Goal: Task Accomplishment & Management: Manage account settings

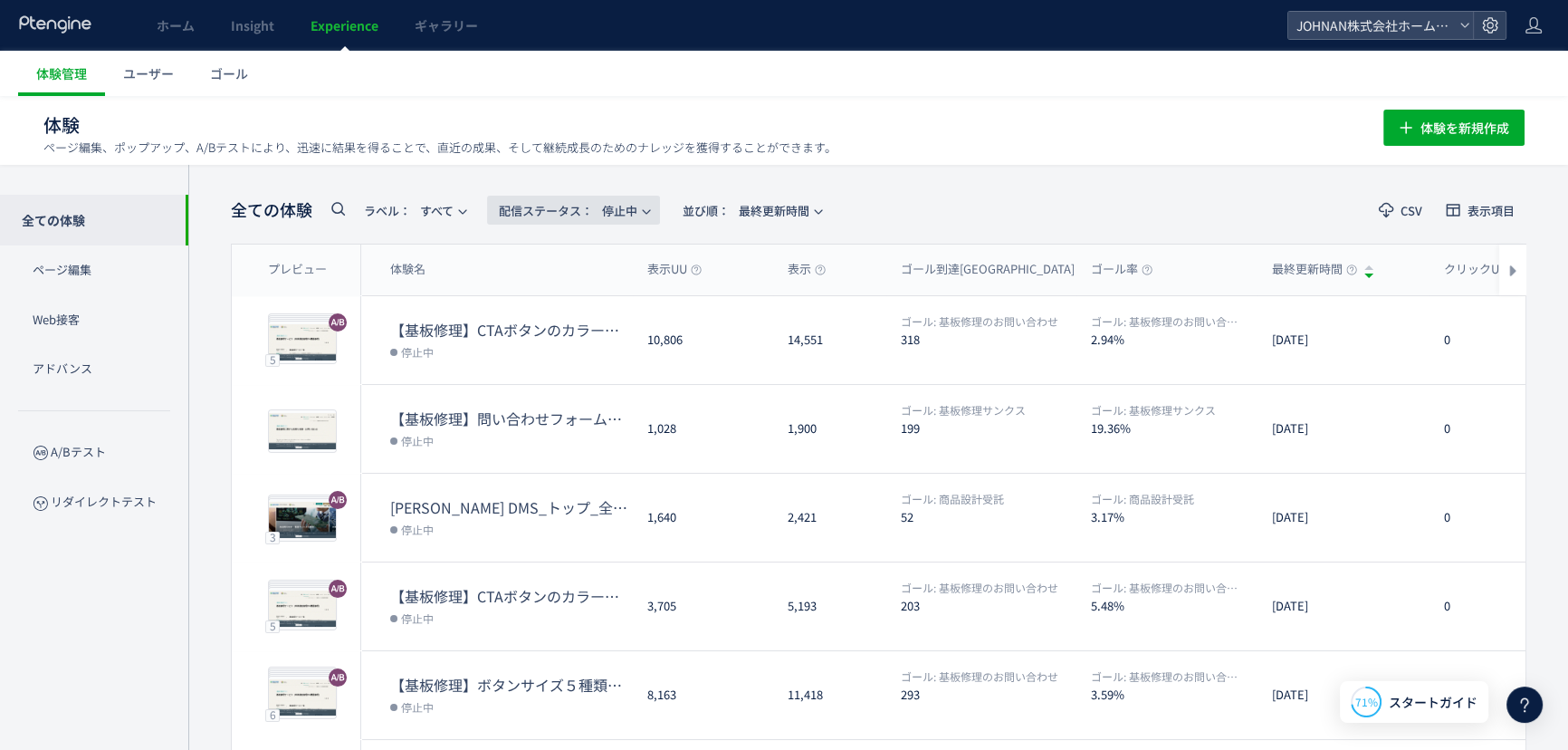
click at [627, 209] on span "配信ステータス​： 停止中" at bounding box center [568, 210] width 139 height 30
click at [587, 298] on li "配信中" at bounding box center [578, 293] width 74 height 32
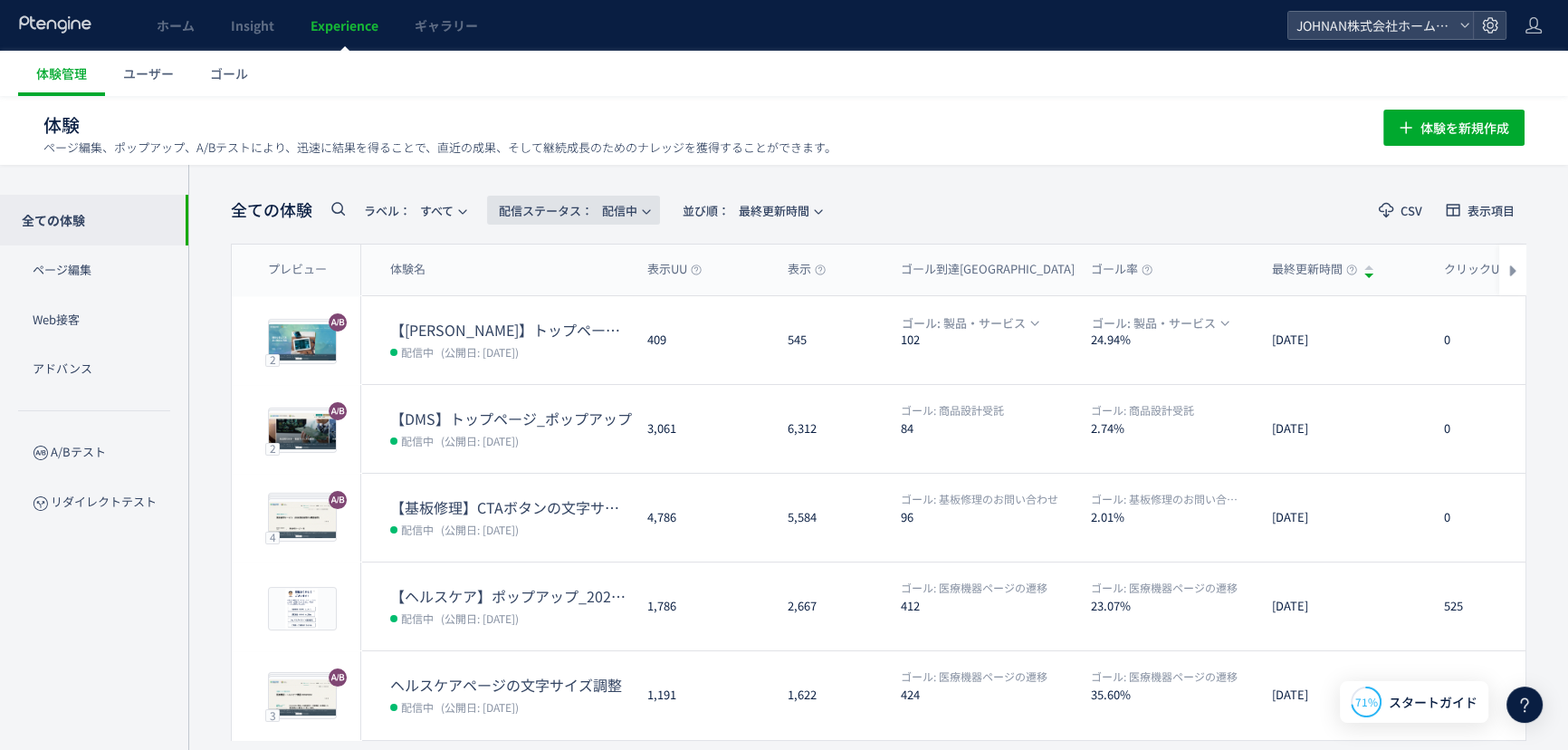
click at [628, 216] on span "配信ステータス​： 配信中" at bounding box center [568, 210] width 139 height 30
click at [583, 355] on li "停止中" at bounding box center [578, 358] width 74 height 32
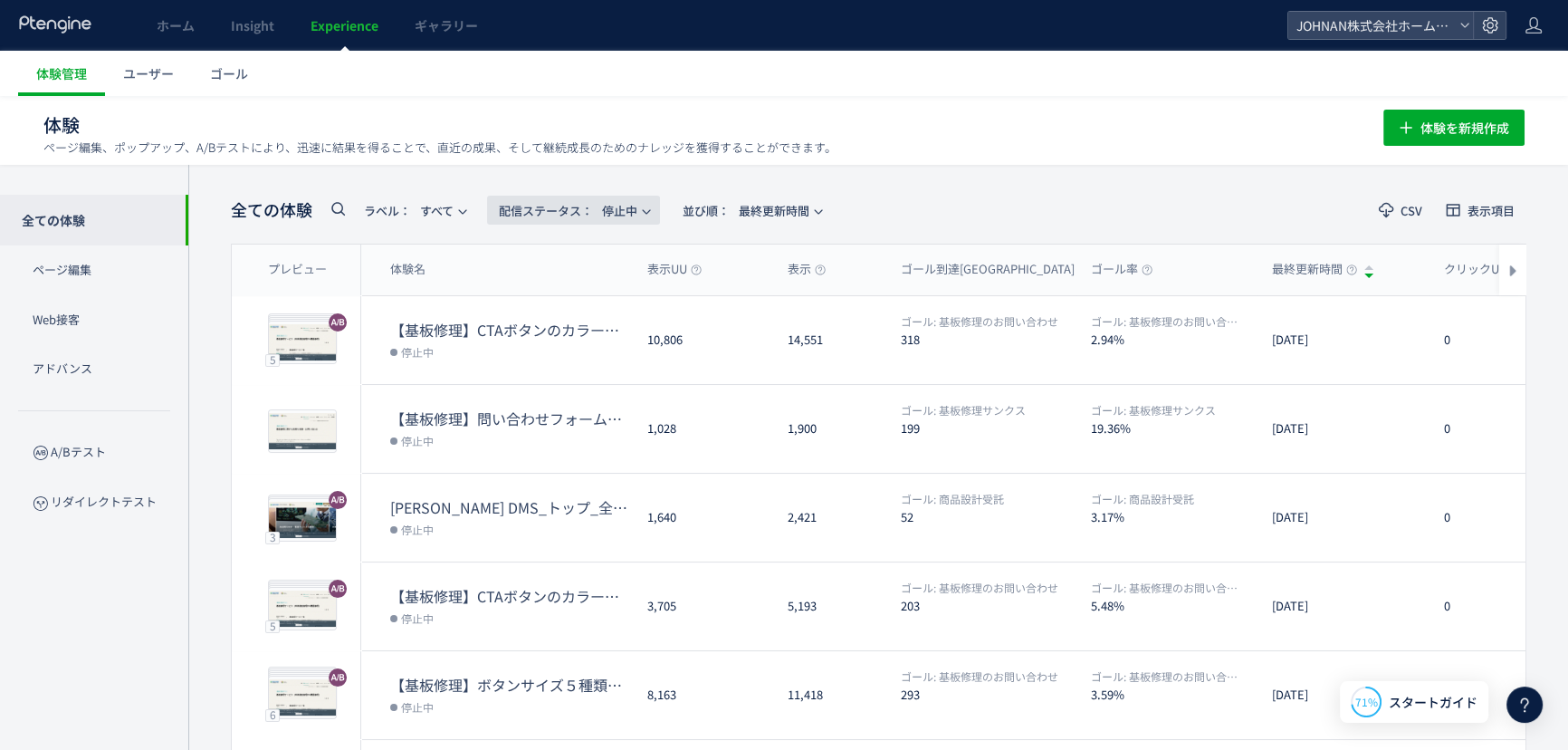
click at [638, 212] on span "配信ステータス​： 停止中" at bounding box center [568, 210] width 139 height 30
click at [586, 290] on li "配信中" at bounding box center [578, 293] width 74 height 32
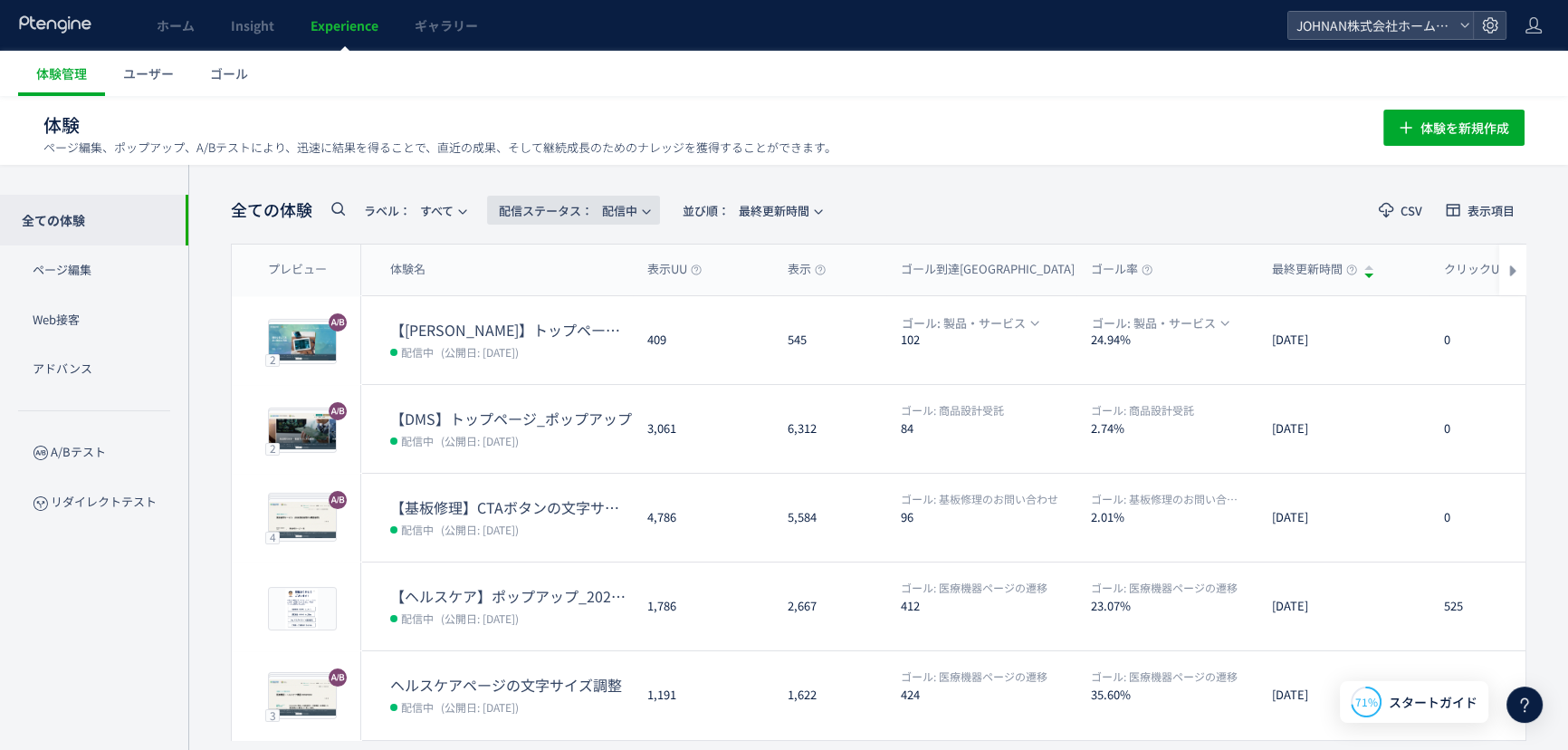
click at [600, 207] on span "配信ステータス​： 配信中" at bounding box center [568, 210] width 139 height 30
click at [579, 319] on li "予約中" at bounding box center [578, 326] width 74 height 32
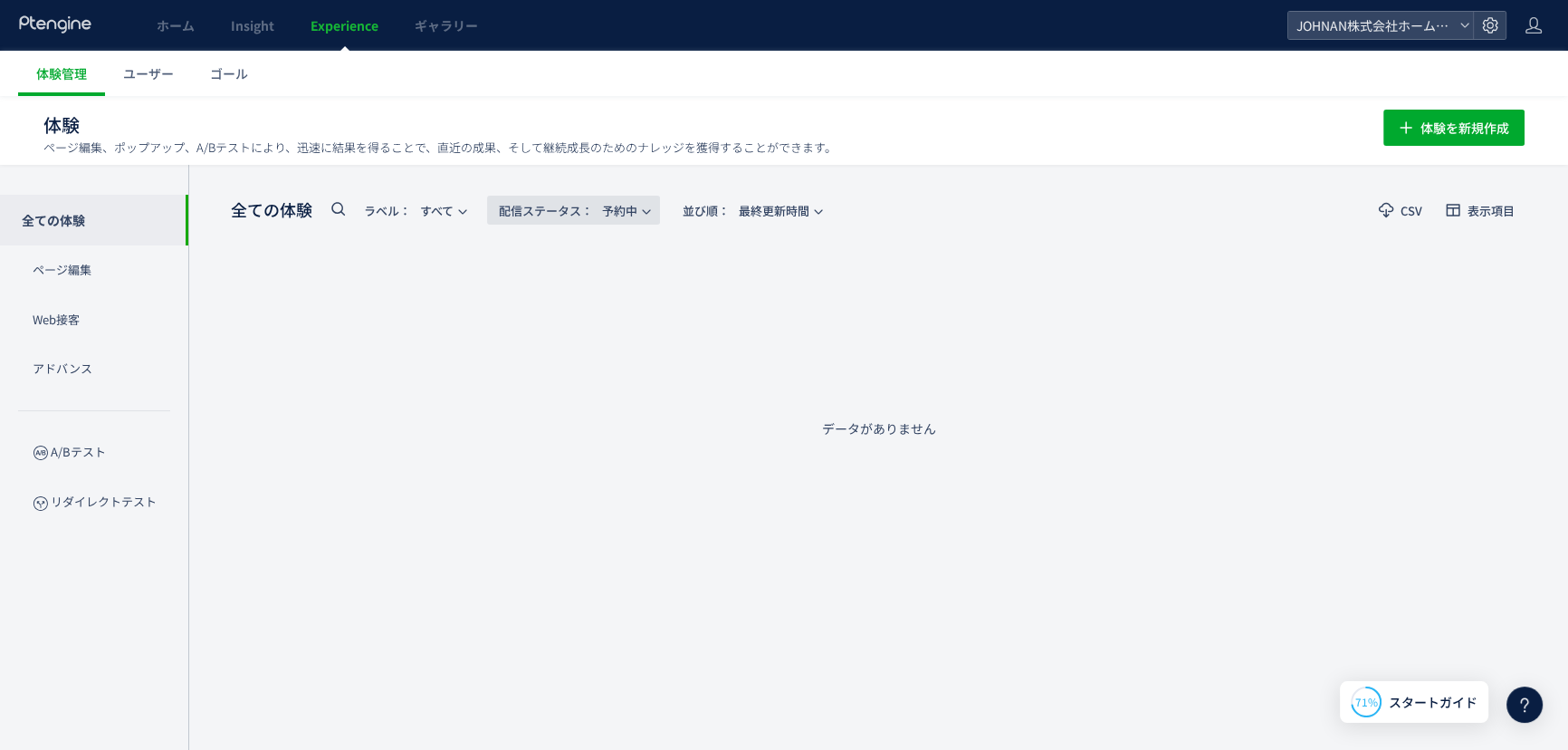
click at [541, 206] on span "配信ステータス​：" at bounding box center [546, 210] width 94 height 18
click at [567, 355] on li "停止中" at bounding box center [578, 358] width 74 height 32
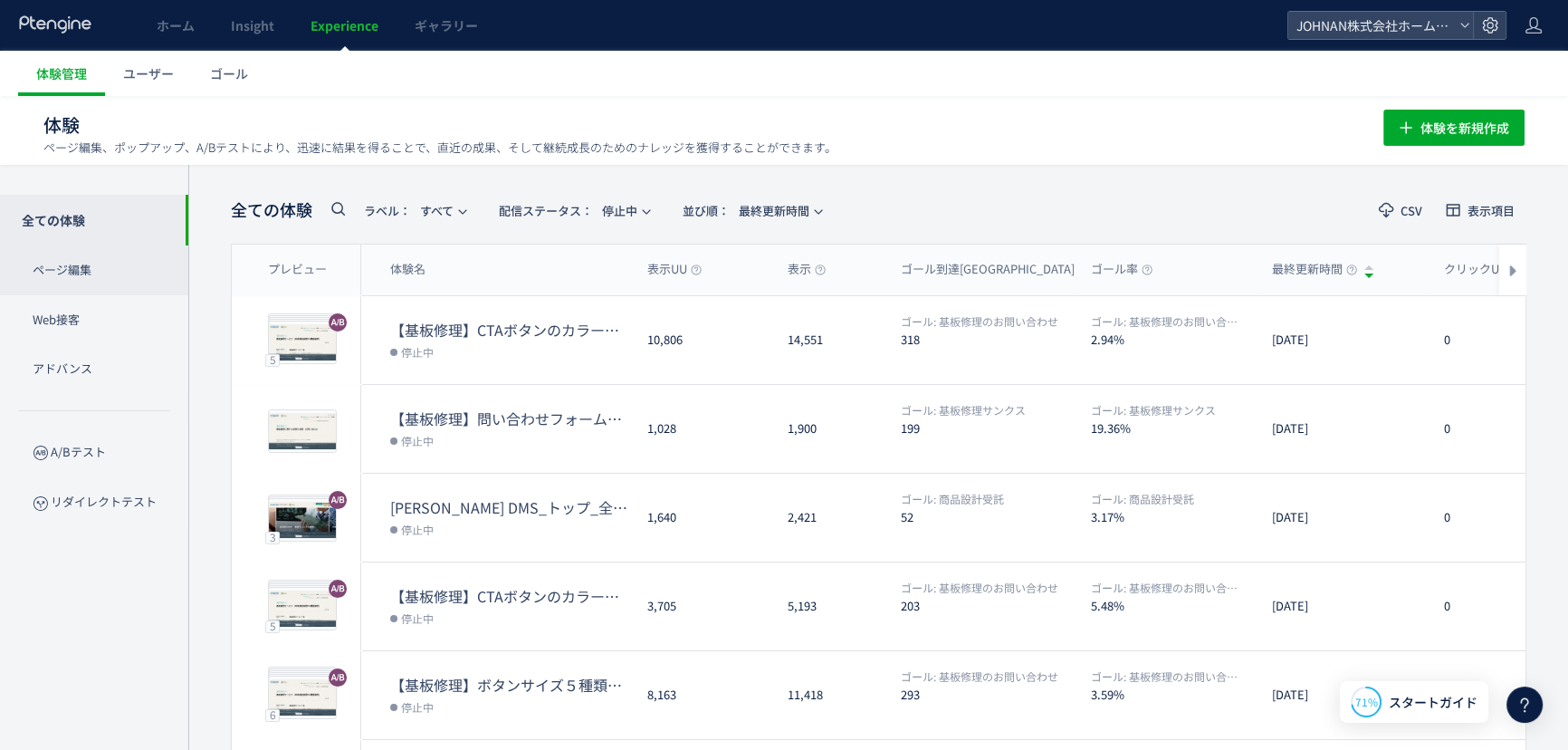
click at [79, 265] on p "ページ編集" at bounding box center [93, 270] width 188 height 50
click at [55, 308] on p "Web接客" at bounding box center [93, 320] width 188 height 50
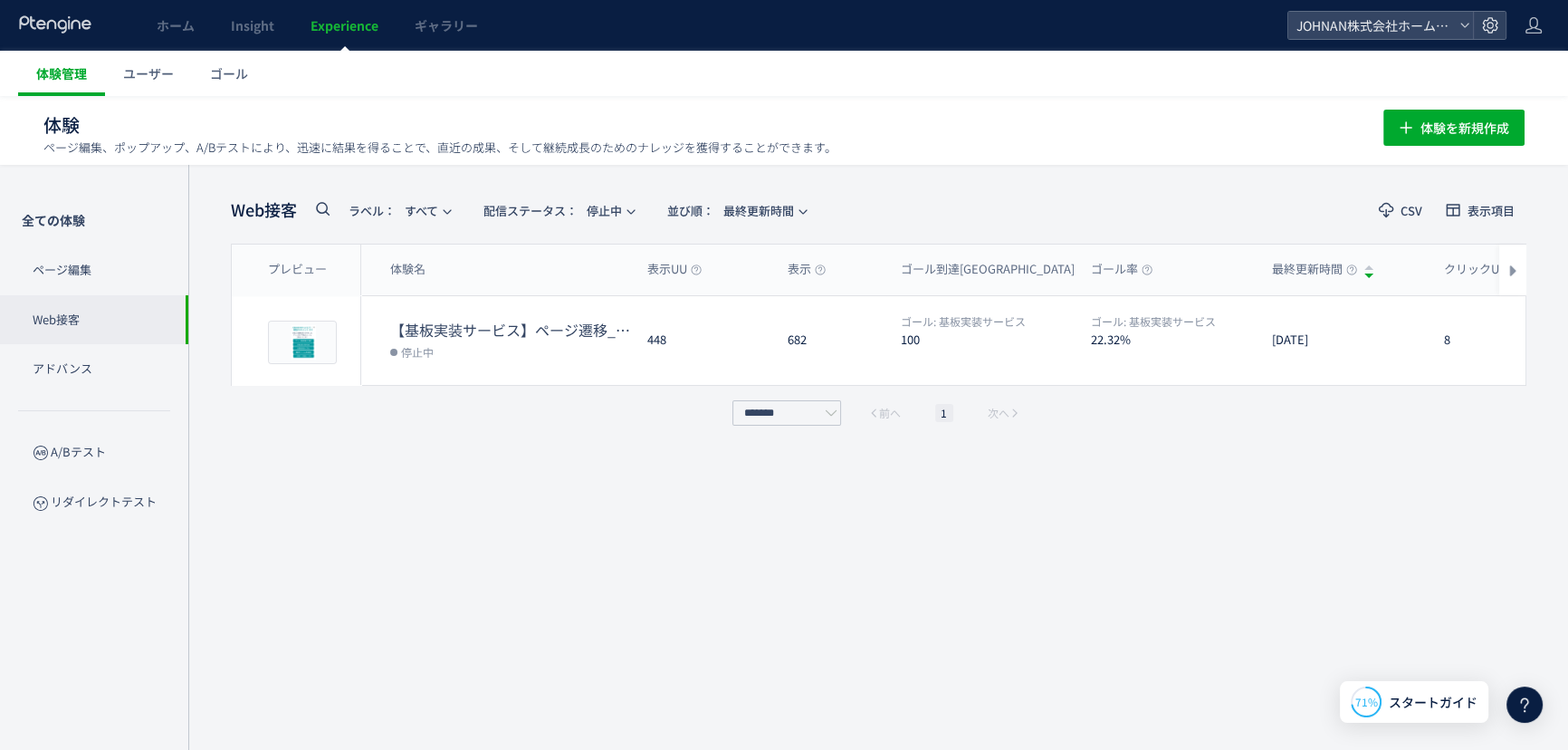
click at [65, 72] on span "体験管理" at bounding box center [61, 73] width 51 height 19
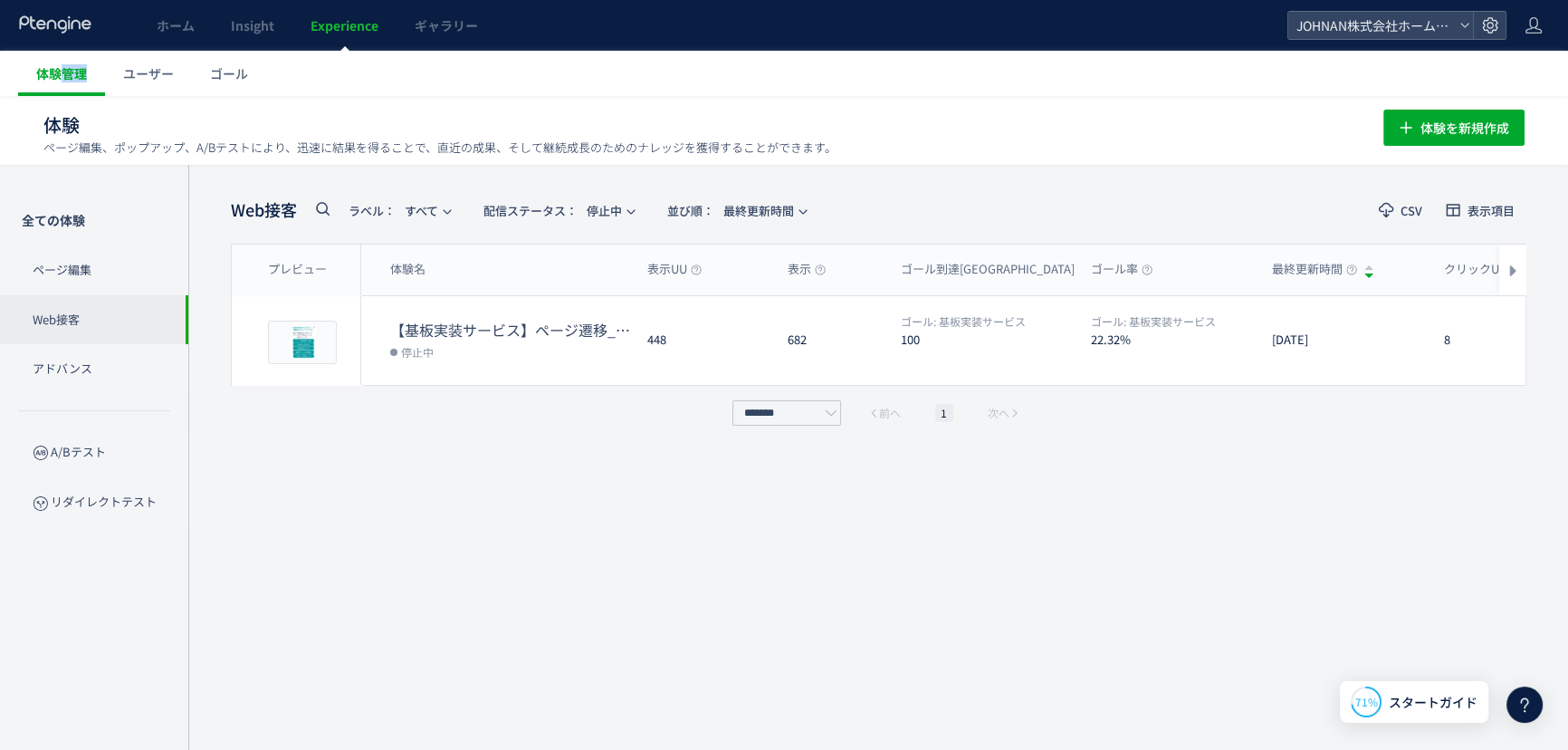
click at [65, 72] on span "体験管理" at bounding box center [61, 73] width 51 height 19
click at [77, 226] on p "全ての体験" at bounding box center [93, 219] width 188 height 51
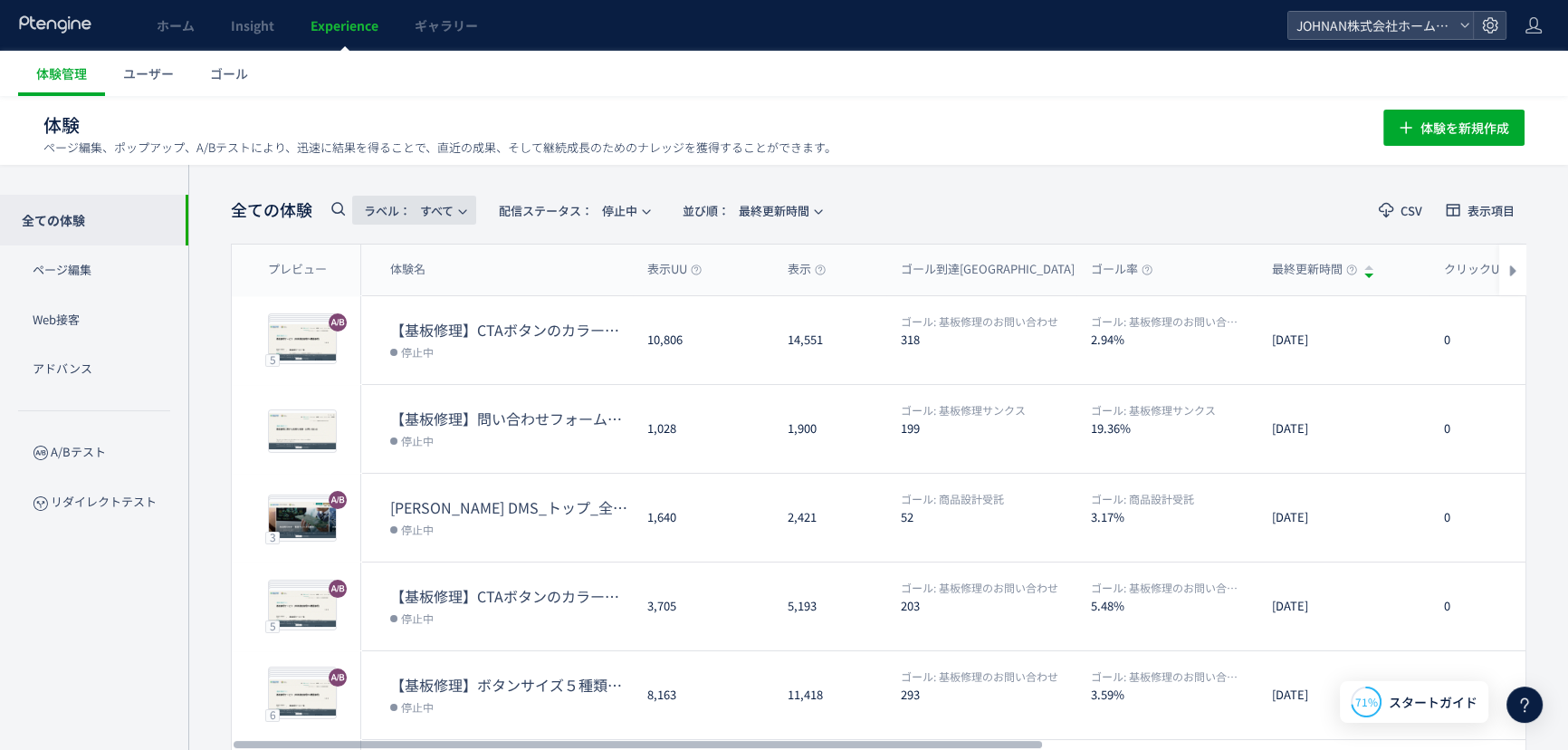
click at [446, 212] on span "ラベル： すべて" at bounding box center [408, 210] width 90 height 30
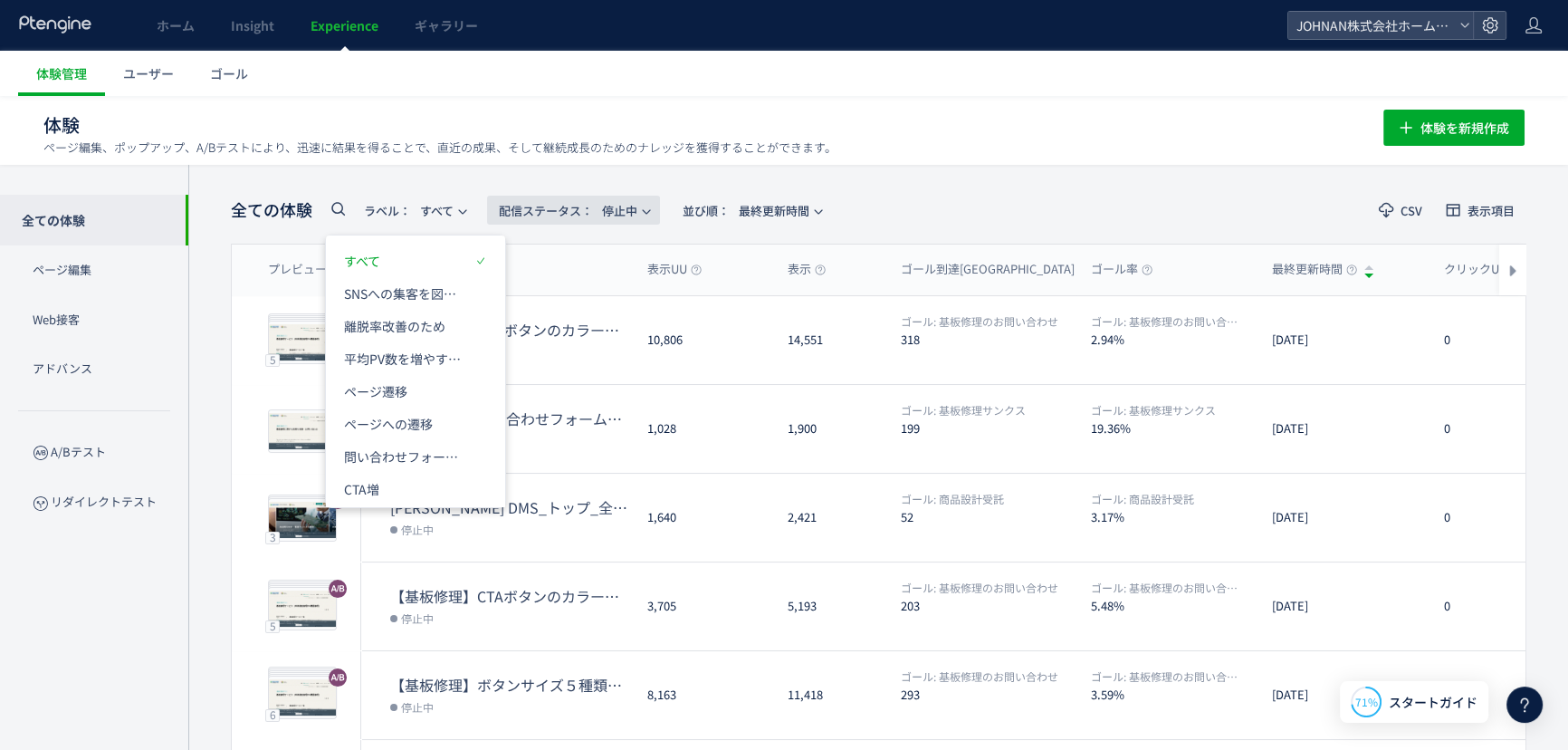
click at [541, 214] on span "配信ステータス​：" at bounding box center [546, 210] width 94 height 18
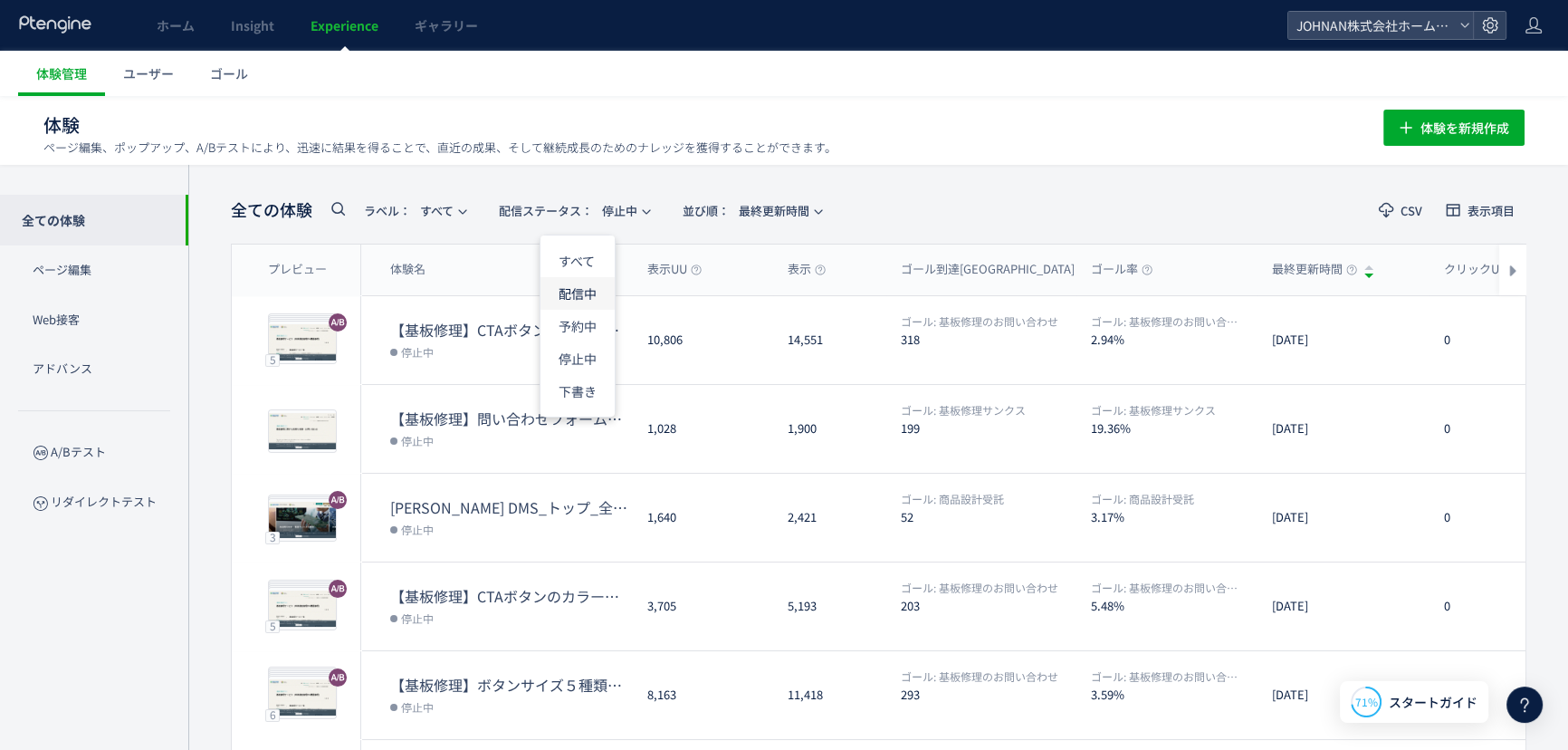
click at [568, 298] on li "配信中" at bounding box center [578, 293] width 74 height 32
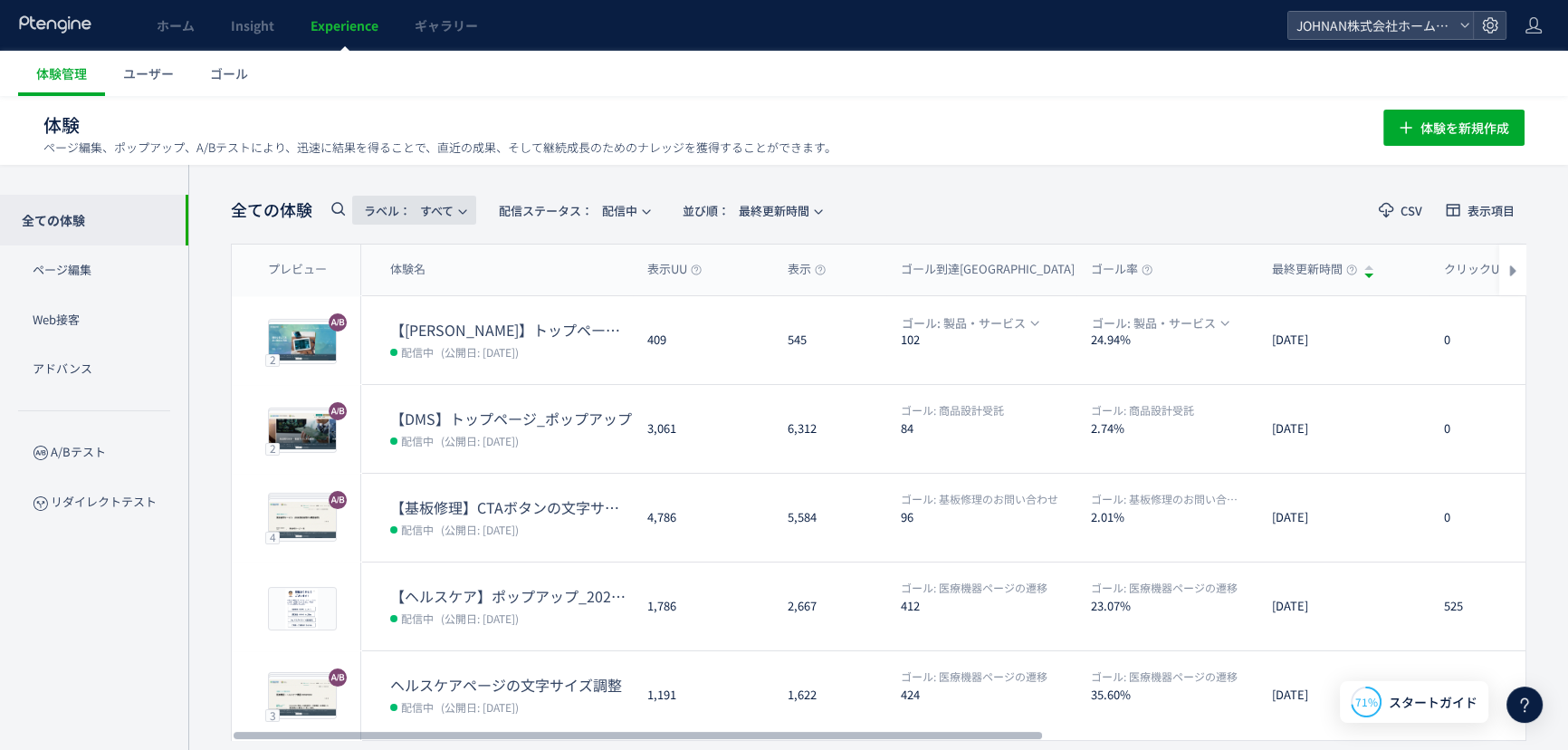
click at [458, 206] on button "ラベル： すべて" at bounding box center [415, 209] width 124 height 29
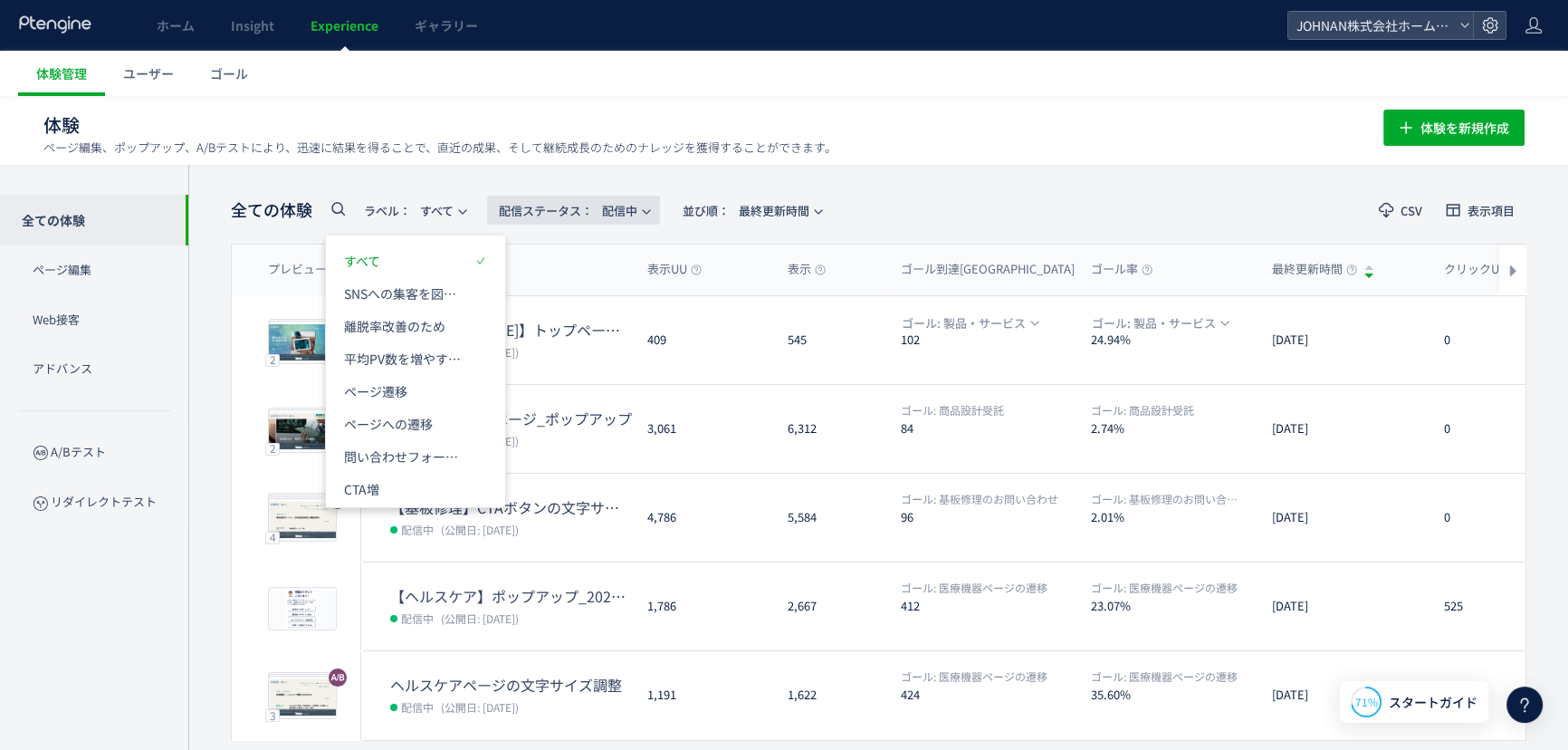
click at [553, 216] on span "配信ステータス​：" at bounding box center [546, 210] width 94 height 18
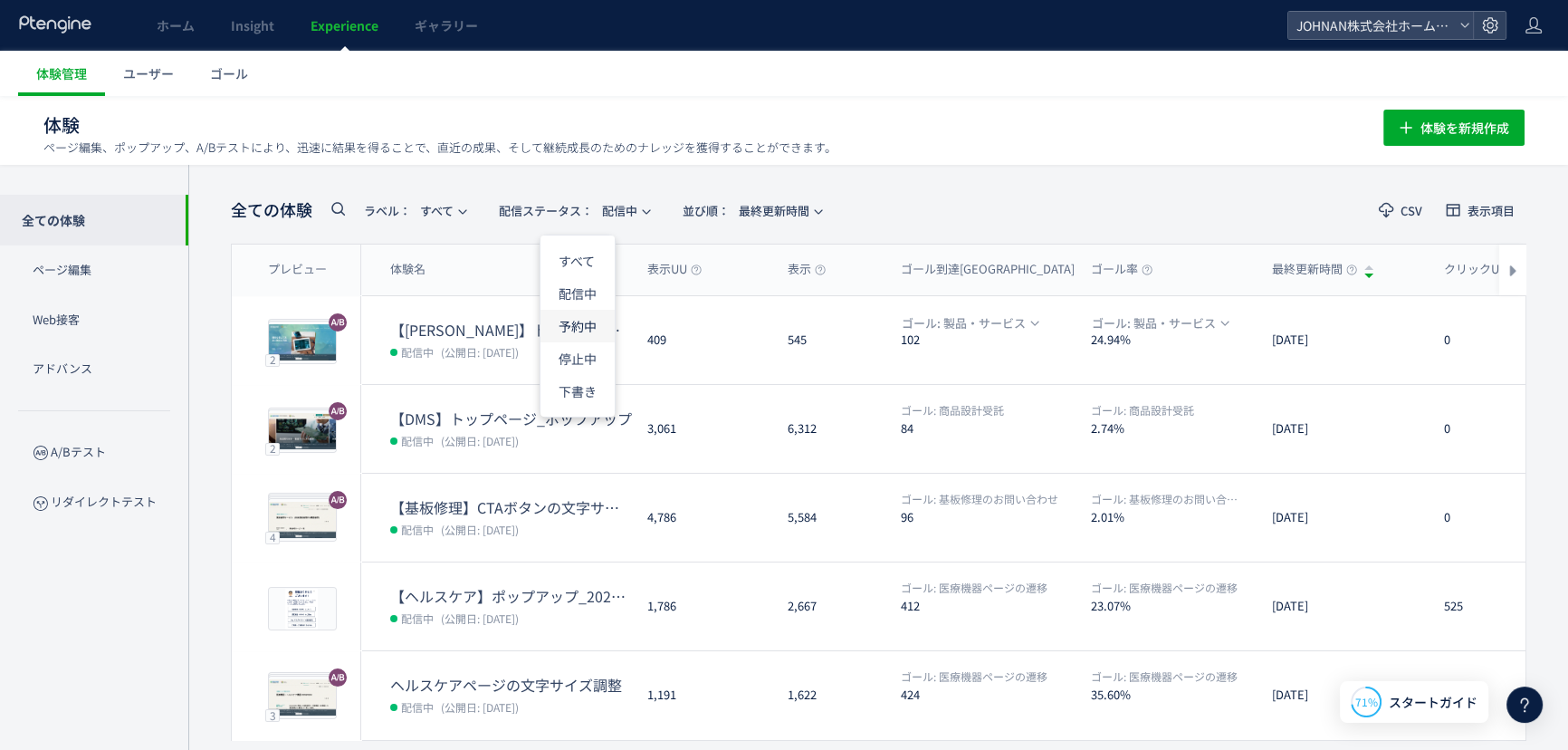
click at [578, 322] on li "予約中" at bounding box center [578, 326] width 74 height 32
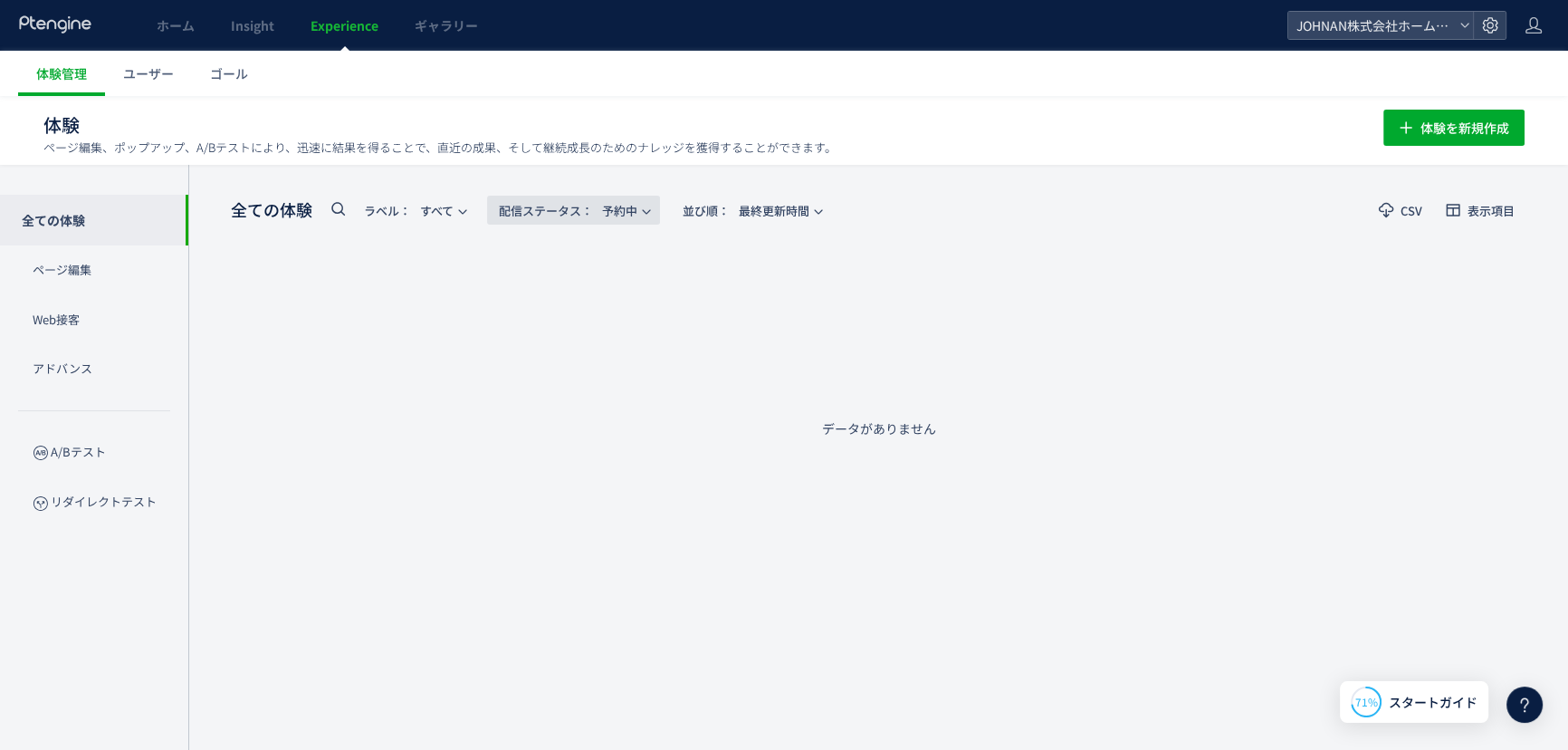
click at [648, 206] on icon "button" at bounding box center [647, 212] width 11 height 11
click at [596, 360] on li "停止中" at bounding box center [578, 358] width 74 height 32
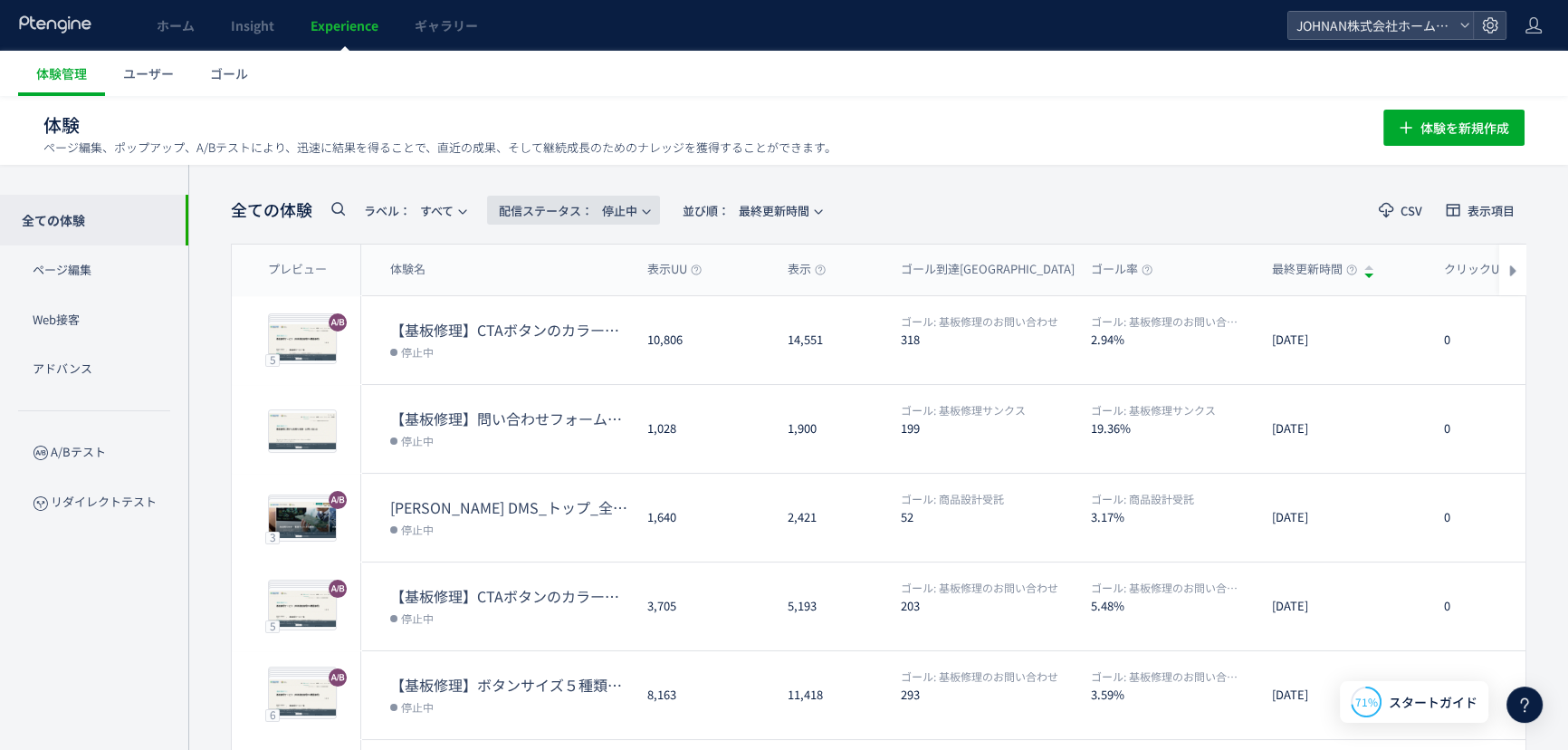
click at [652, 210] on icon "button" at bounding box center [647, 212] width 11 height 11
click at [579, 395] on li "下書き" at bounding box center [578, 391] width 74 height 32
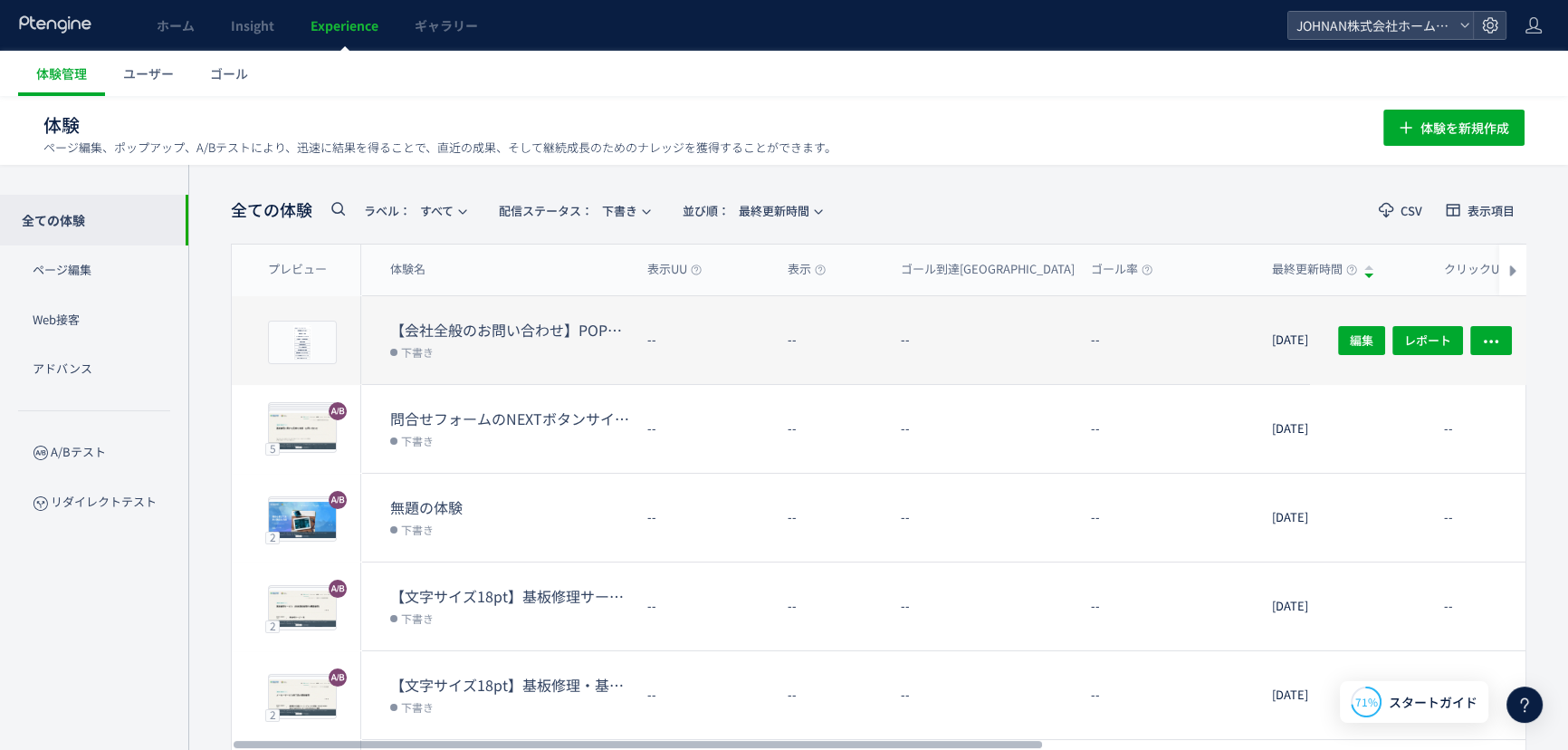
click at [923, 346] on dl "--" at bounding box center [989, 348] width 176 height 70
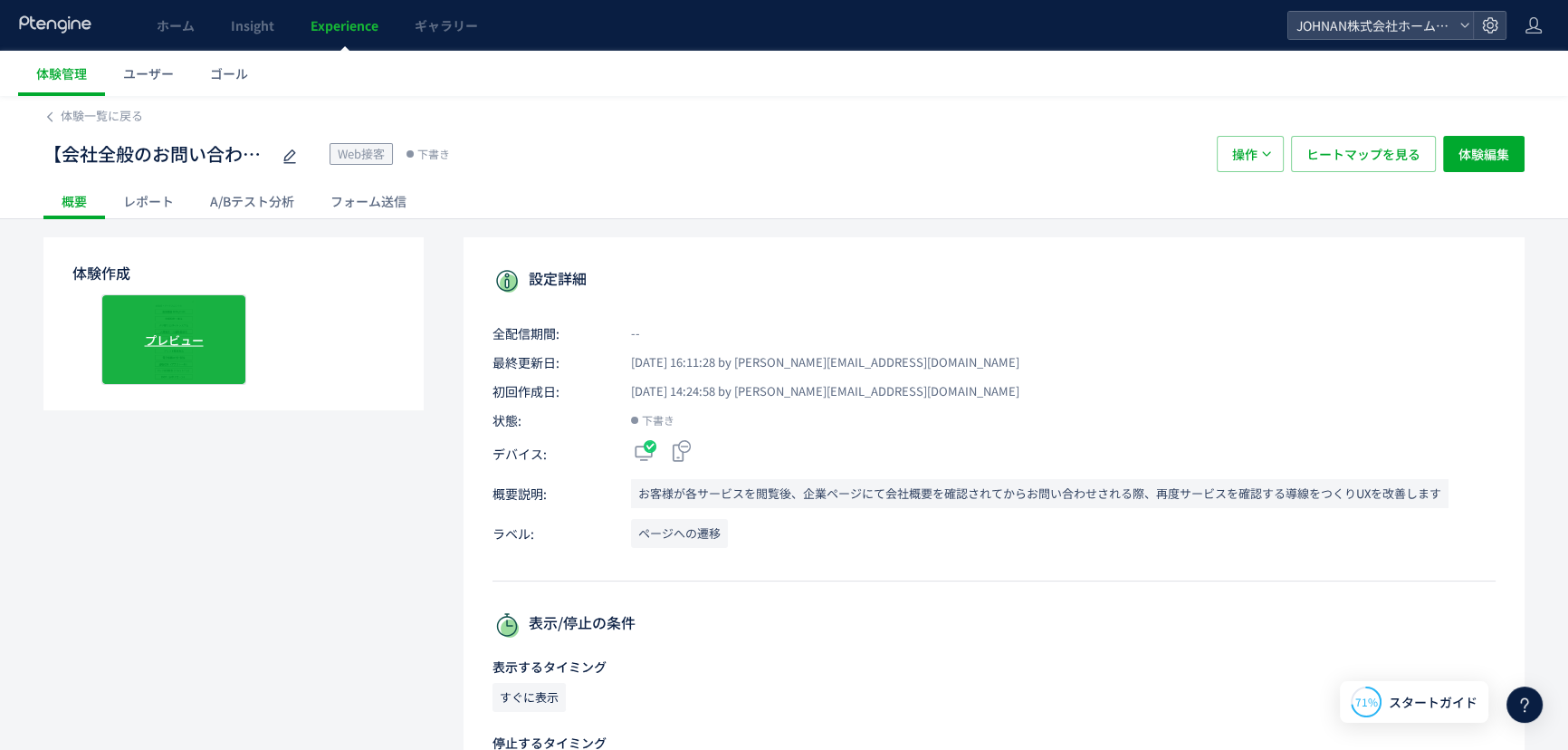
click at [161, 344] on span "プレビュー" at bounding box center [175, 339] width 59 height 18
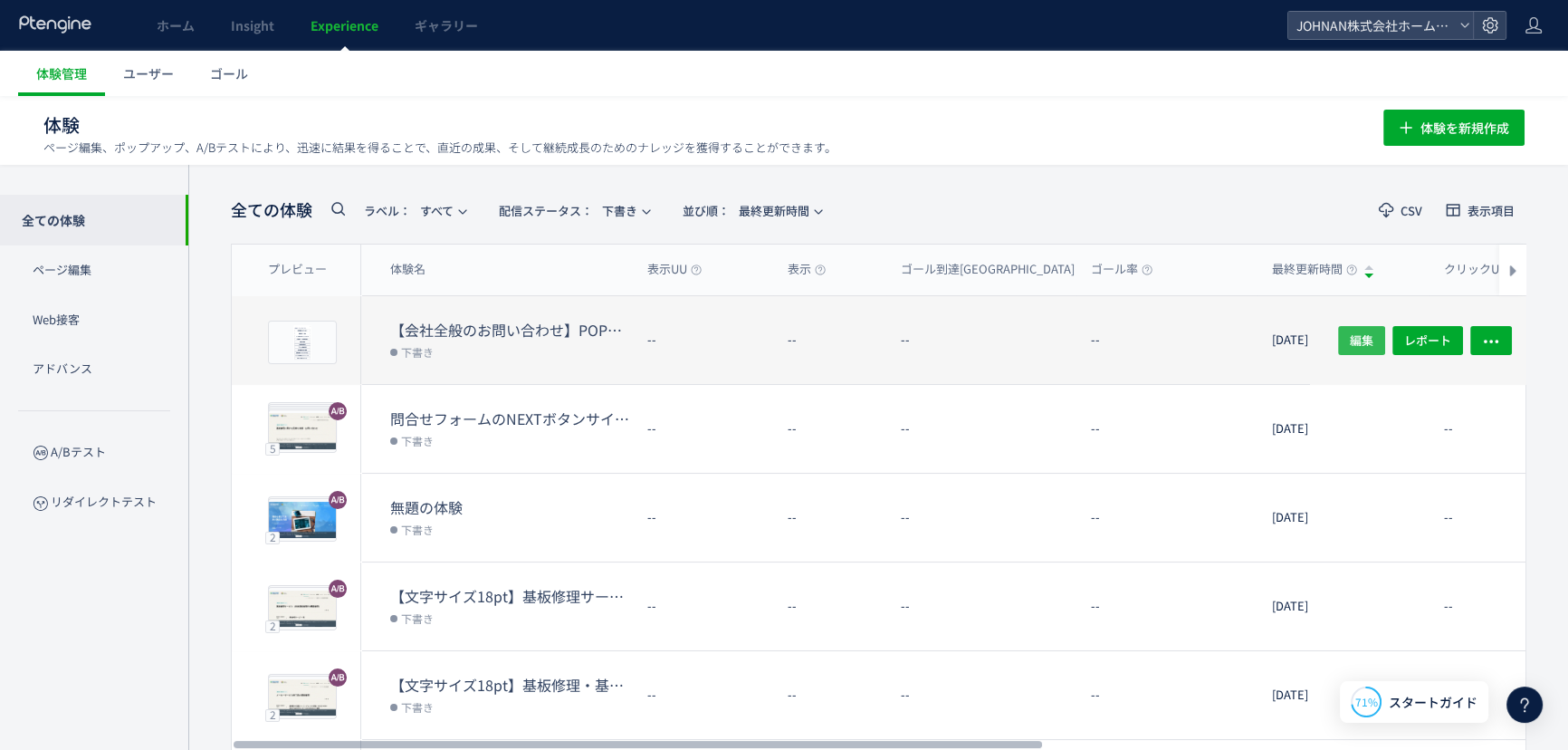
click at [1366, 337] on span "編集" at bounding box center [1362, 339] width 23 height 29
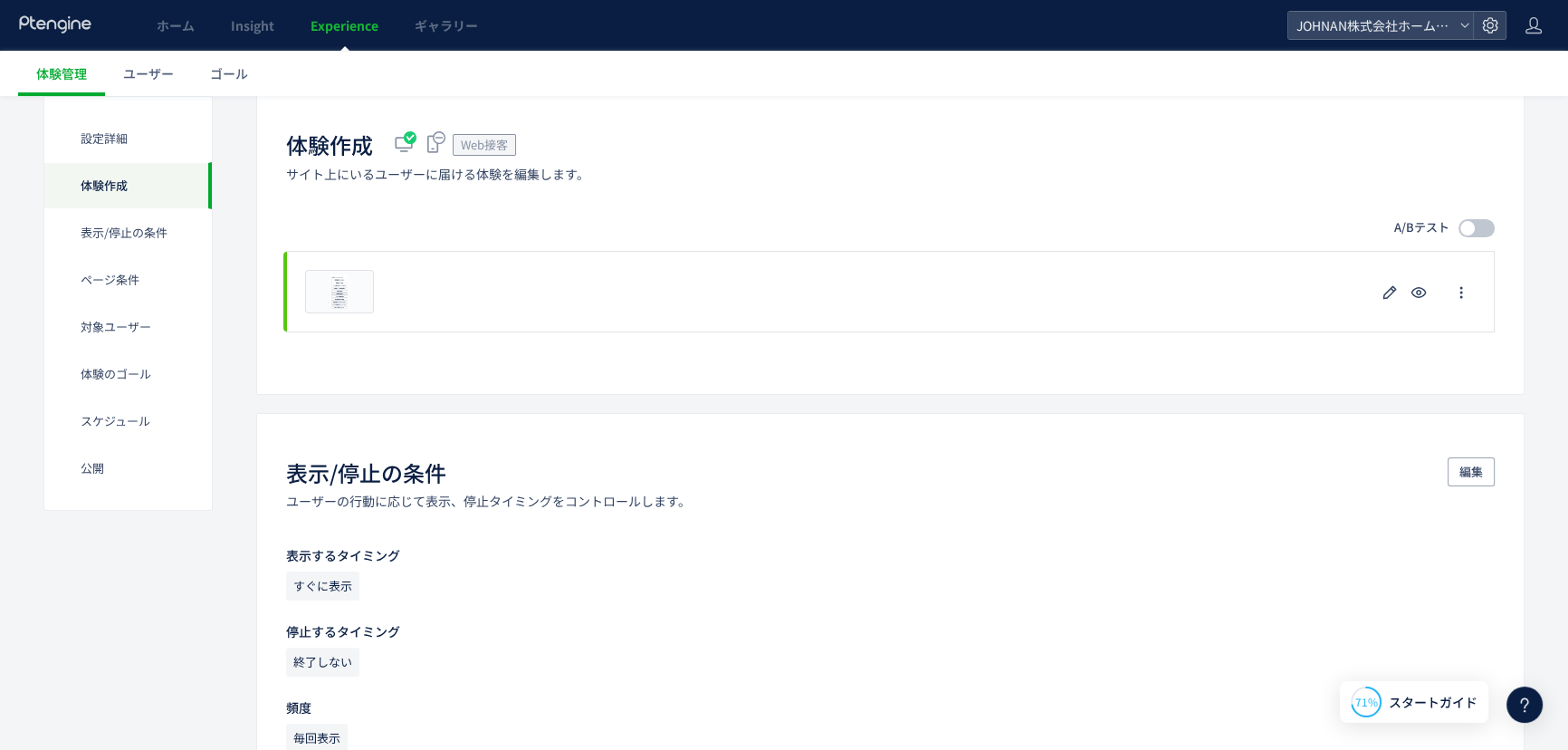
scroll to position [445, 0]
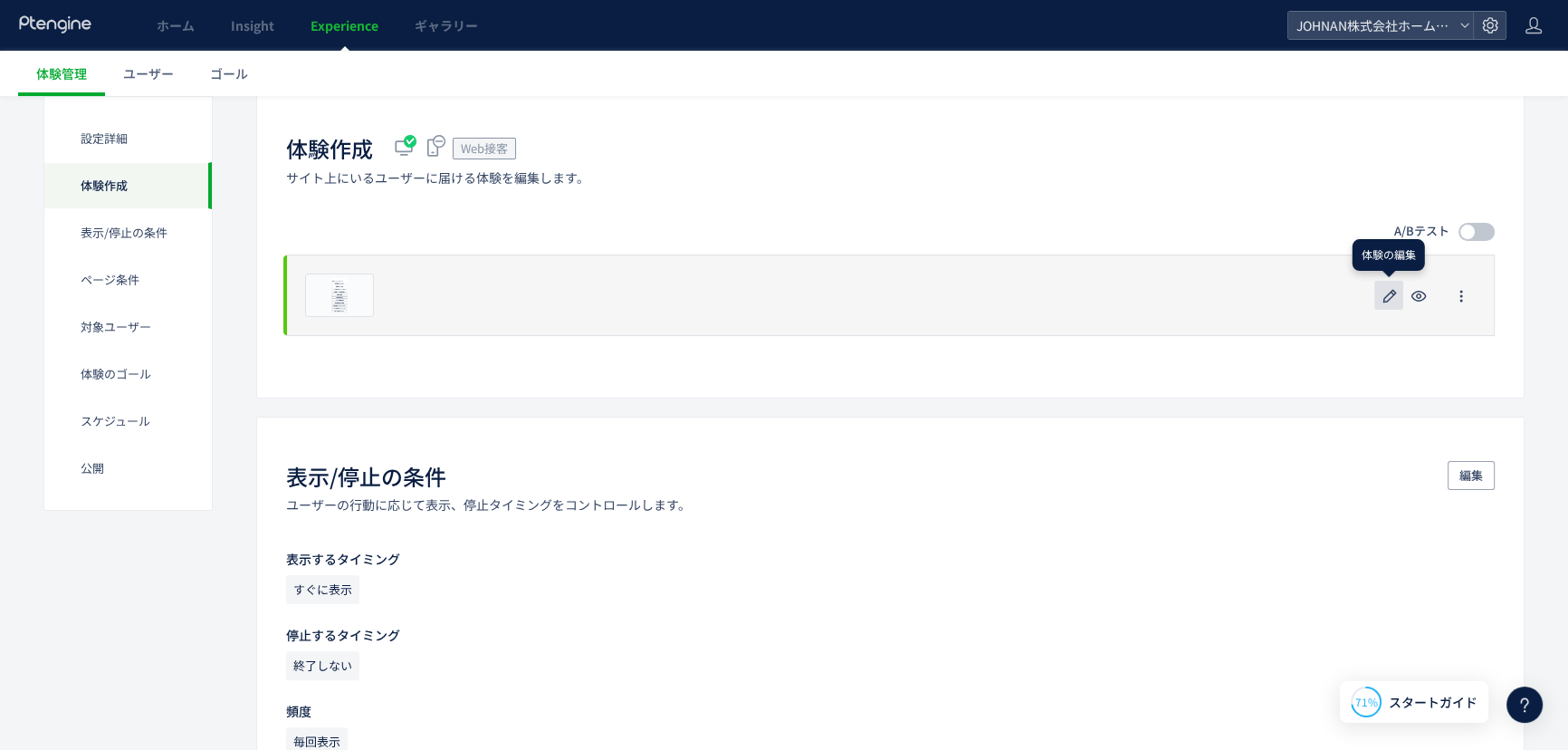
click at [1386, 296] on icon "button" at bounding box center [1389, 295] width 21 height 21
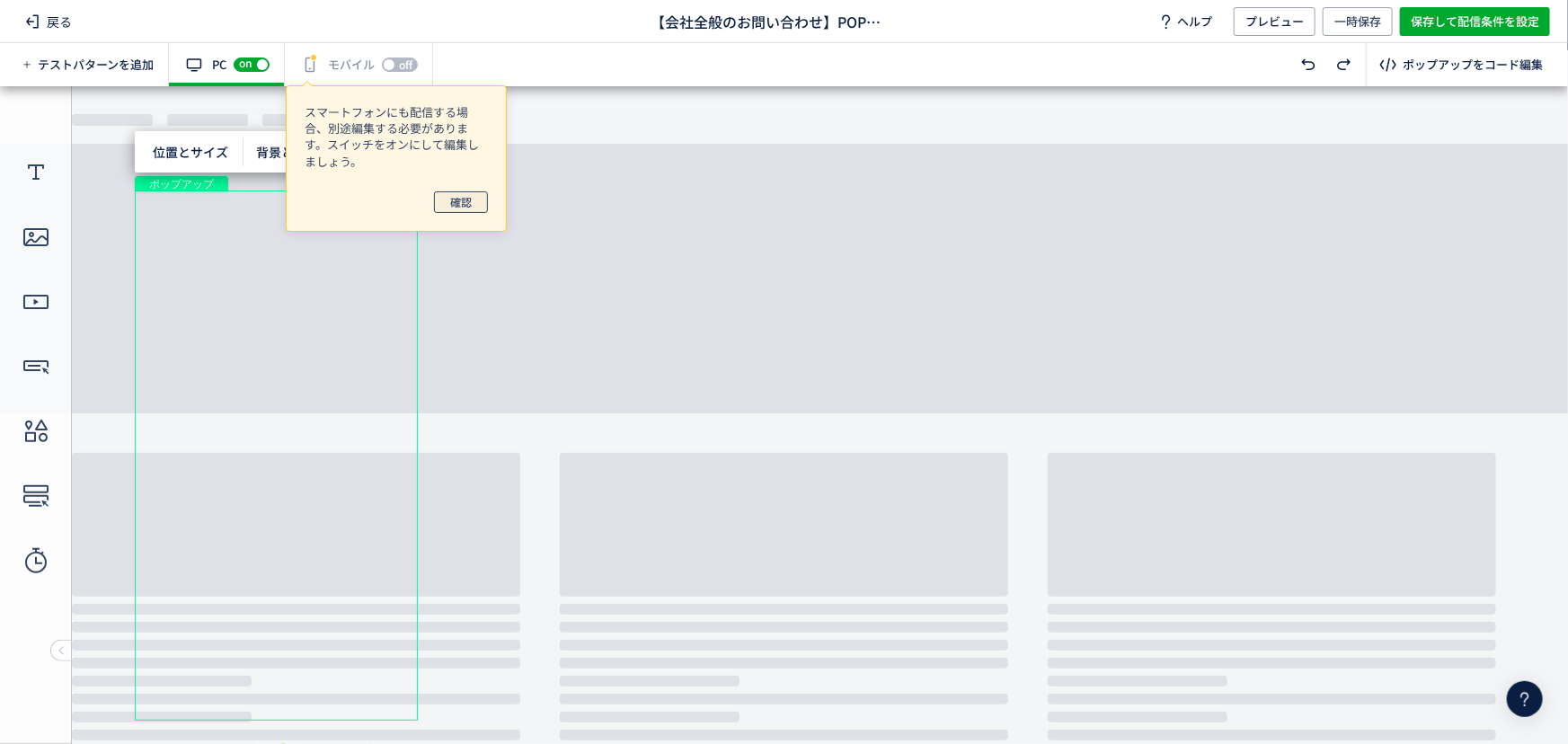
drag, startPoint x: 463, startPoint y: 203, endPoint x: 430, endPoint y: 216, distance: 35.5
click at [465, 203] on span "確認" at bounding box center [460, 201] width 21 height 21
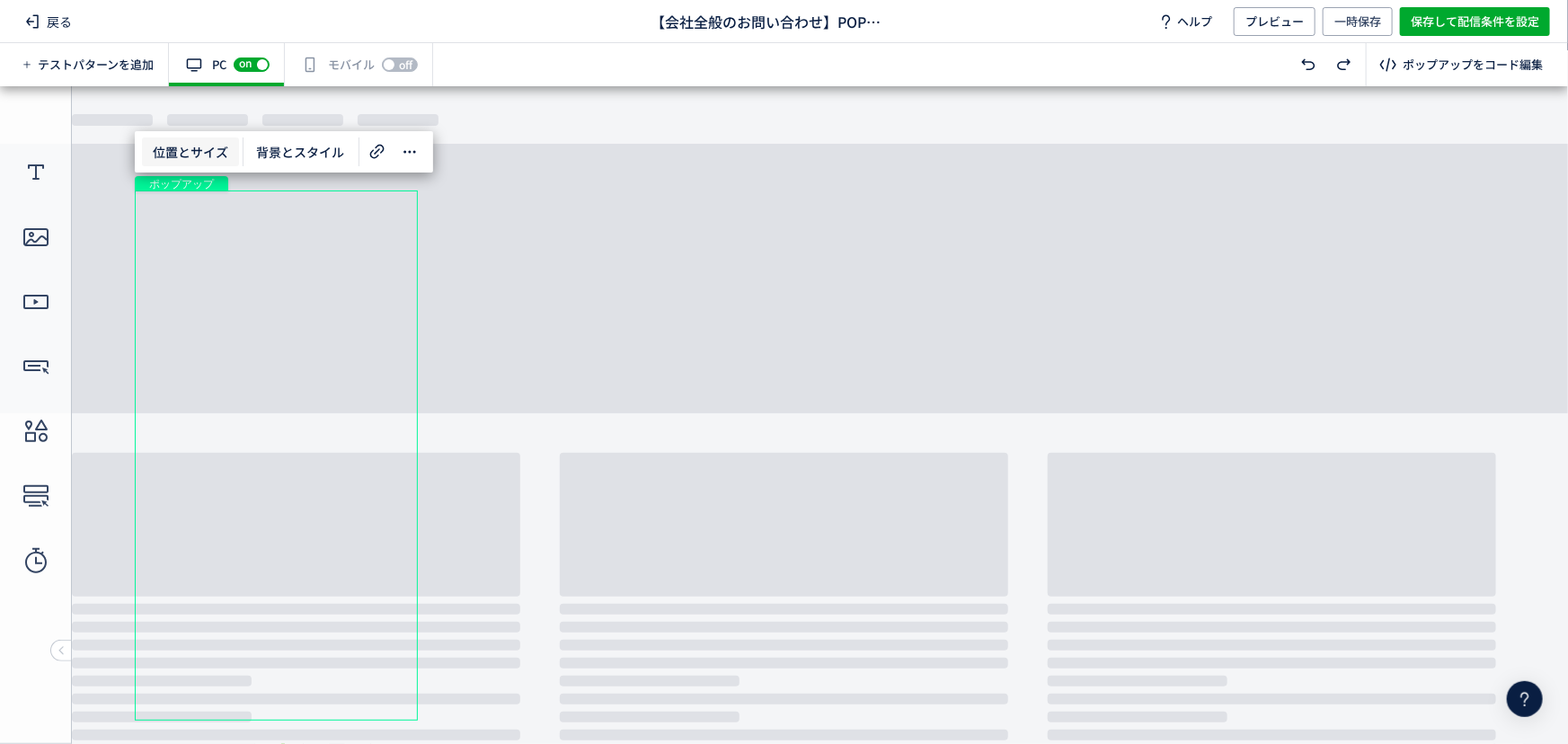
click at [203, 159] on span "位置とサイズ" at bounding box center [191, 152] width 97 height 28
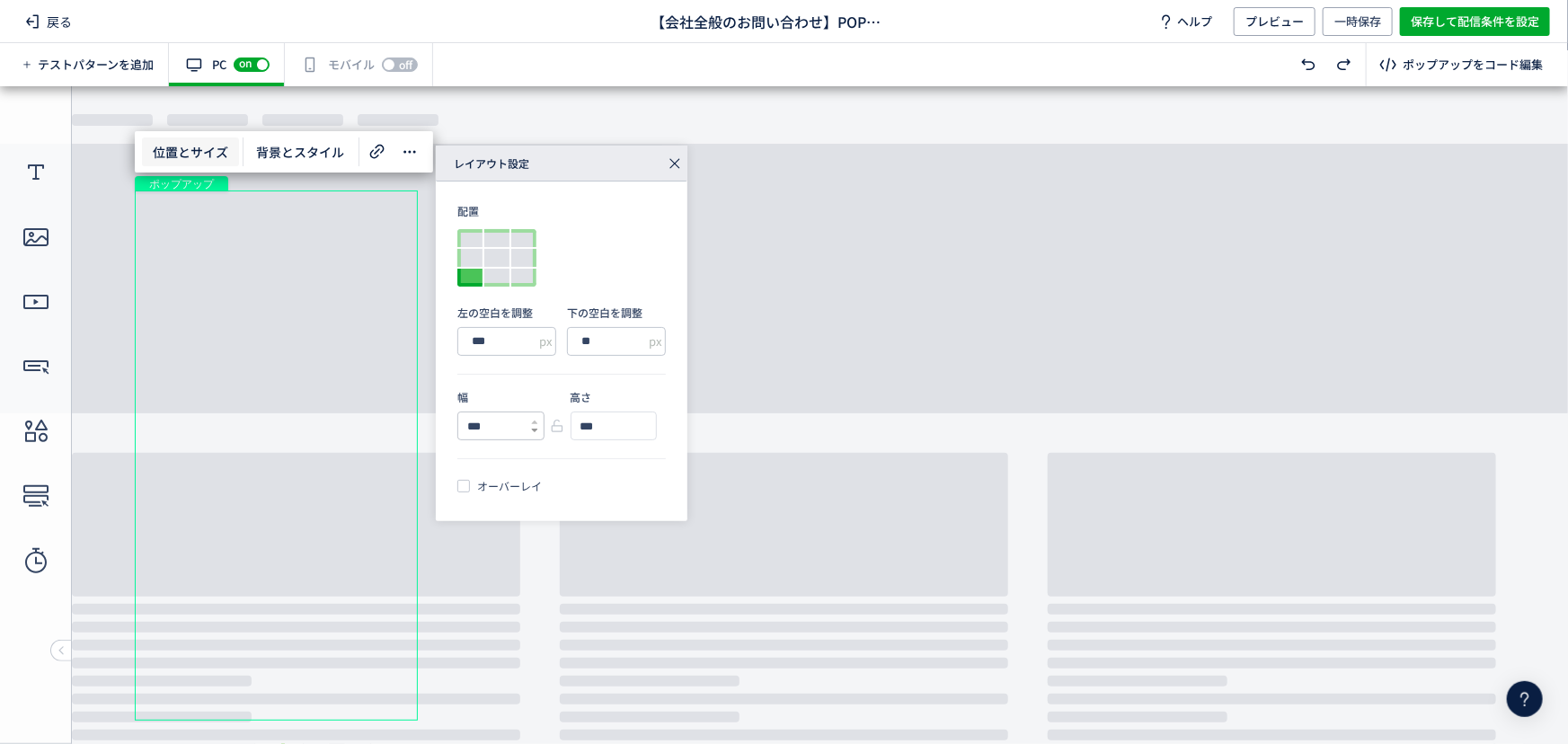
click at [531, 431] on icon at bounding box center [535, 431] width 7 height 7
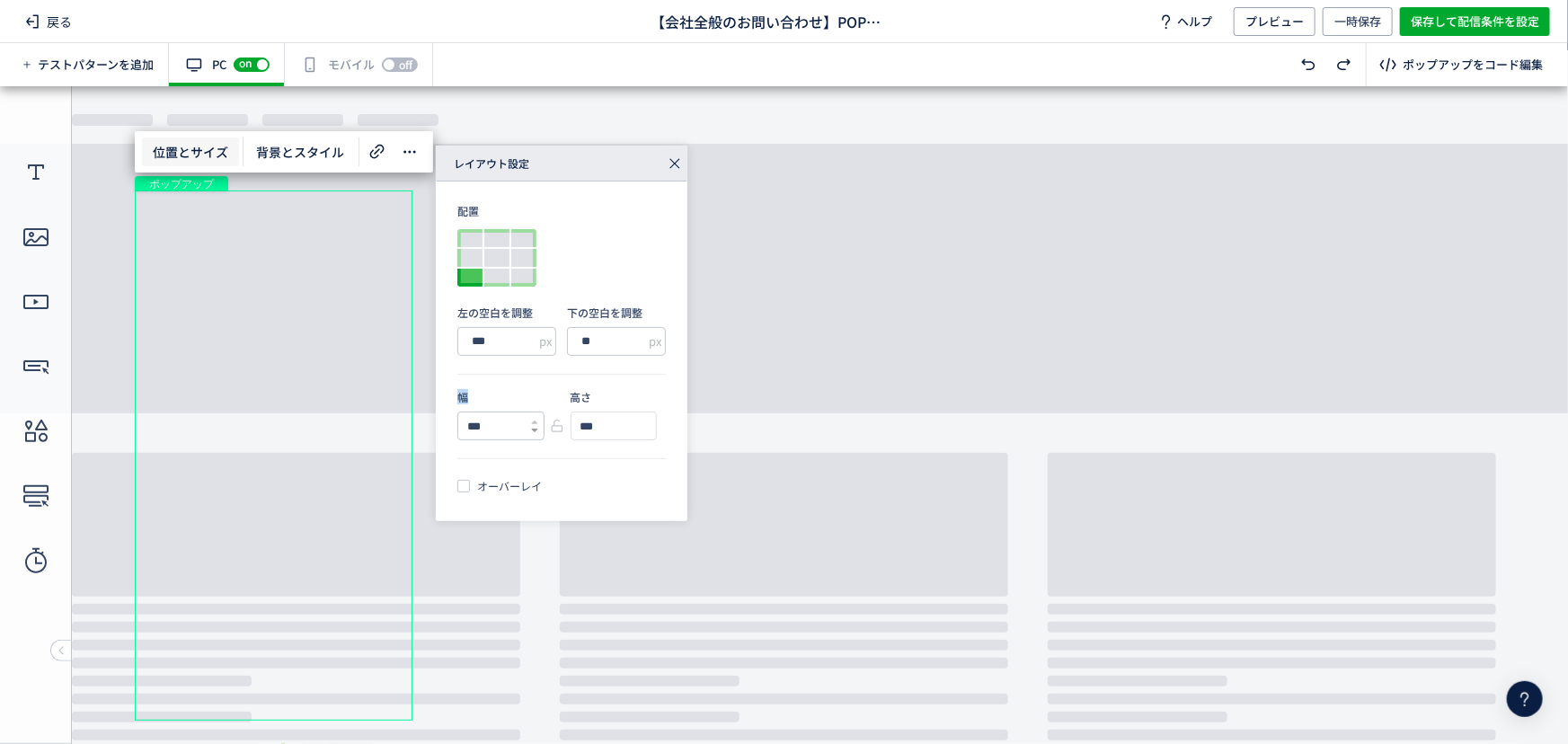
click at [531, 431] on icon at bounding box center [535, 431] width 7 height 7
click at [532, 433] on icon at bounding box center [535, 431] width 7 height 7
type input "***"
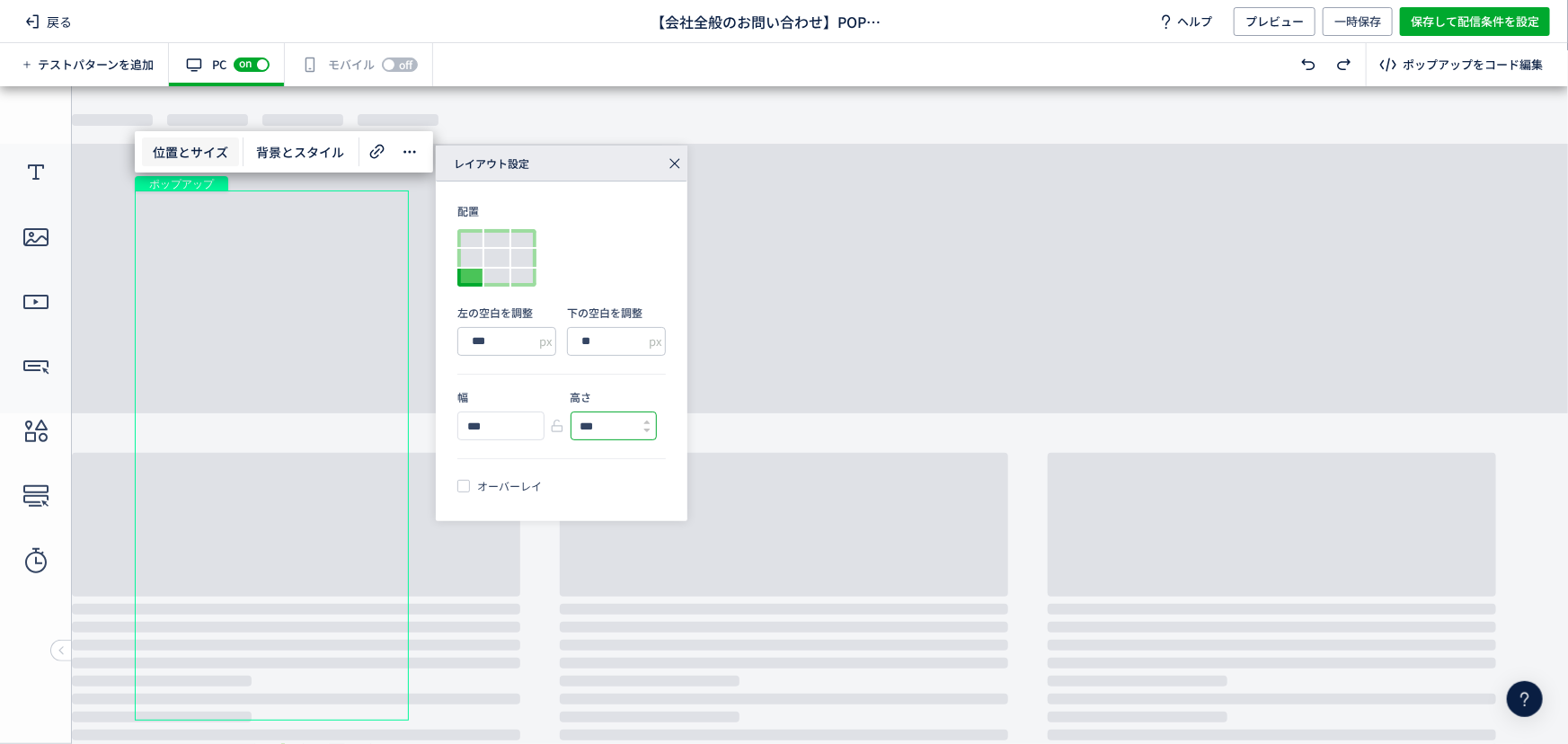
click at [618, 431] on input "***" at bounding box center [606, 425] width 71 height 27
click at [647, 434] on div at bounding box center [647, 425] width 7 height 27
click at [647, 431] on use at bounding box center [647, 431] width 6 height 4
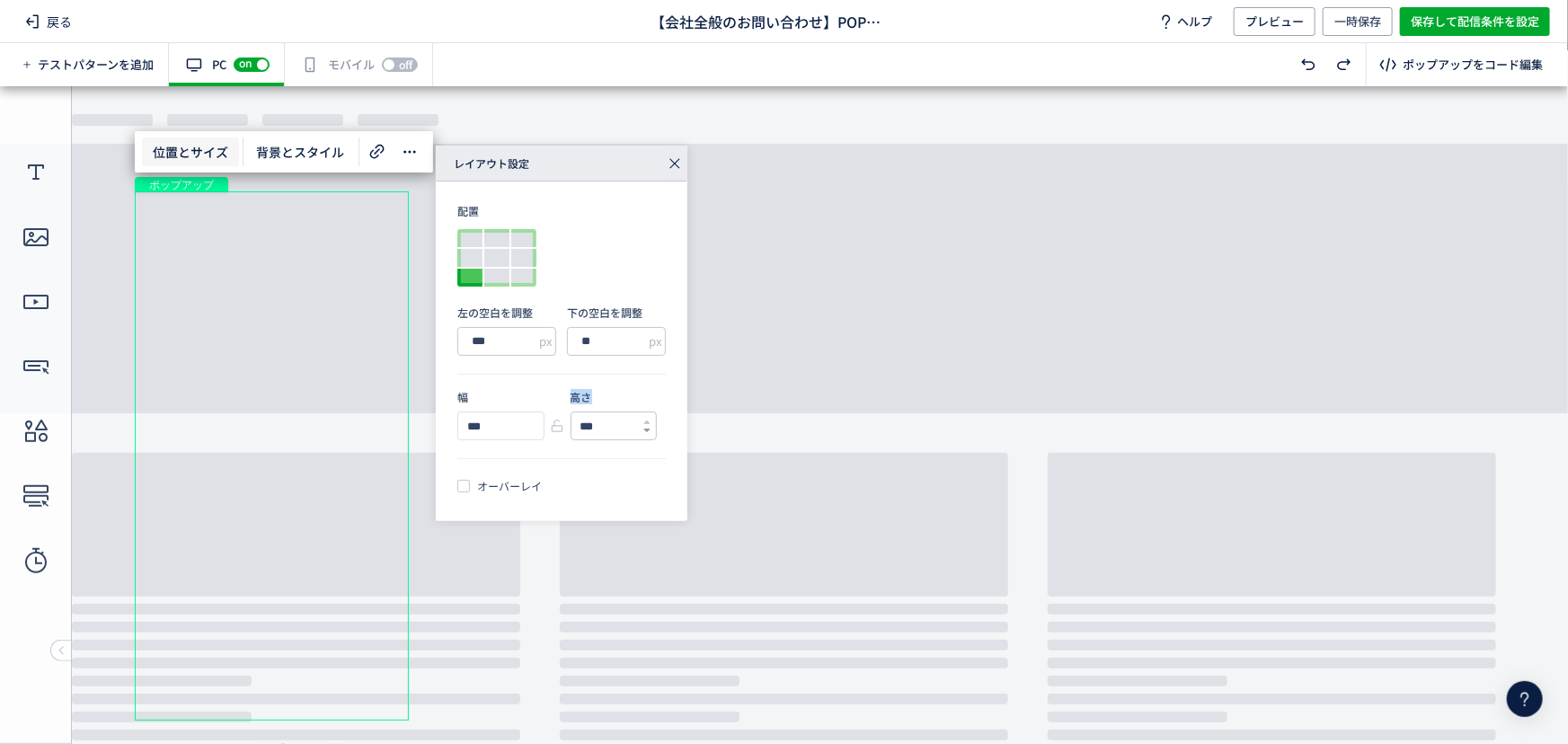
click at [647, 431] on use at bounding box center [647, 431] width 6 height 4
click at [647, 420] on icon at bounding box center [647, 423] width 7 height 7
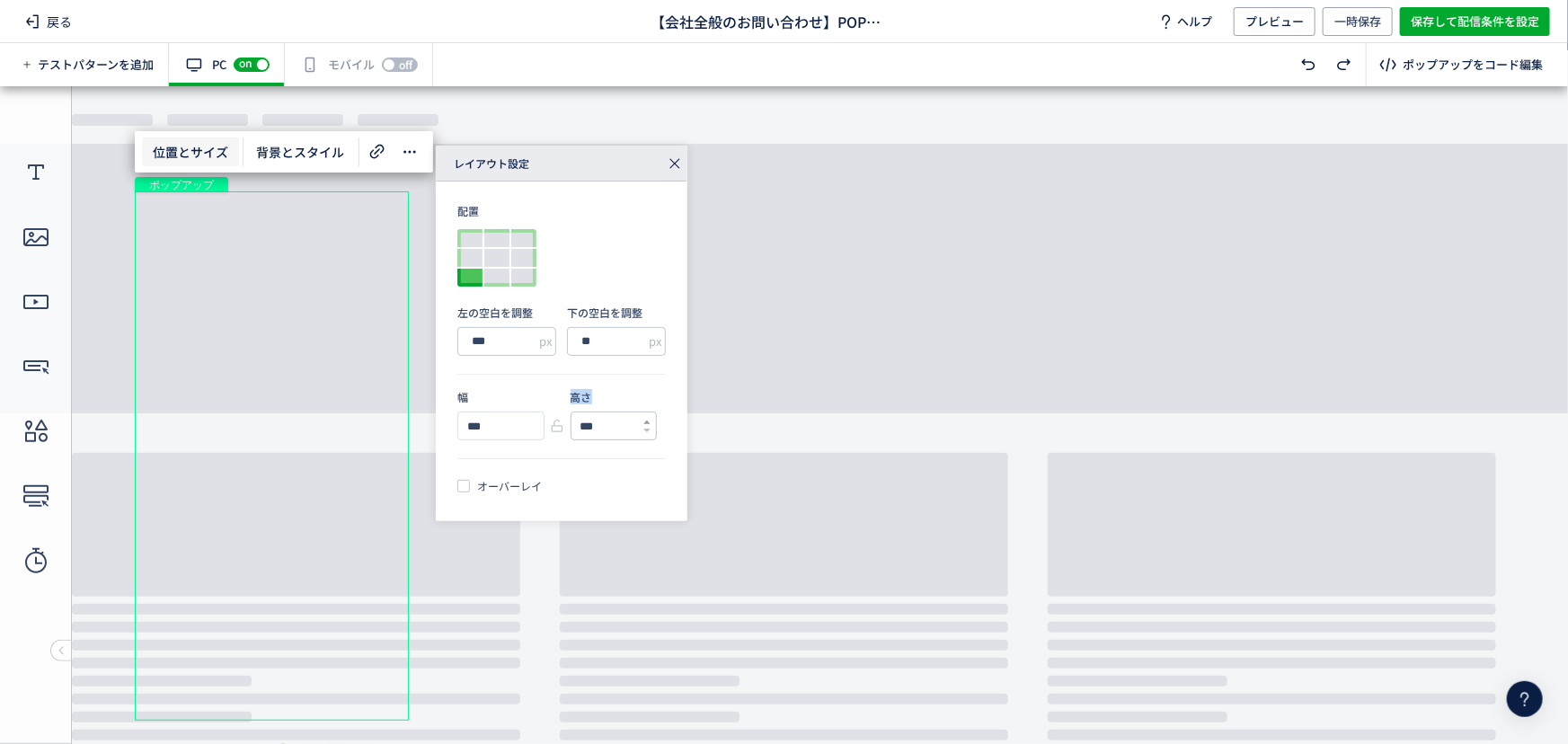
click at [647, 420] on icon at bounding box center [647, 423] width 7 height 7
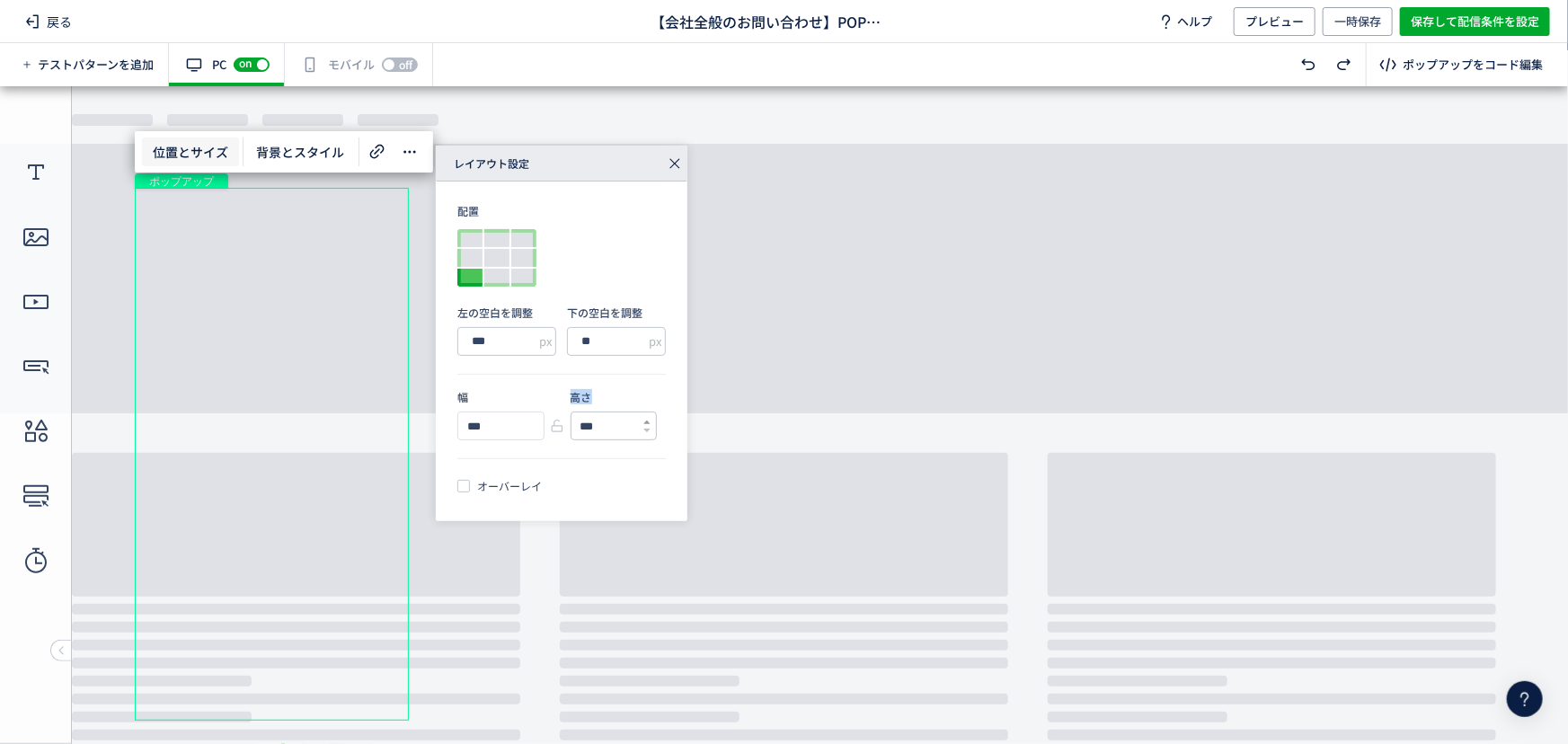
click at [647, 420] on icon at bounding box center [647, 423] width 7 height 7
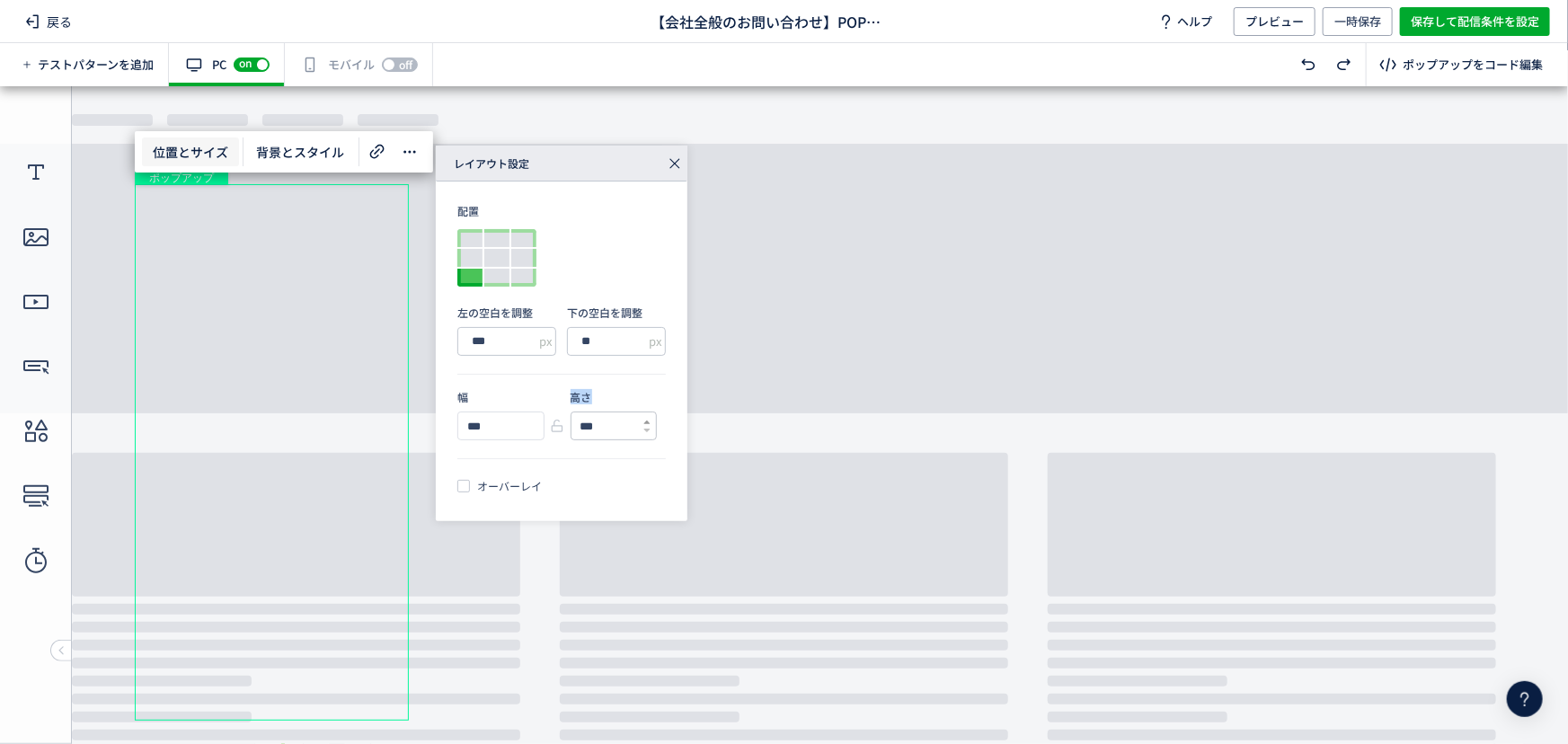
click at [647, 420] on icon at bounding box center [647, 423] width 7 height 7
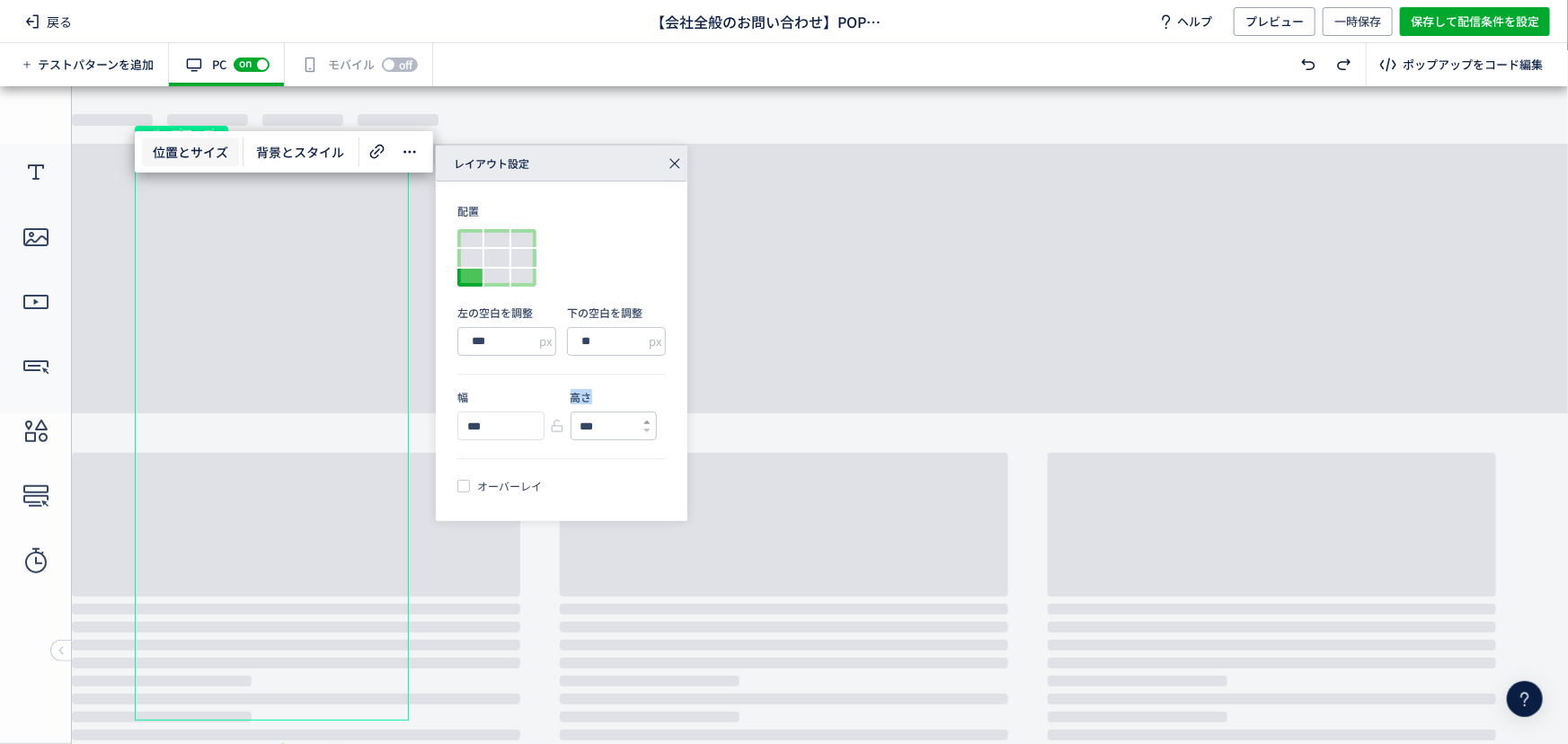
type input "***"
click at [647, 420] on icon at bounding box center [647, 423] width 7 height 7
click at [468, 257] on div at bounding box center [469, 258] width 25 height 18
type input "**"
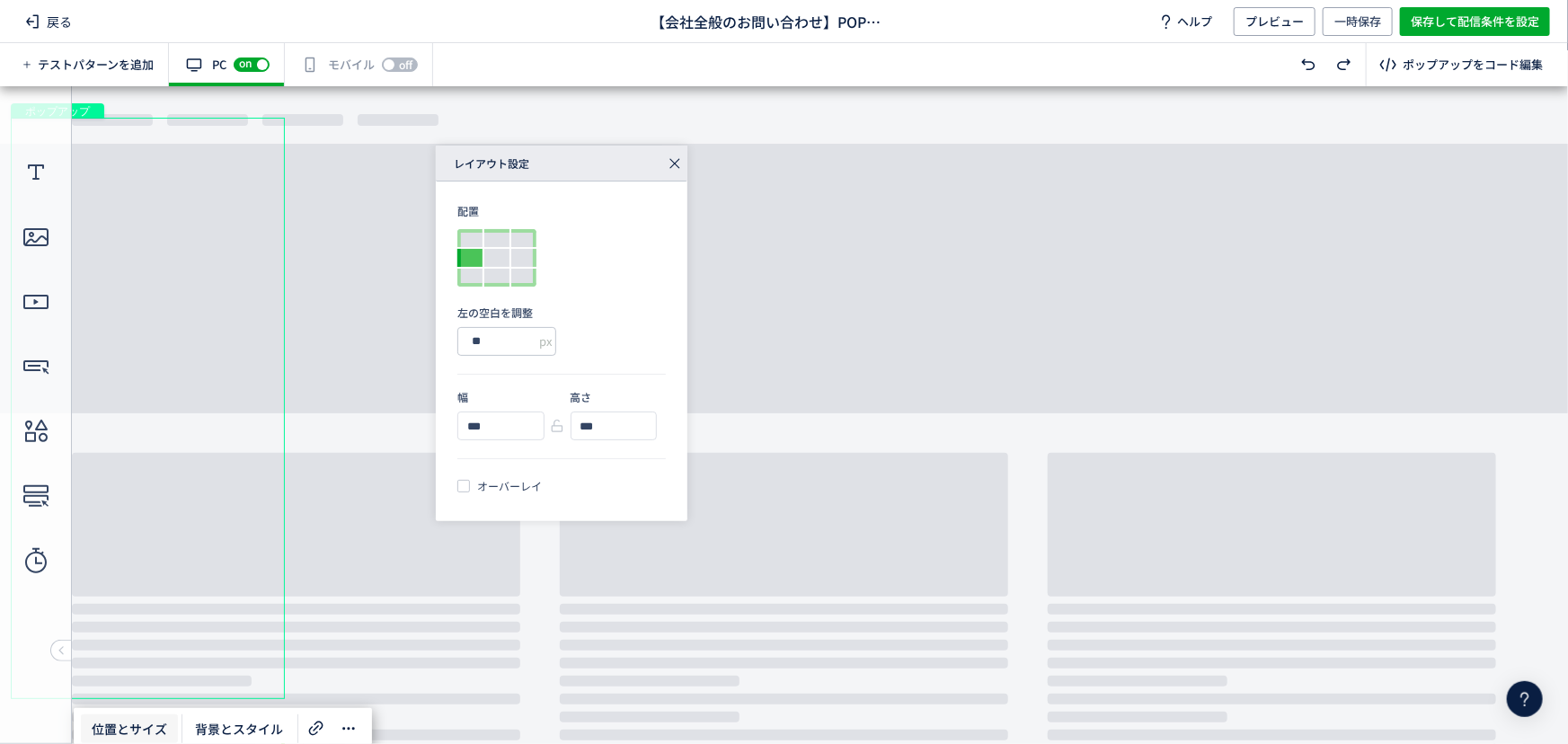
click at [674, 164] on icon at bounding box center [674, 163] width 25 height 25
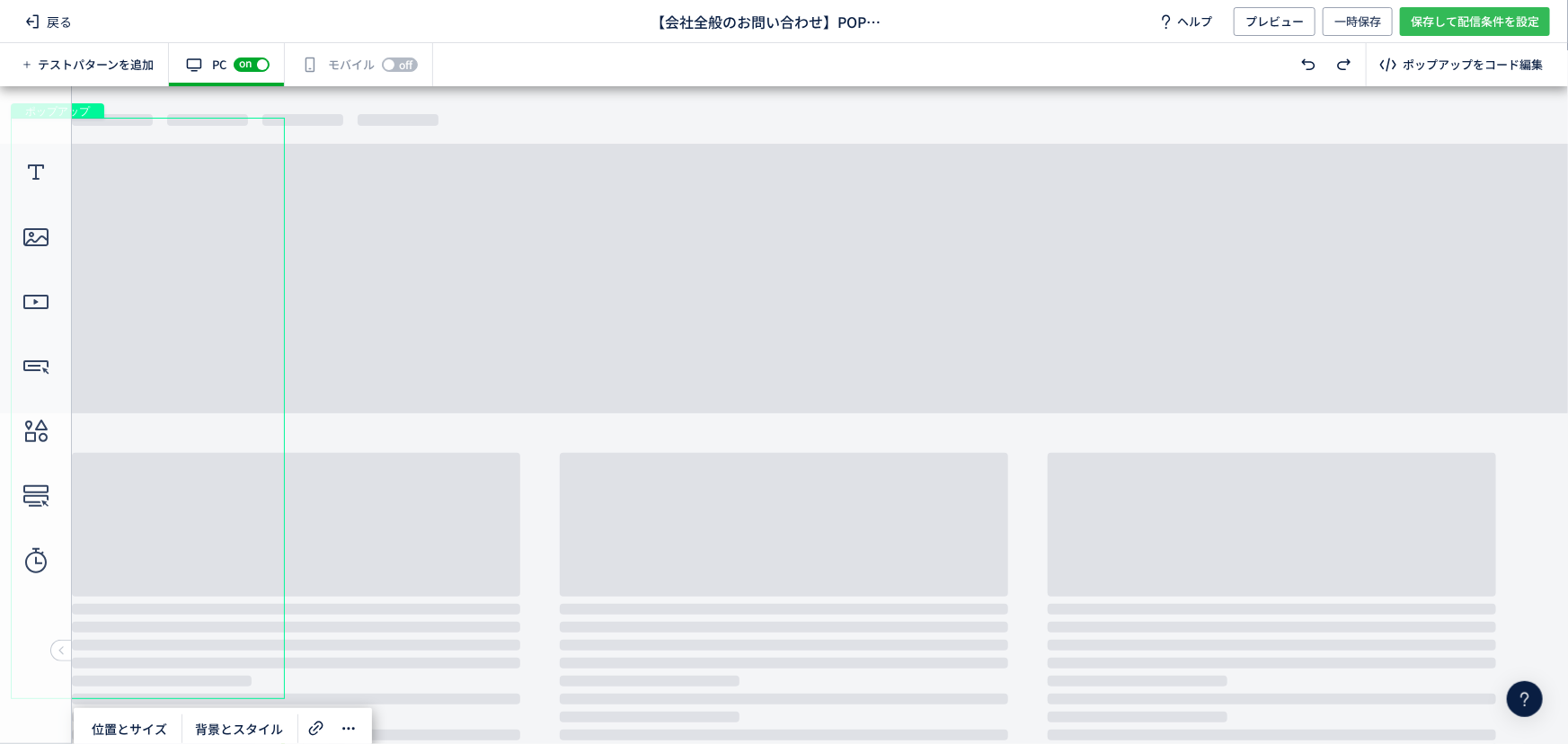
click at [1465, 23] on span "保存して配信条件を設定" at bounding box center [1475, 21] width 129 height 28
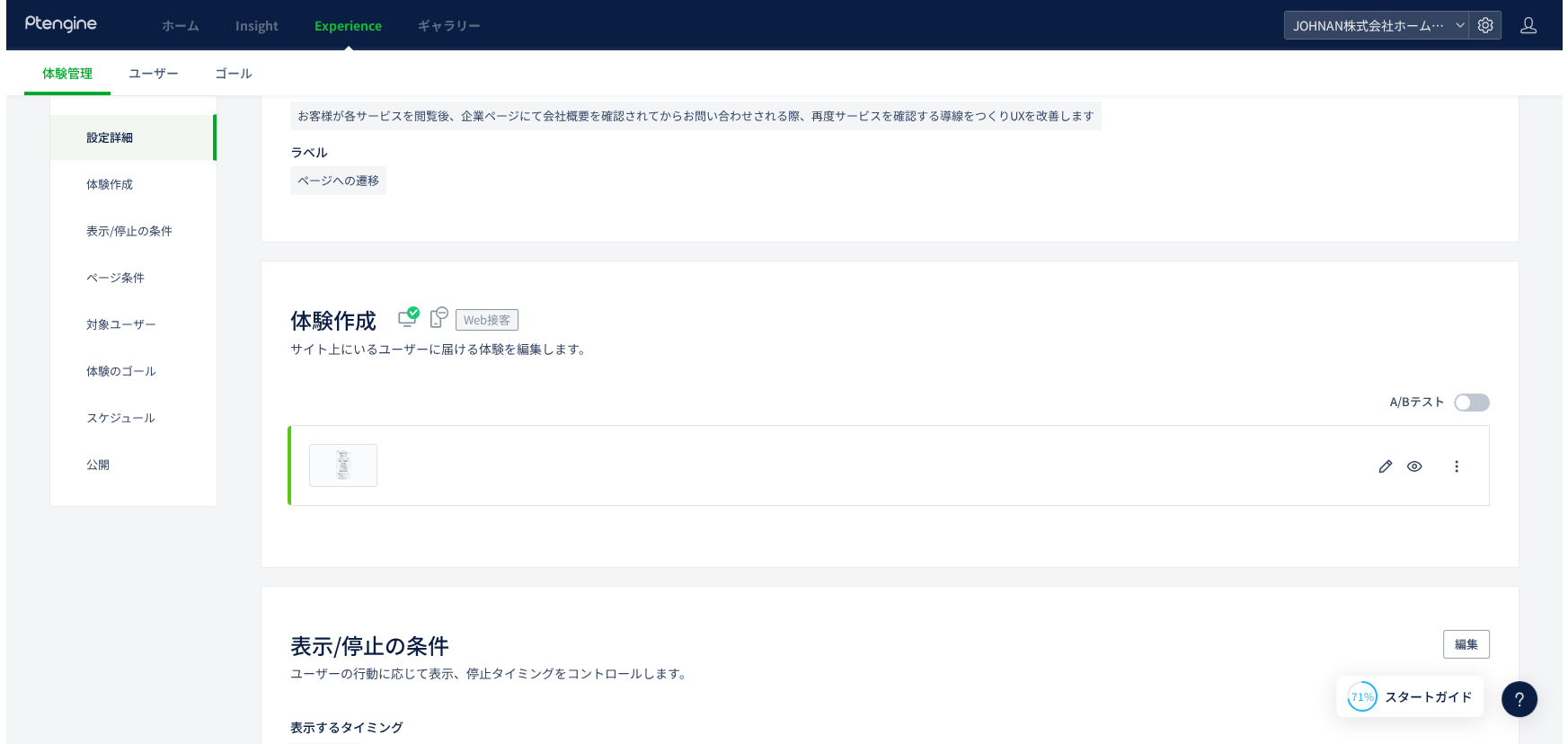
scroll to position [287, 0]
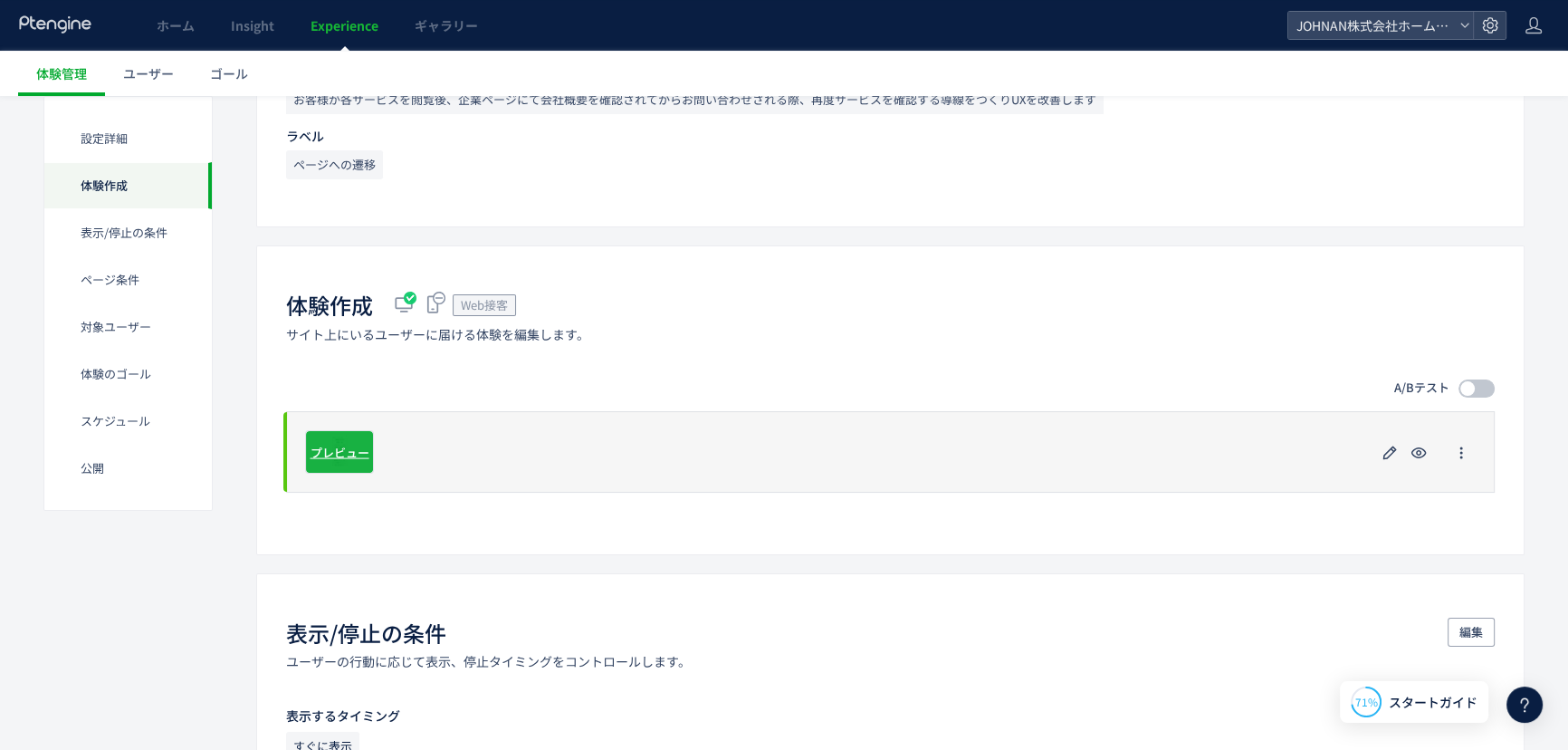
click at [335, 458] on span "プレビュー" at bounding box center [341, 451] width 59 height 18
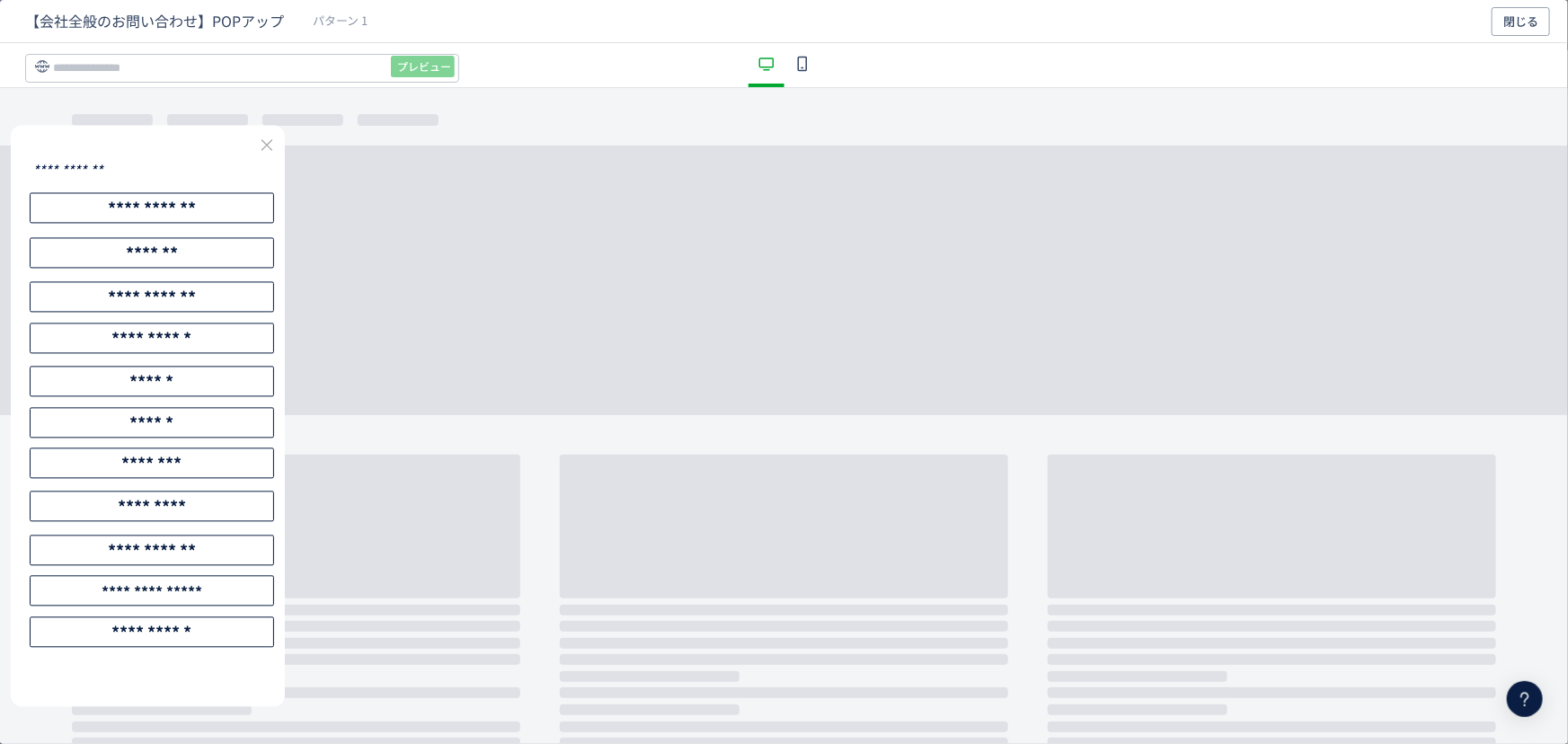
click at [219, 682] on div "**********" at bounding box center [148, 416] width 274 height 581
click at [1536, 17] on span "閉じる" at bounding box center [1521, 21] width 35 height 28
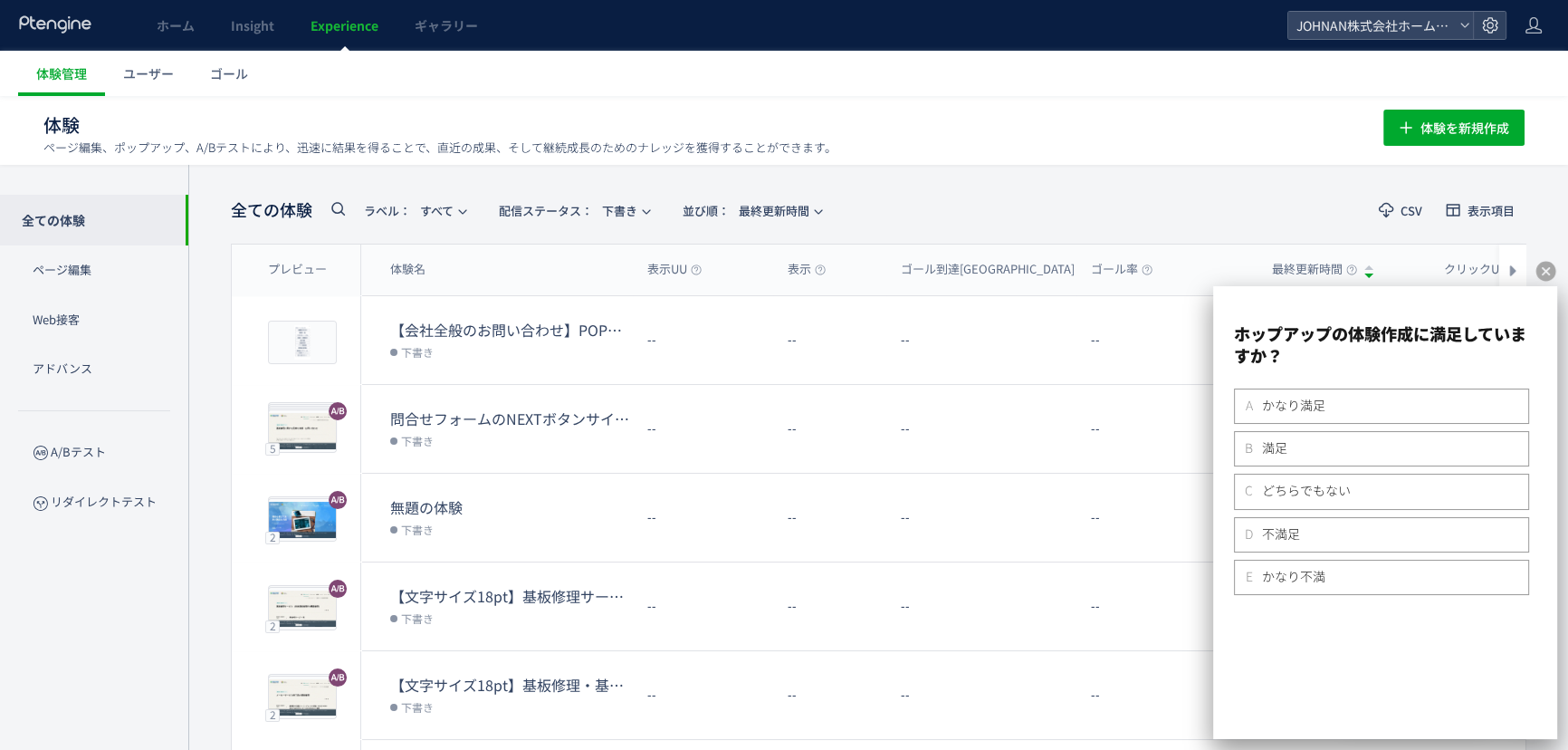
click at [1546, 271] on icon at bounding box center [1546, 271] width 22 height 22
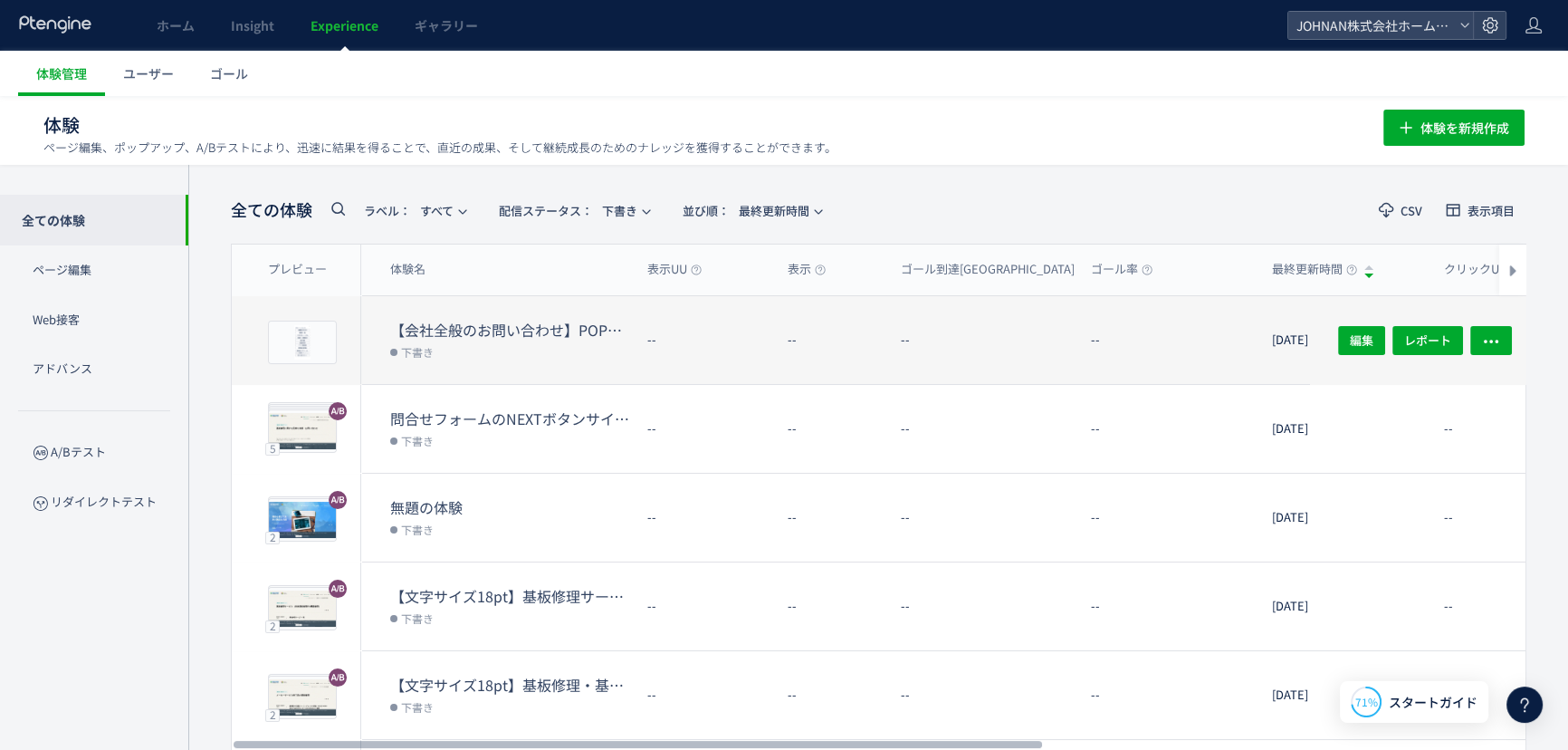
click at [479, 323] on dt "【会社全般のお問い合わせ】POPアップ" at bounding box center [512, 330] width 243 height 21
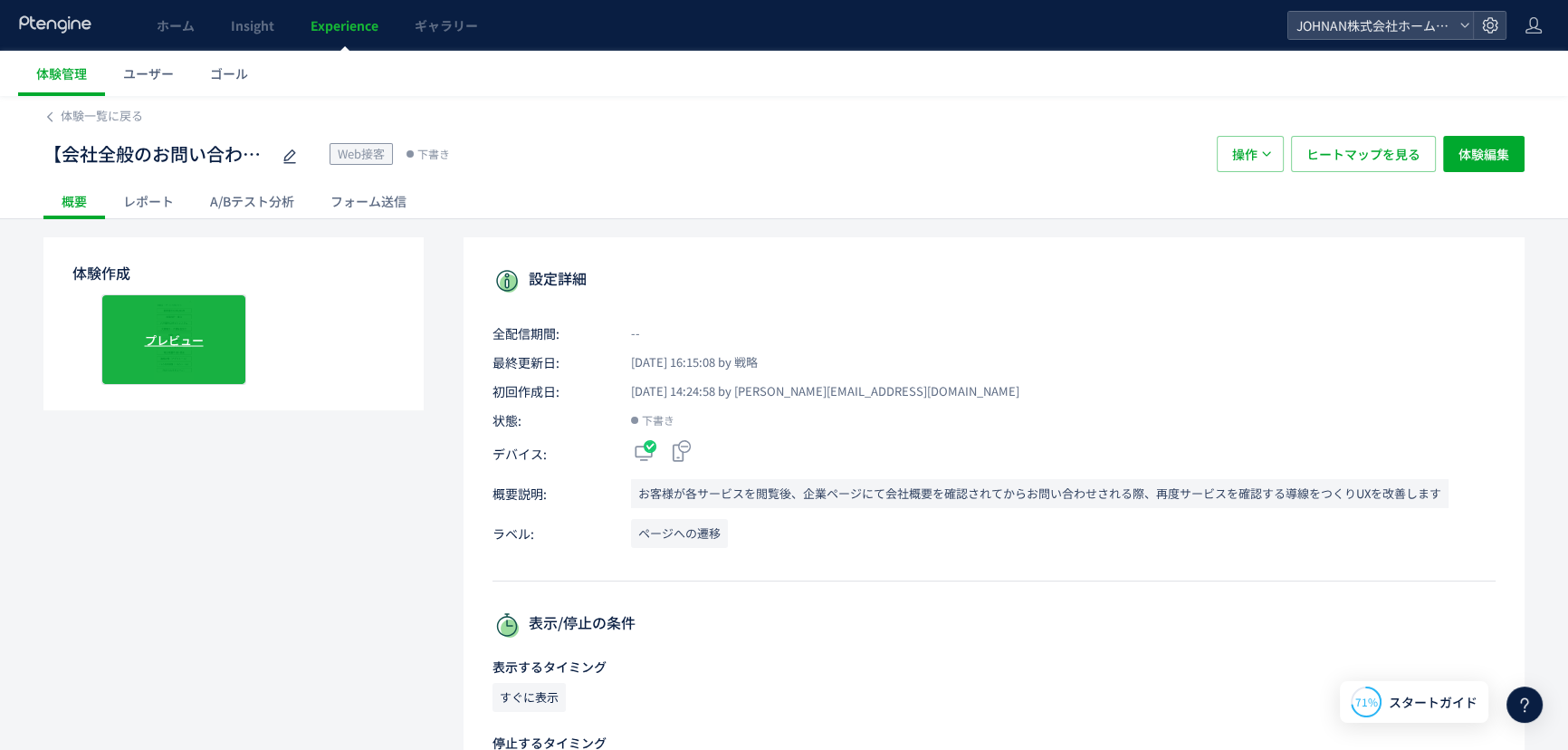
click at [188, 337] on span "プレビュー" at bounding box center [175, 339] width 59 height 18
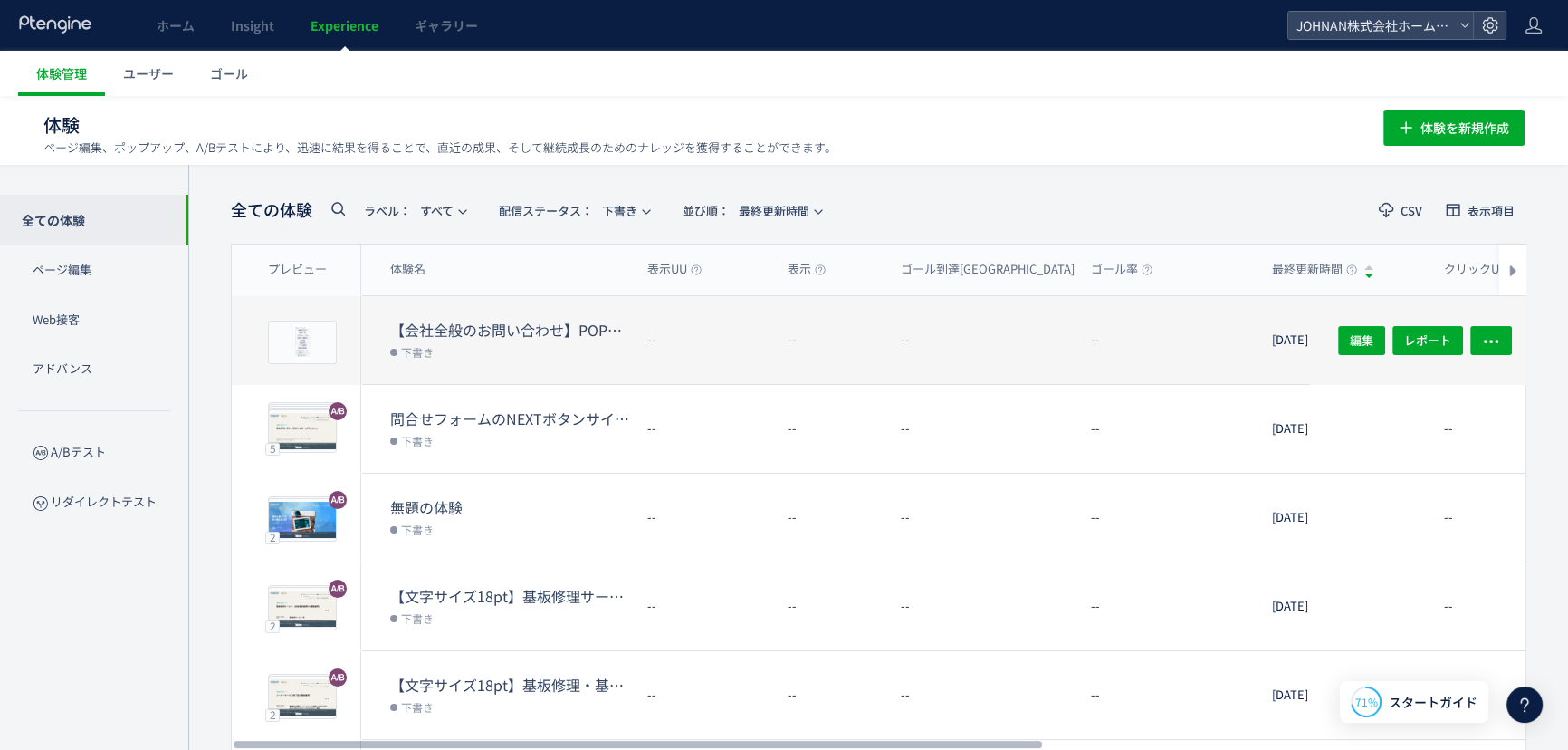
click at [767, 366] on div "--" at bounding box center [703, 340] width 141 height 88
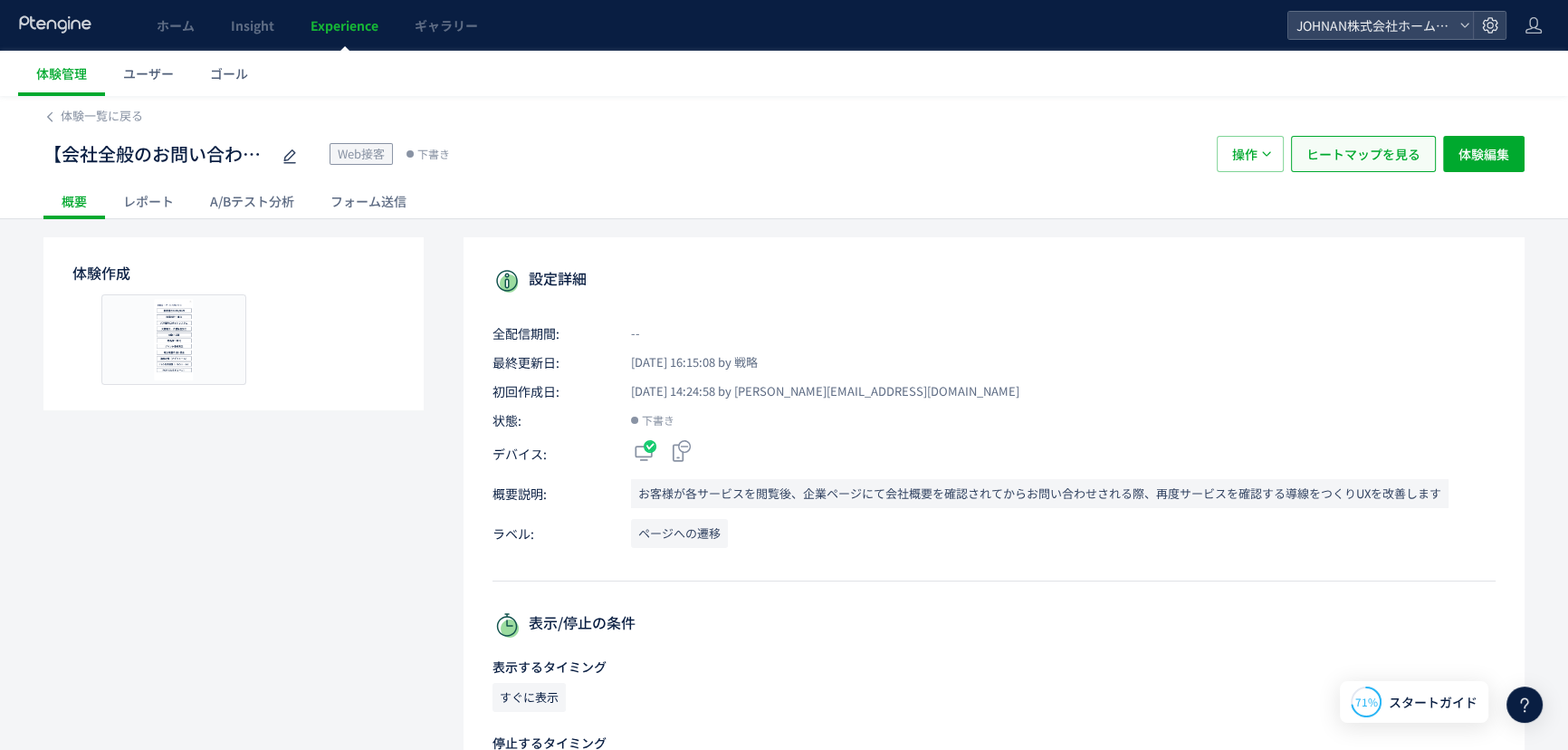
click at [1349, 150] on span "ヒートマップを見る" at bounding box center [1363, 154] width 114 height 36
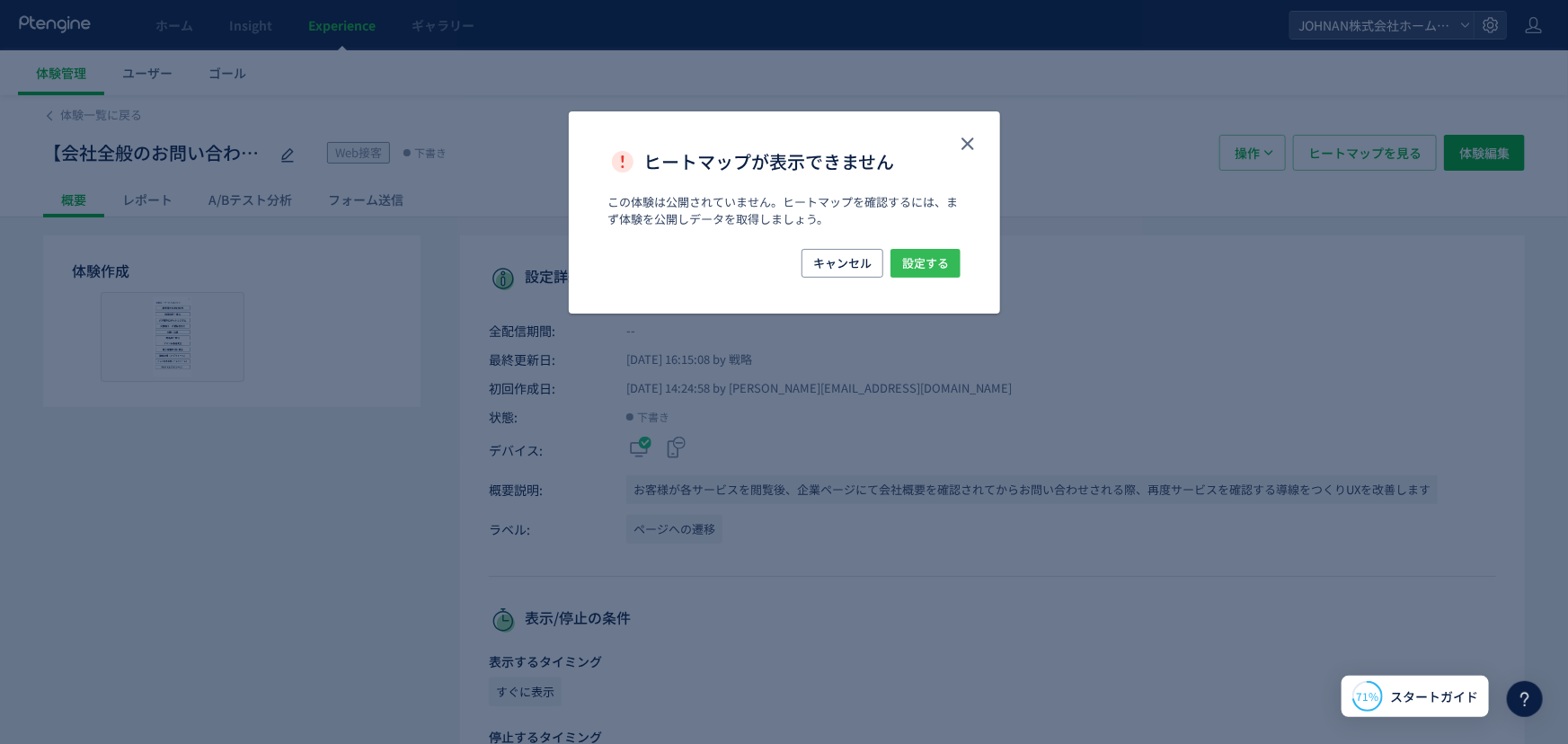
click at [946, 269] on span "設定する" at bounding box center [925, 263] width 47 height 28
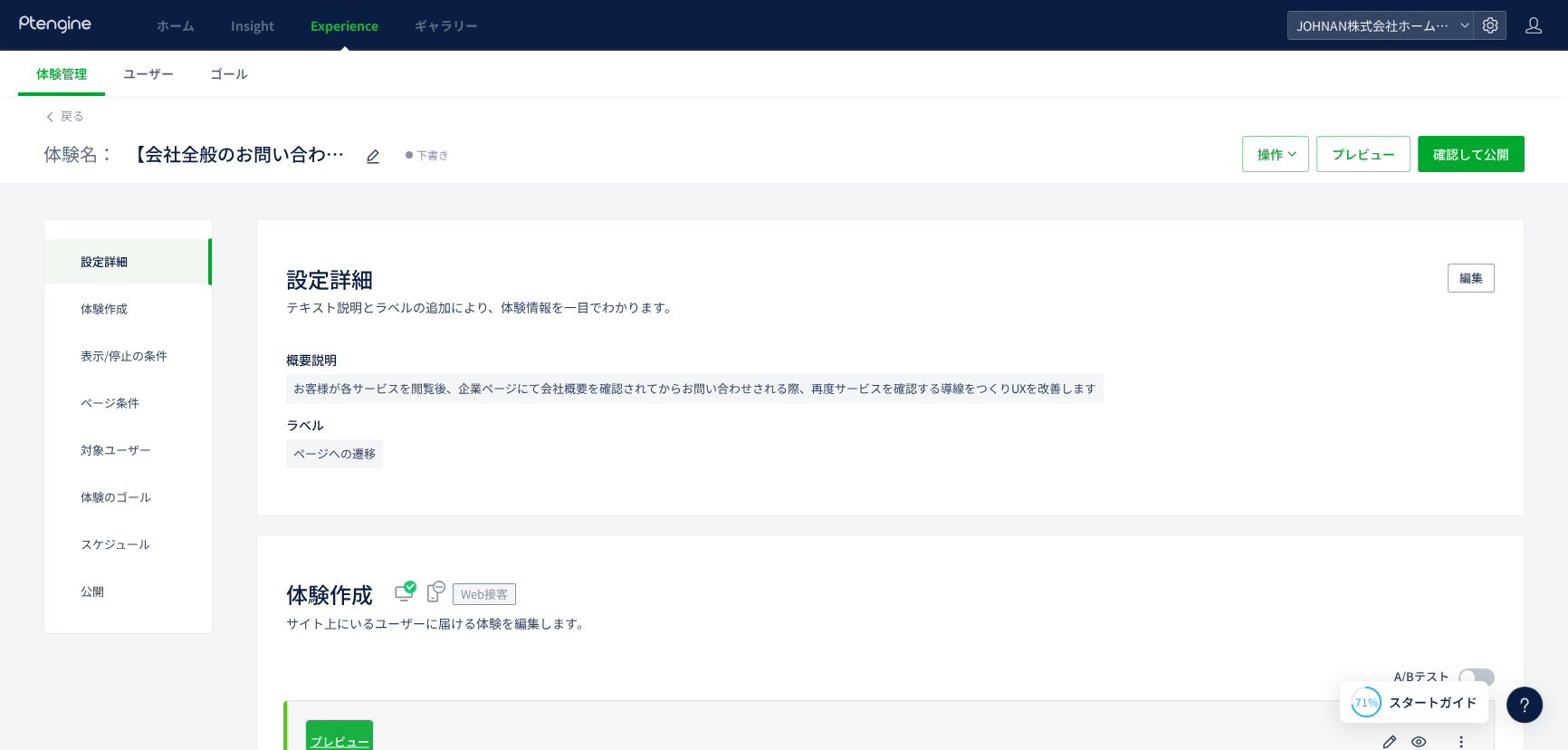
click at [355, 734] on span "プレビュー" at bounding box center [341, 740] width 59 height 18
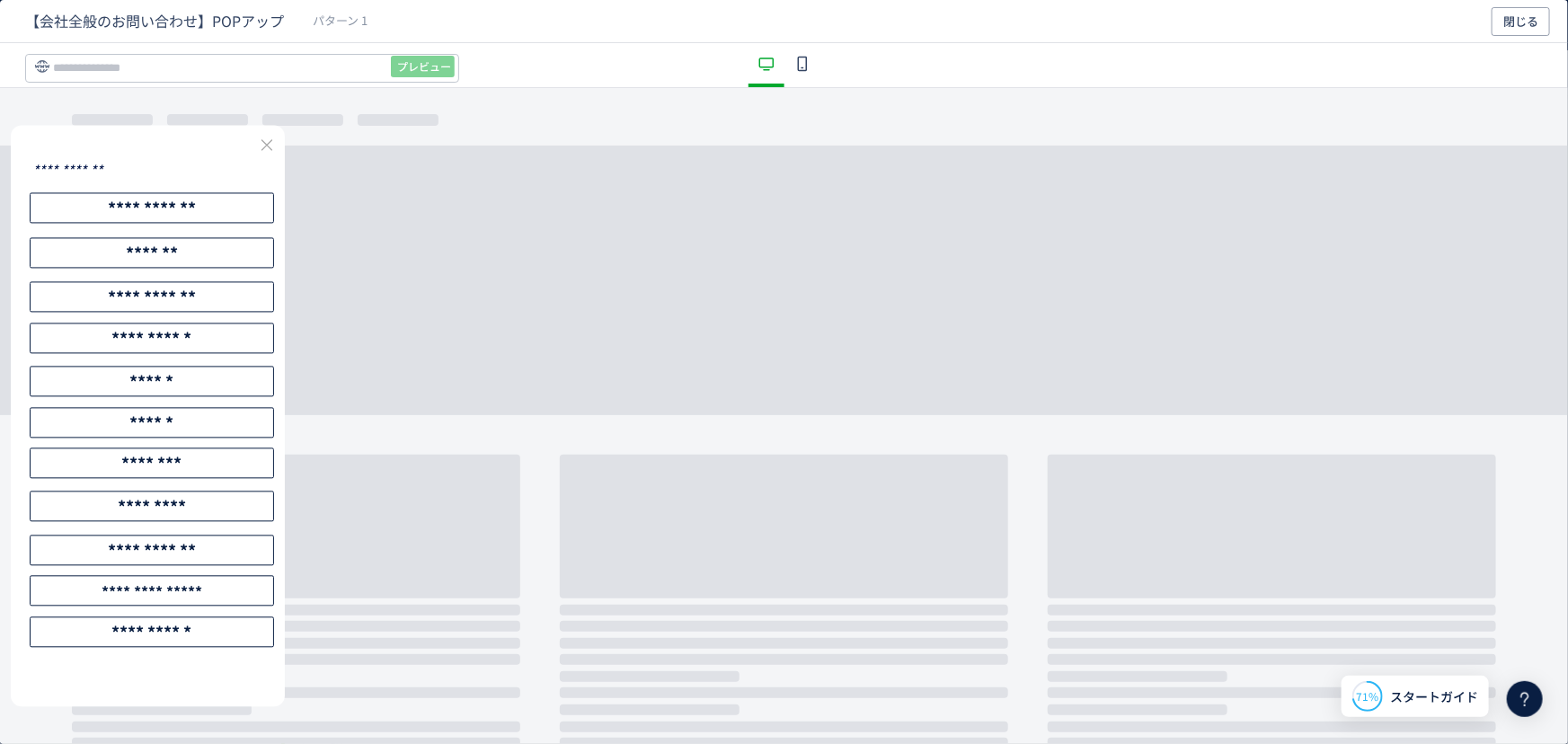
click at [802, 66] on icon "dialog" at bounding box center [802, 63] width 21 height 21
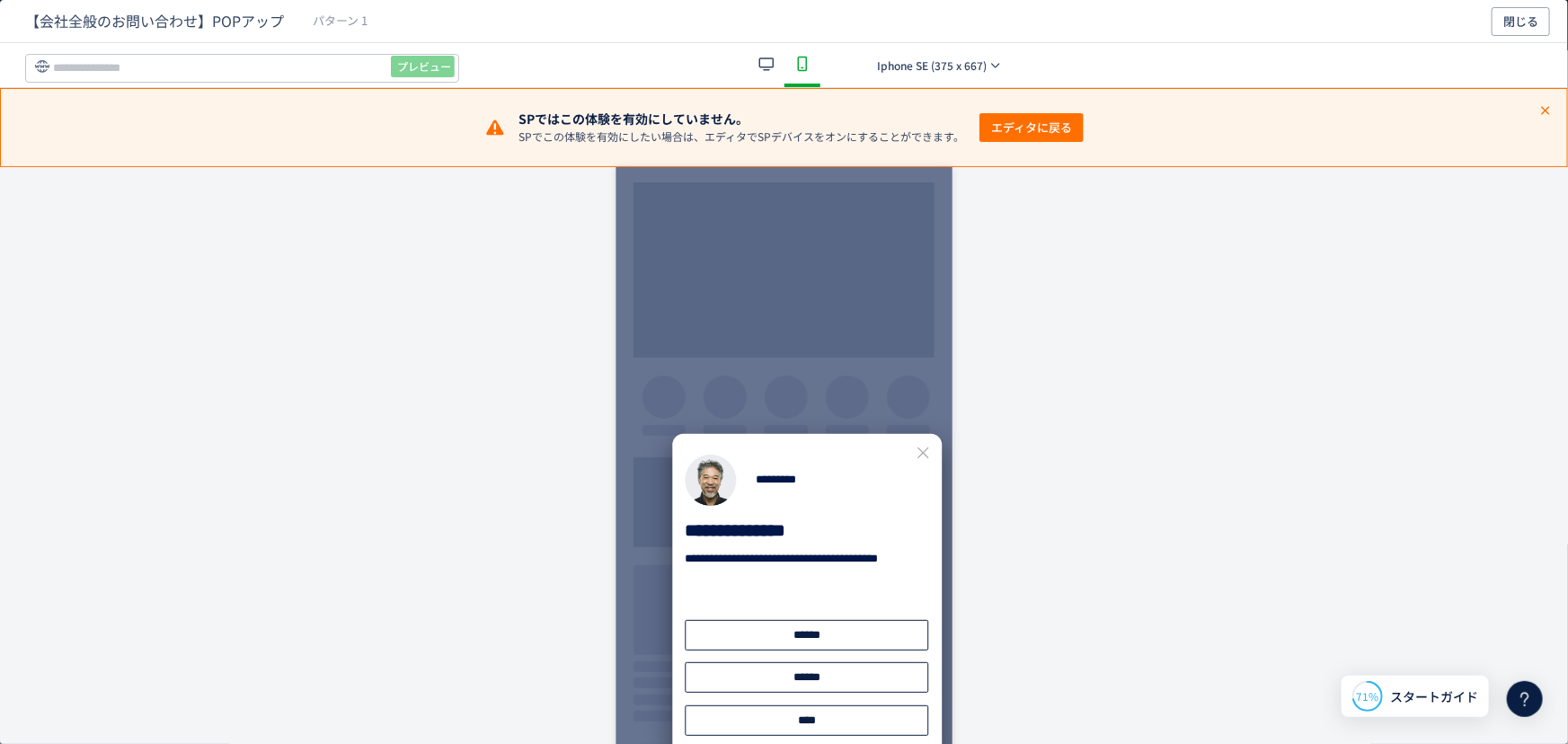
click at [765, 54] on icon "dialog" at bounding box center [766, 63] width 21 height 21
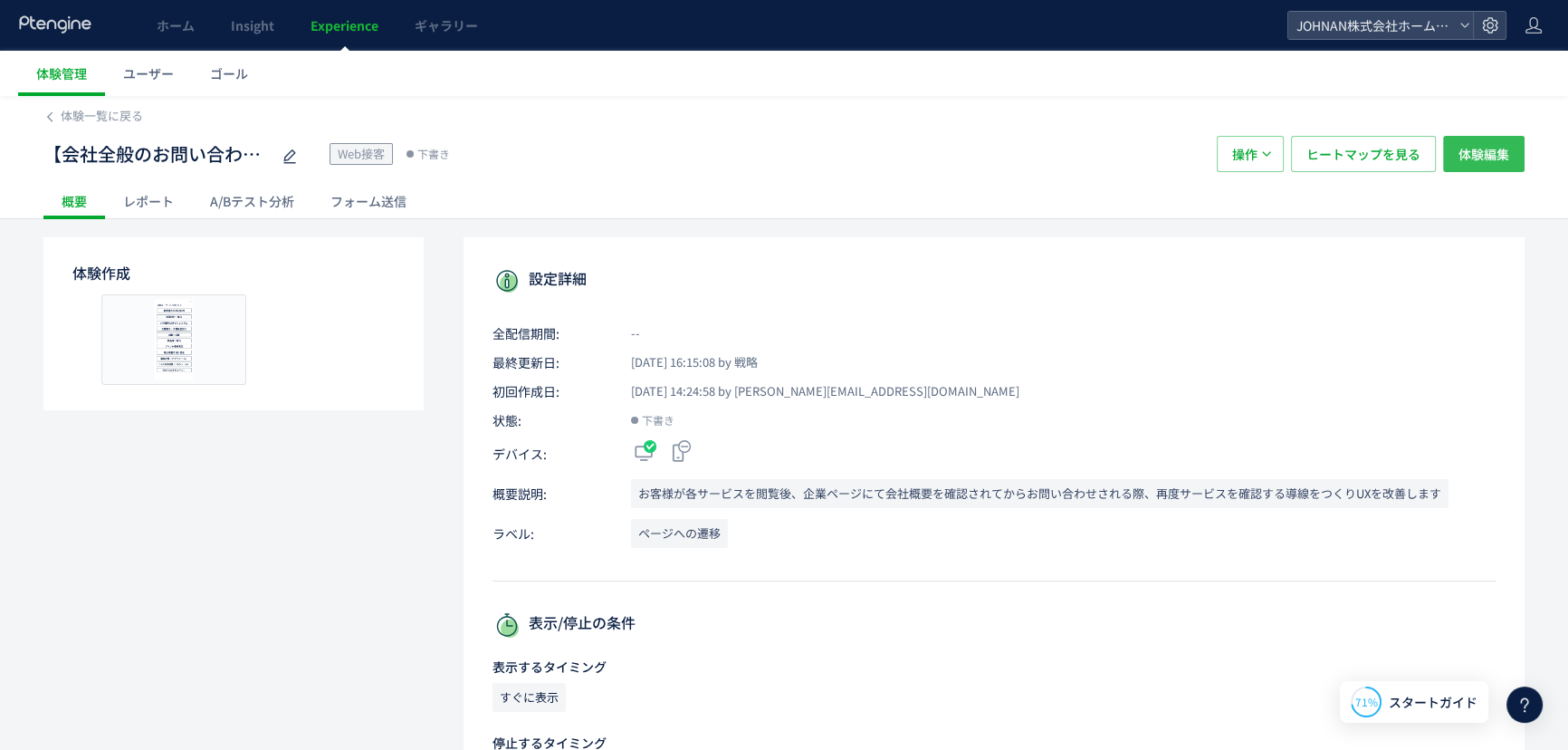
click at [1482, 146] on span "体験編集" at bounding box center [1484, 154] width 51 height 36
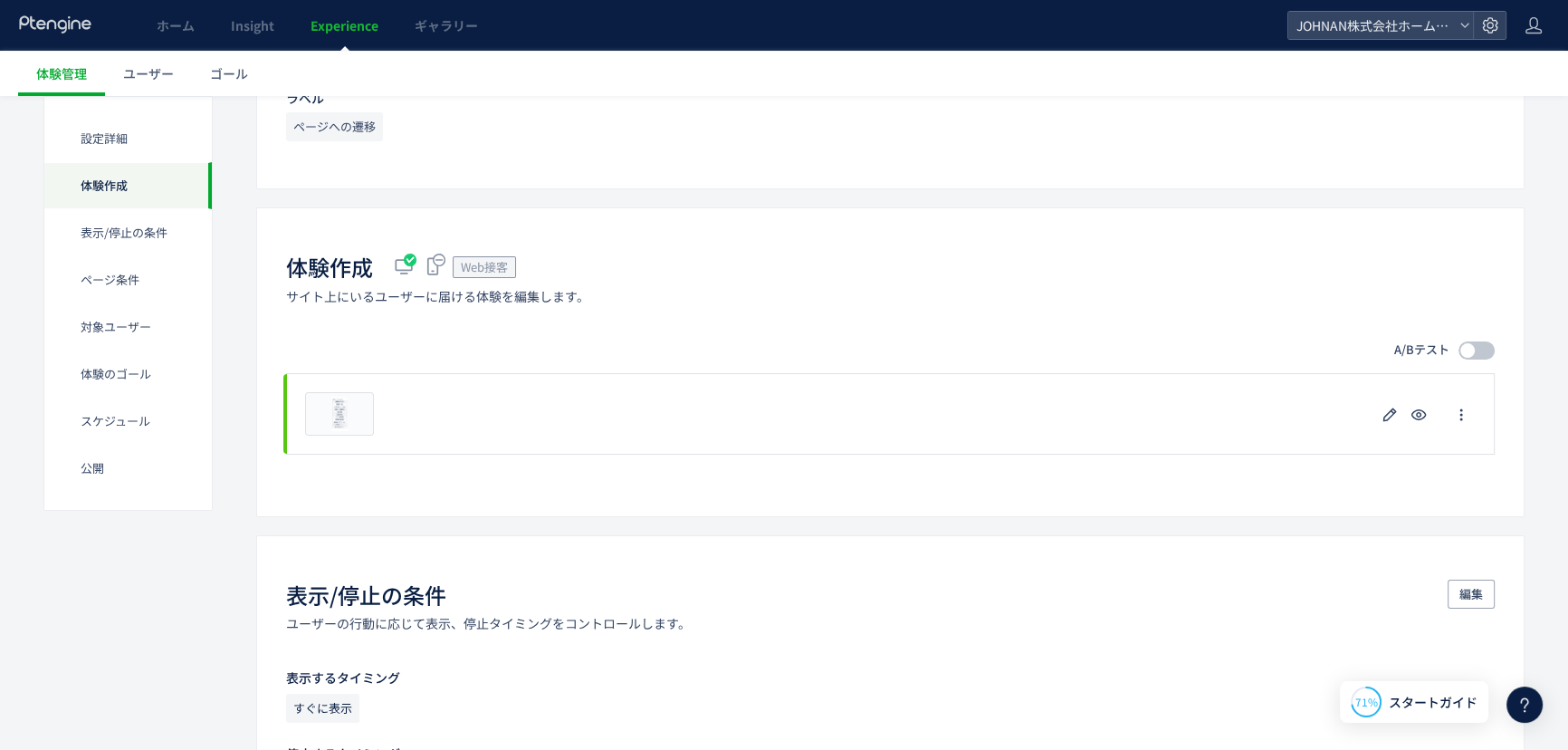
scroll to position [436, 0]
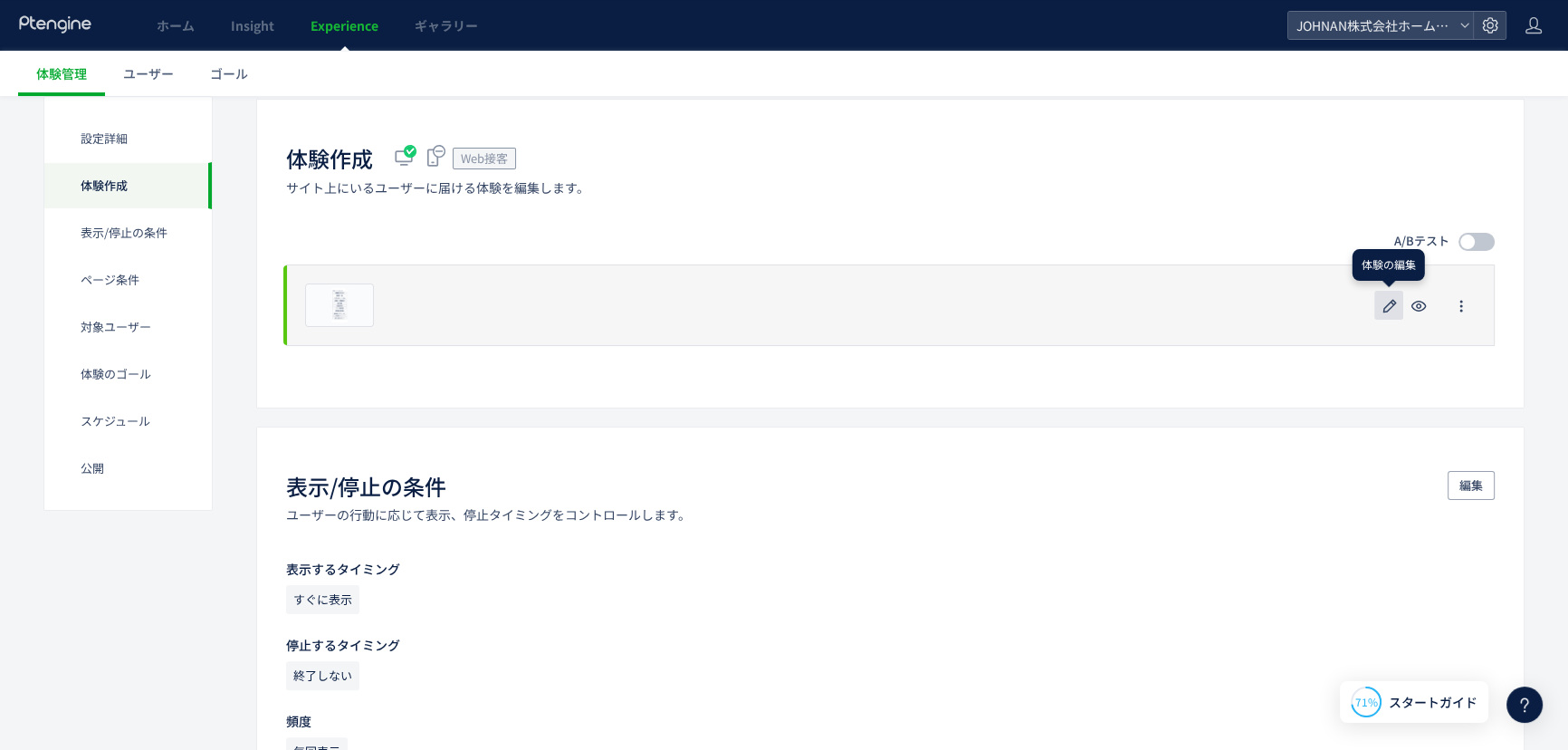
click at [1393, 306] on icon "button" at bounding box center [1389, 306] width 21 height 21
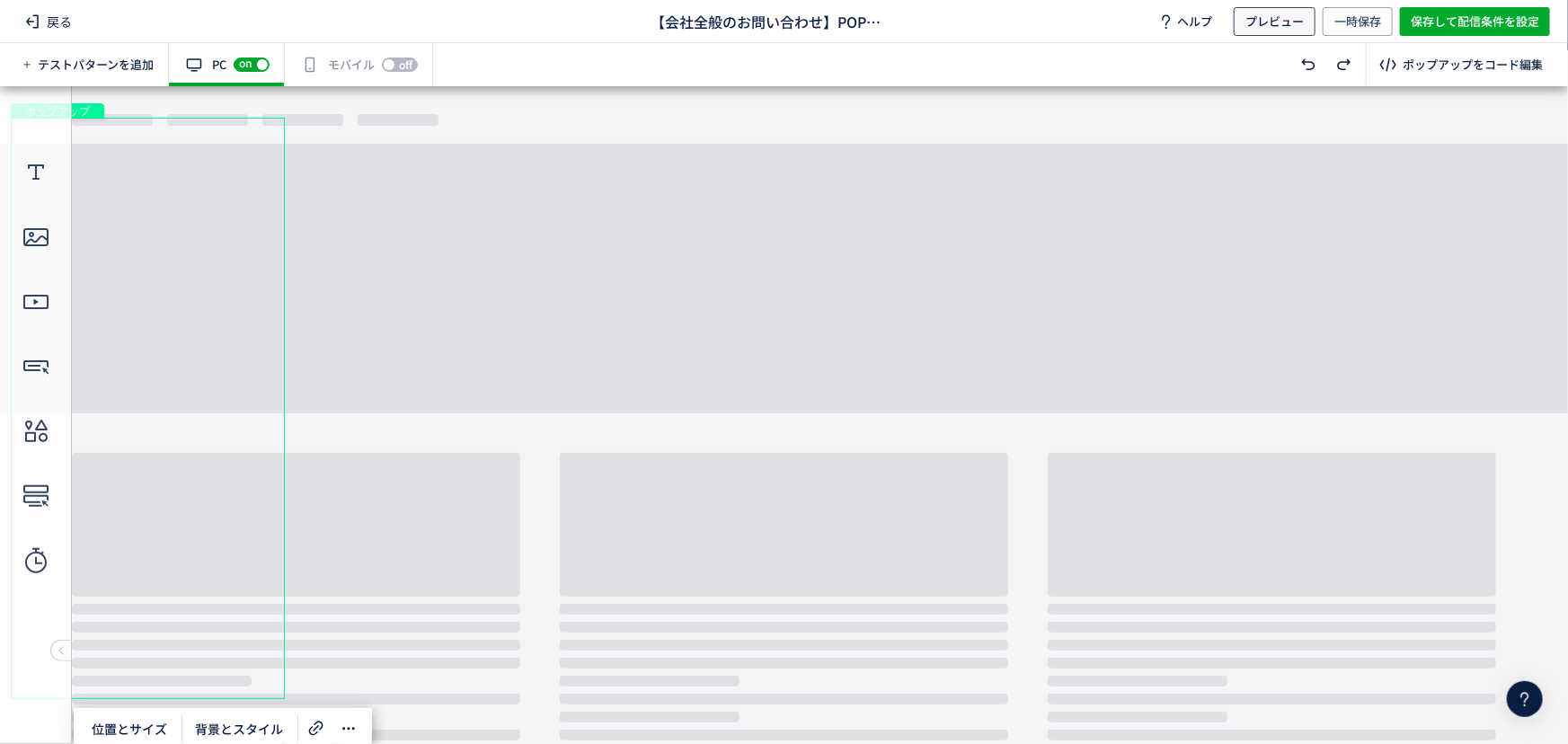
click at [1261, 22] on span "プレビュー" at bounding box center [1275, 21] width 59 height 28
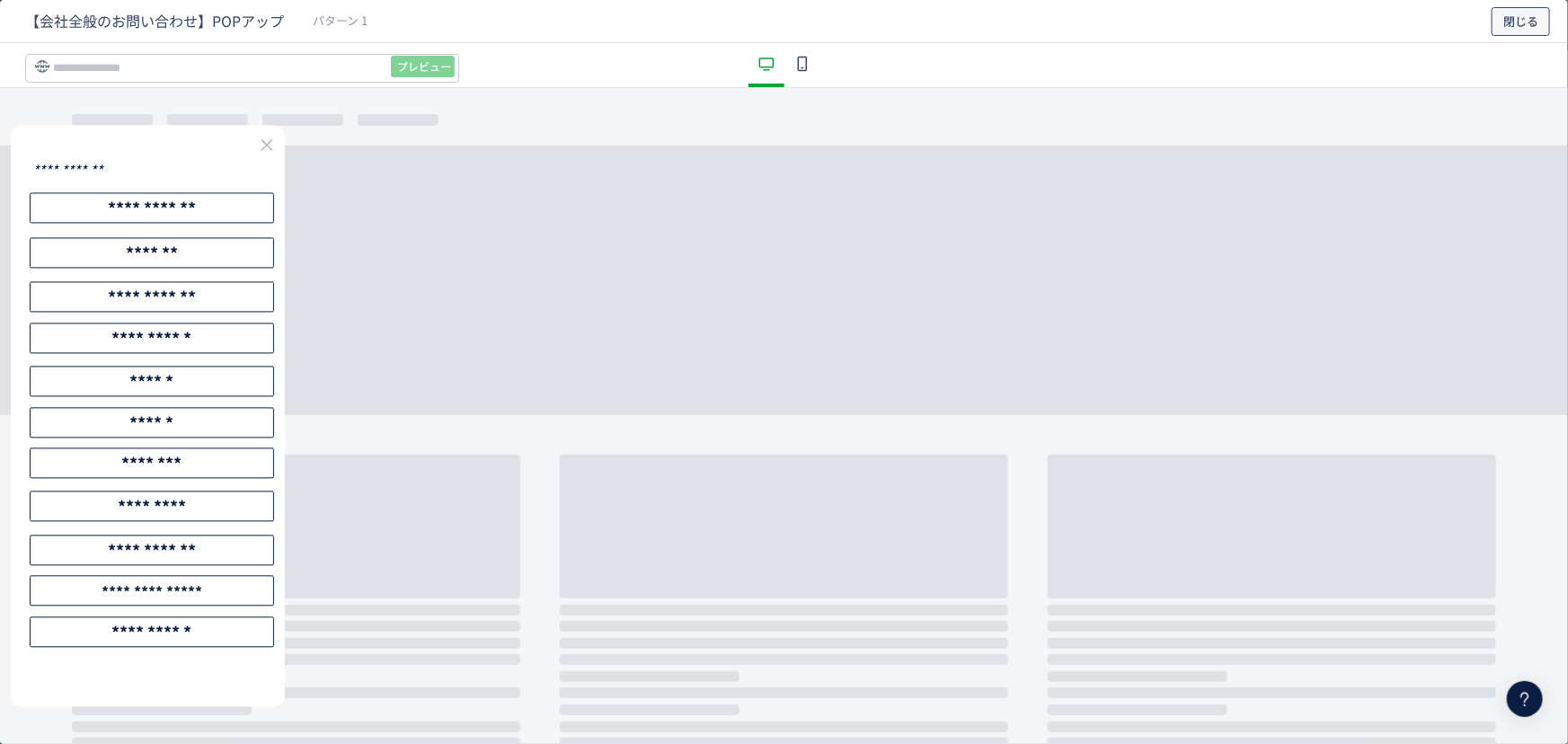
click at [1537, 23] on span "閉じる" at bounding box center [1521, 21] width 35 height 28
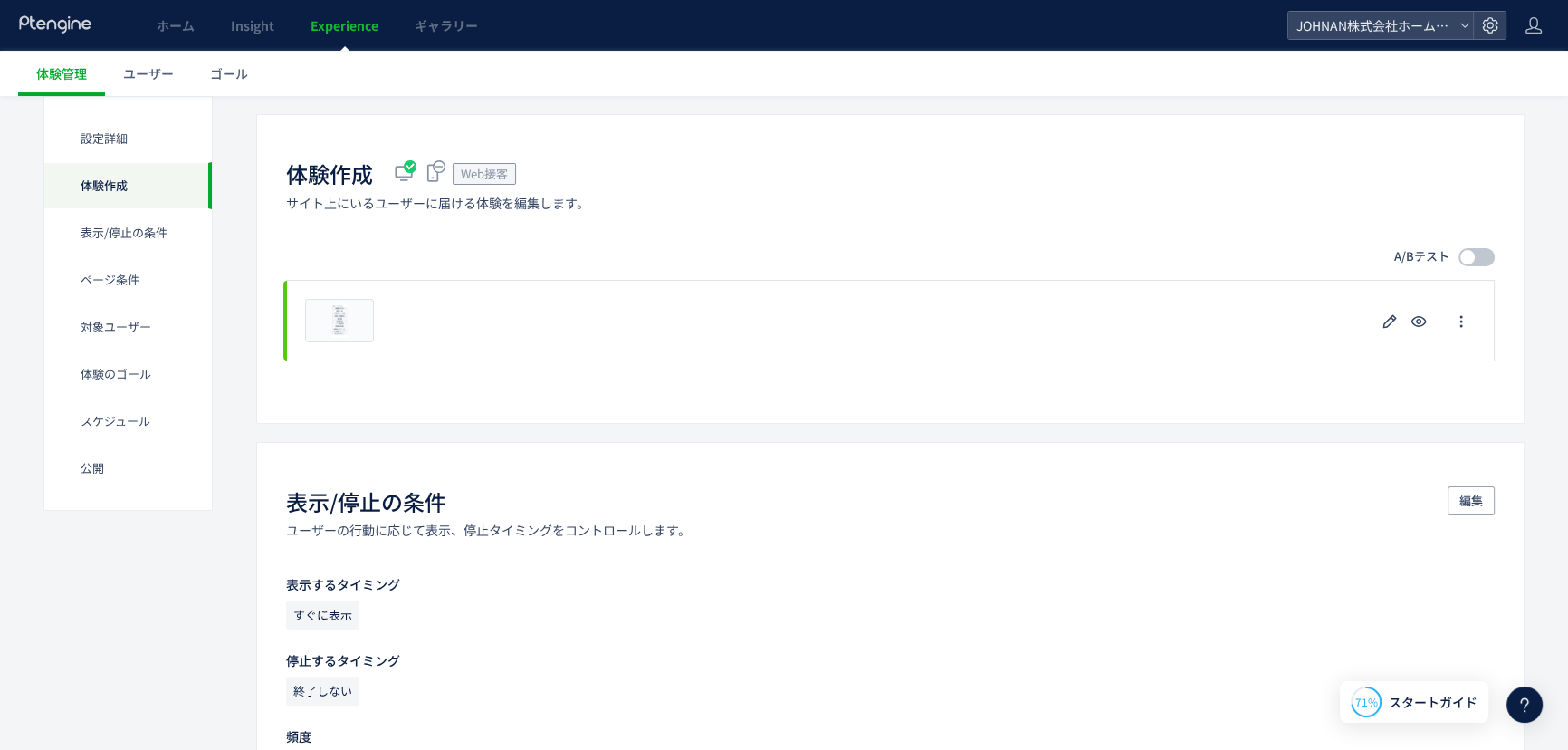
scroll to position [424, 0]
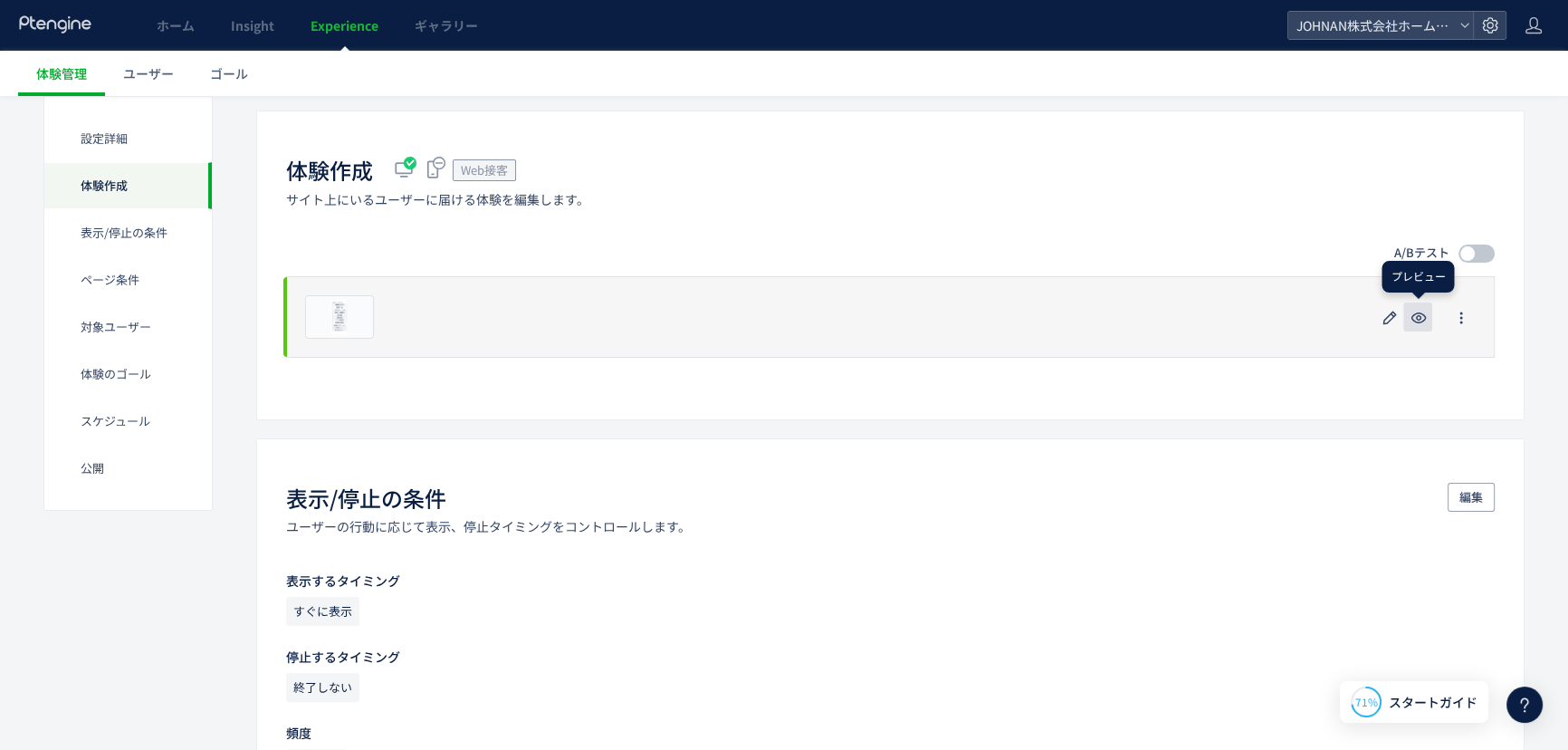
click at [1412, 318] on use "button" at bounding box center [1419, 319] width 16 height 11
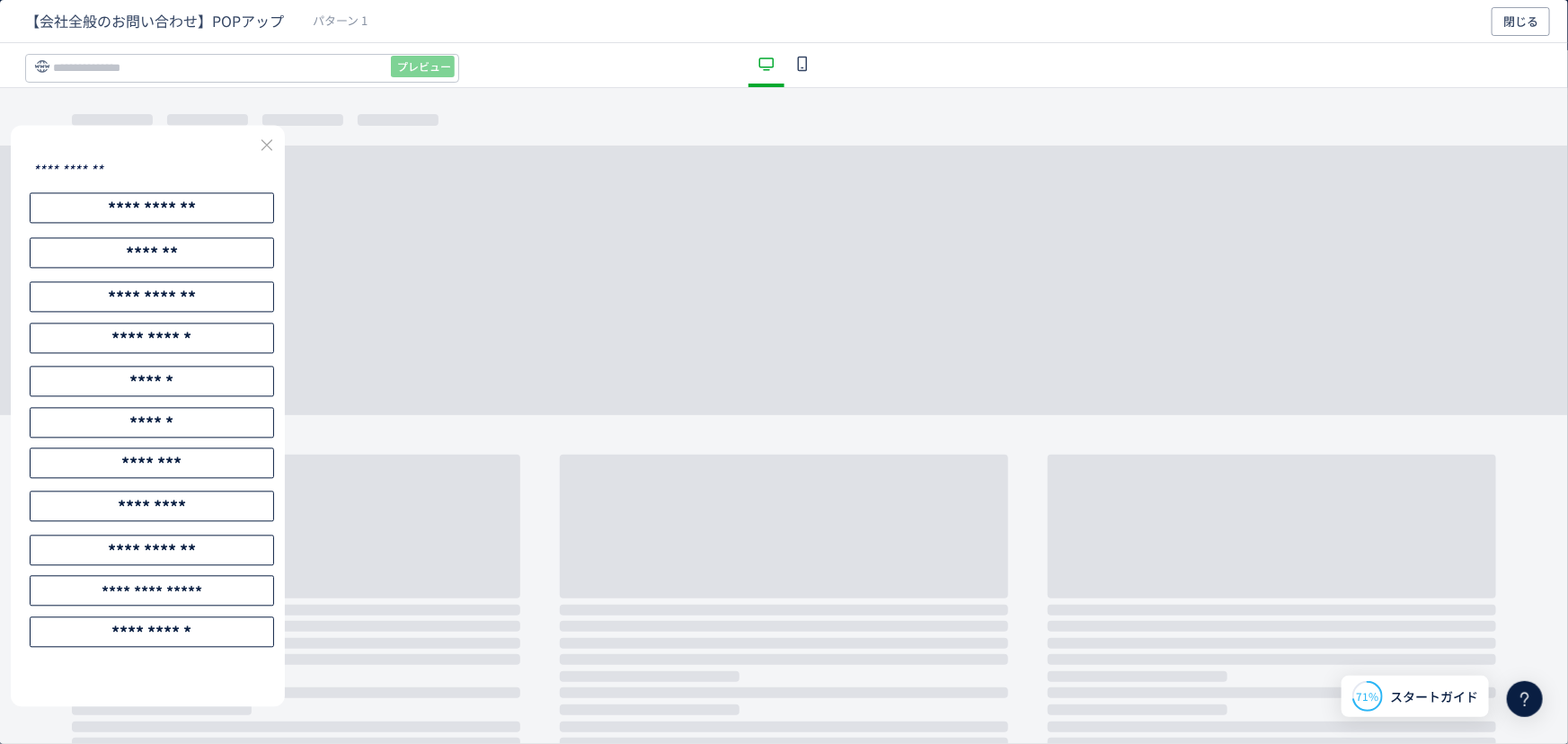
click at [206, 29] on span "【会社全般のお問い合わせ】POPアップ" at bounding box center [154, 21] width 259 height 21
click at [181, 27] on span "【会社全般のお問い合わせ】POPアップ" at bounding box center [154, 21] width 259 height 21
click at [189, 65] on input "dialog" at bounding box center [242, 68] width 434 height 28
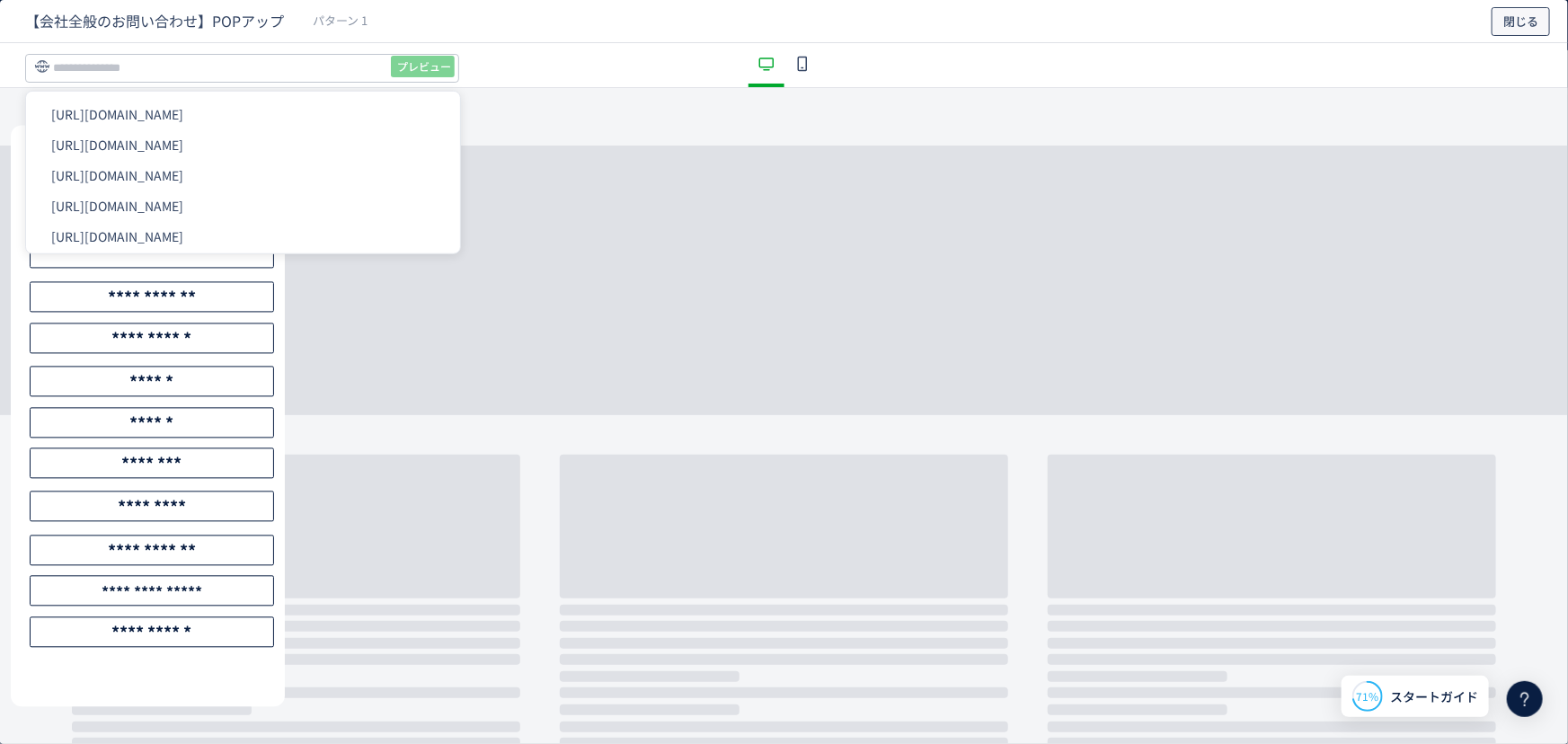
click at [1543, 27] on button "閉じる" at bounding box center [1521, 21] width 59 height 28
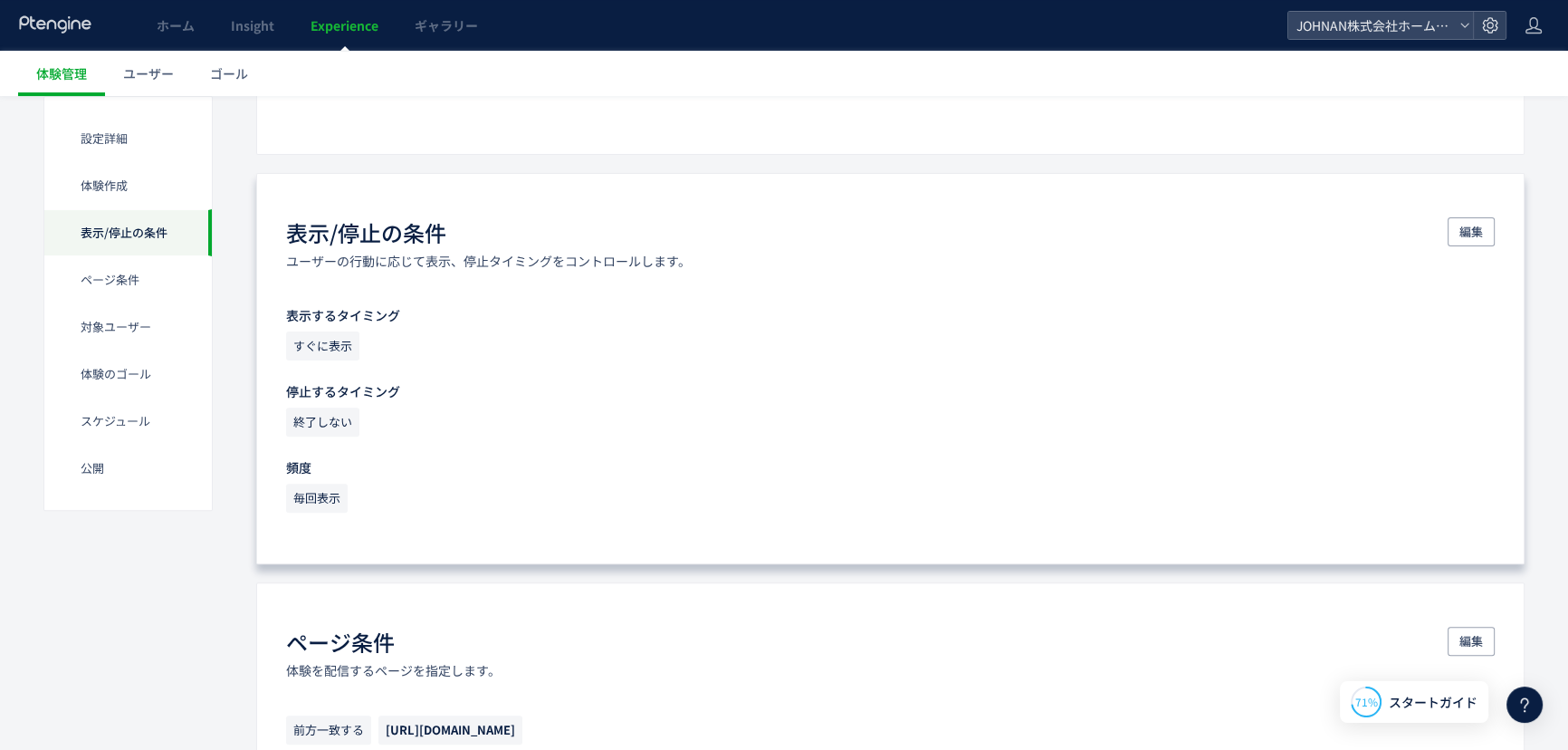
scroll to position [699, 0]
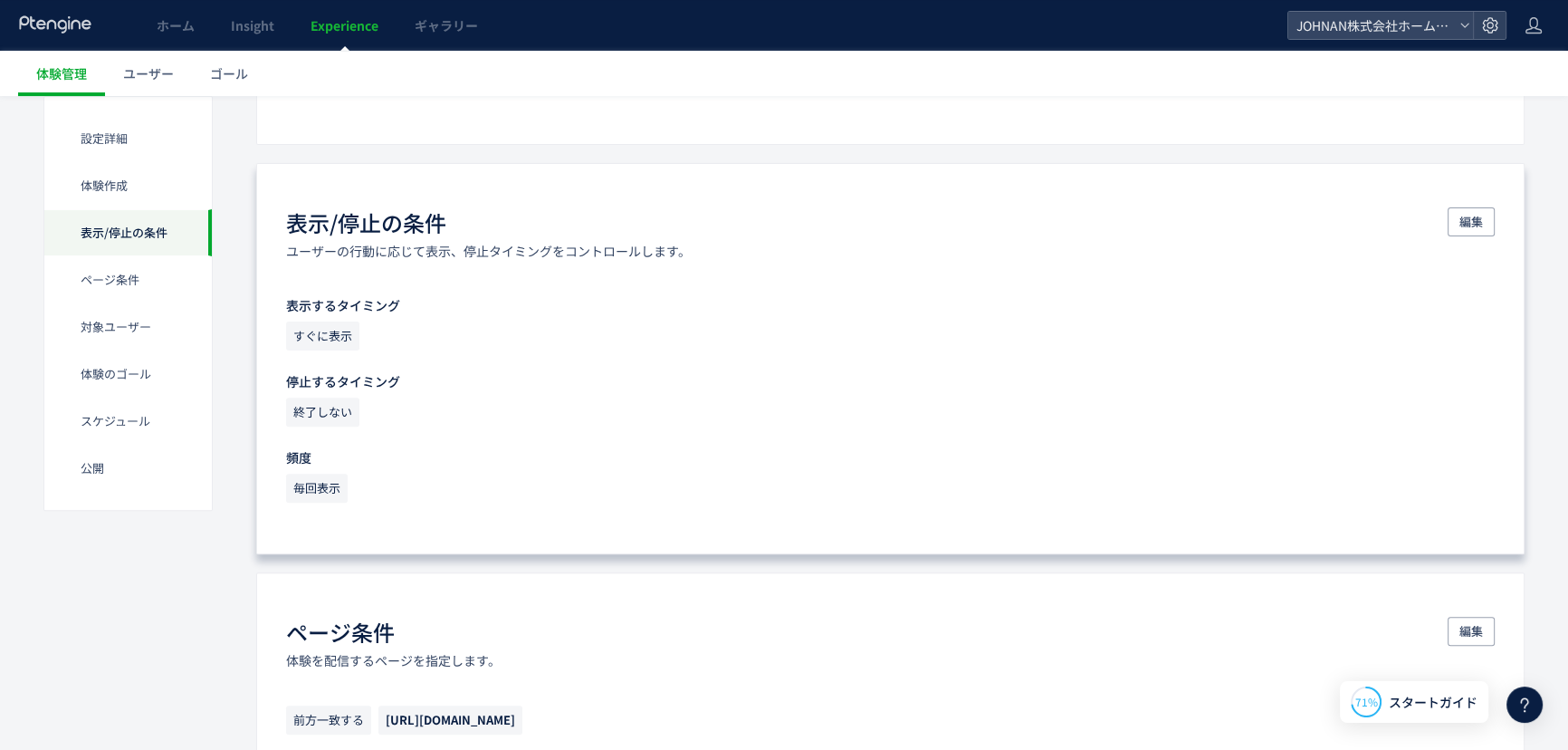
click at [325, 481] on span "毎回表示" at bounding box center [317, 488] width 62 height 29
click at [1475, 219] on span "編集" at bounding box center [1471, 221] width 23 height 29
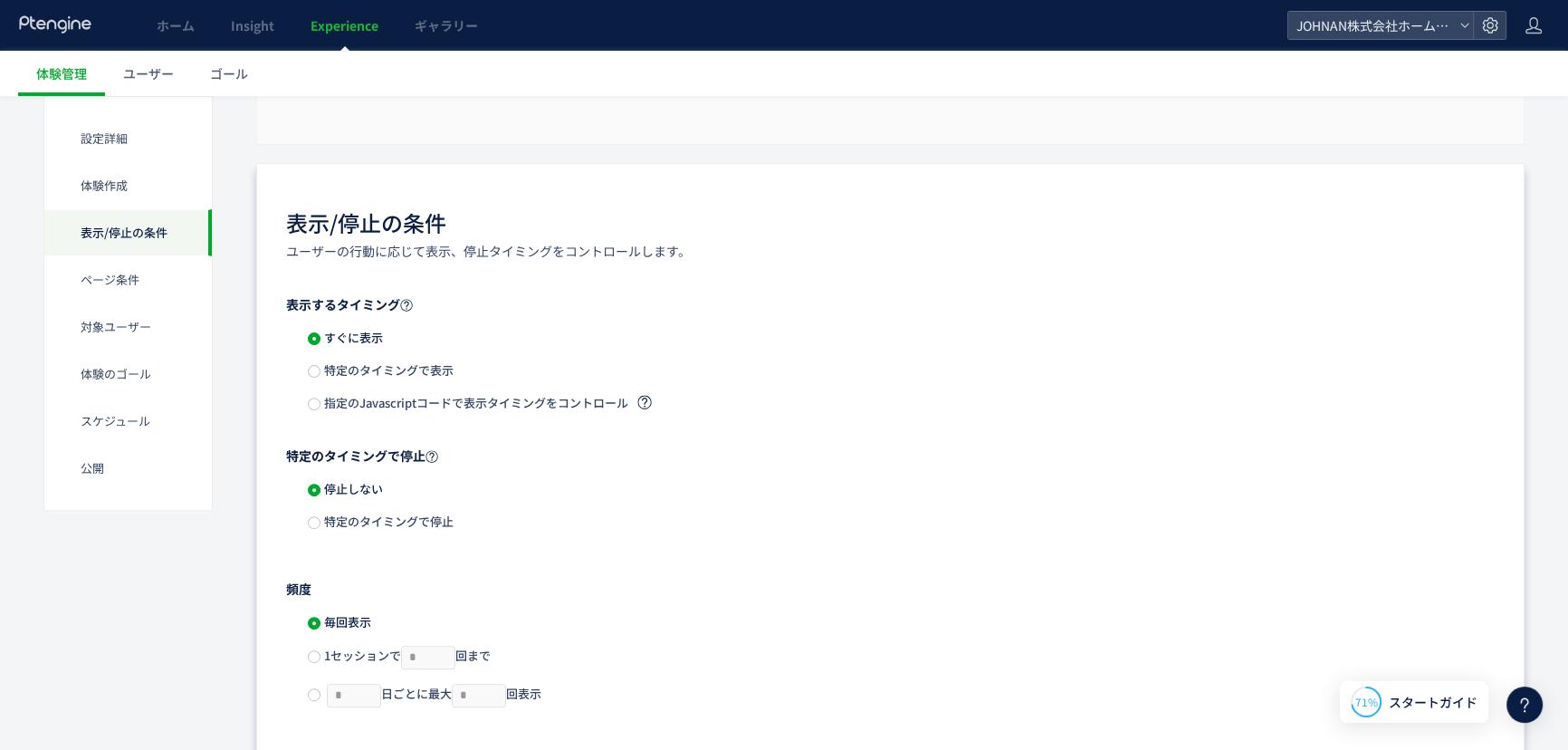
click at [357, 658] on span "1セッションで * 回まで" at bounding box center [405, 655] width 170 height 18
click at [449, 662] on icon at bounding box center [445, 661] width 7 height 7
click at [438, 656] on input "*" at bounding box center [428, 656] width 53 height 21
type input "*"
click at [447, 649] on icon at bounding box center [445, 653] width 7 height 7
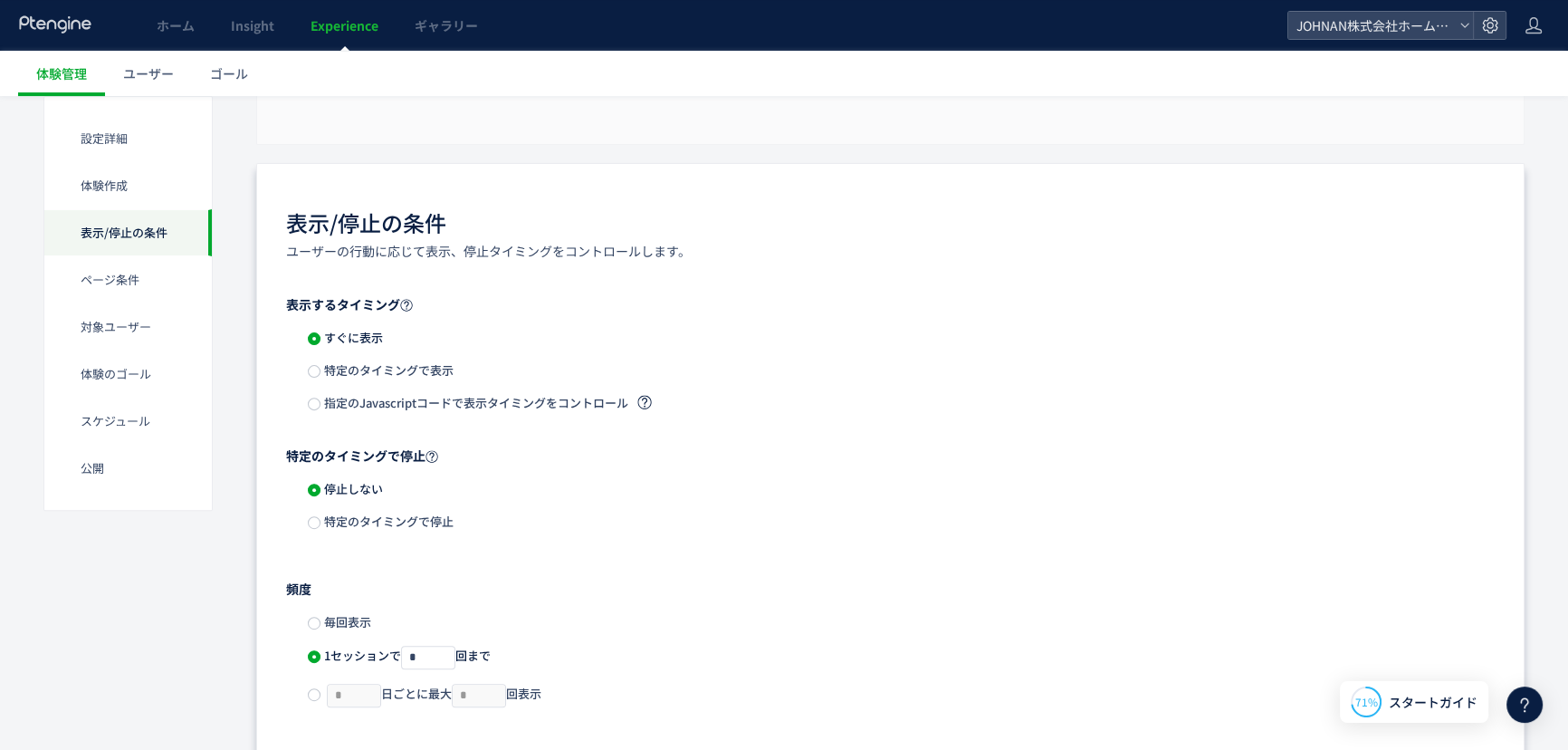
scroll to position [1356, 0]
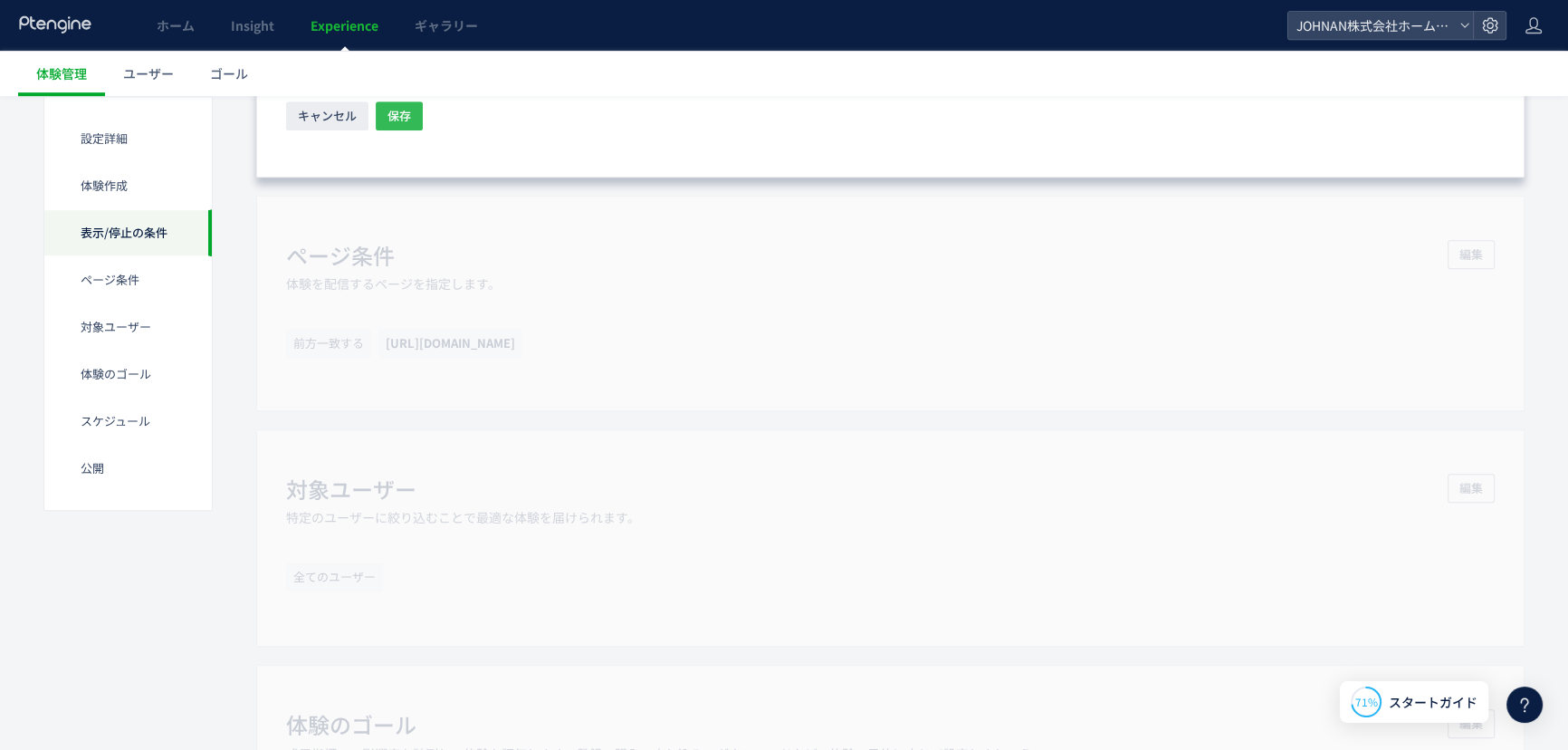
drag, startPoint x: 408, startPoint y: 118, endPoint x: 416, endPoint y: 133, distance: 17.0
click at [410, 118] on button "保存" at bounding box center [399, 116] width 47 height 29
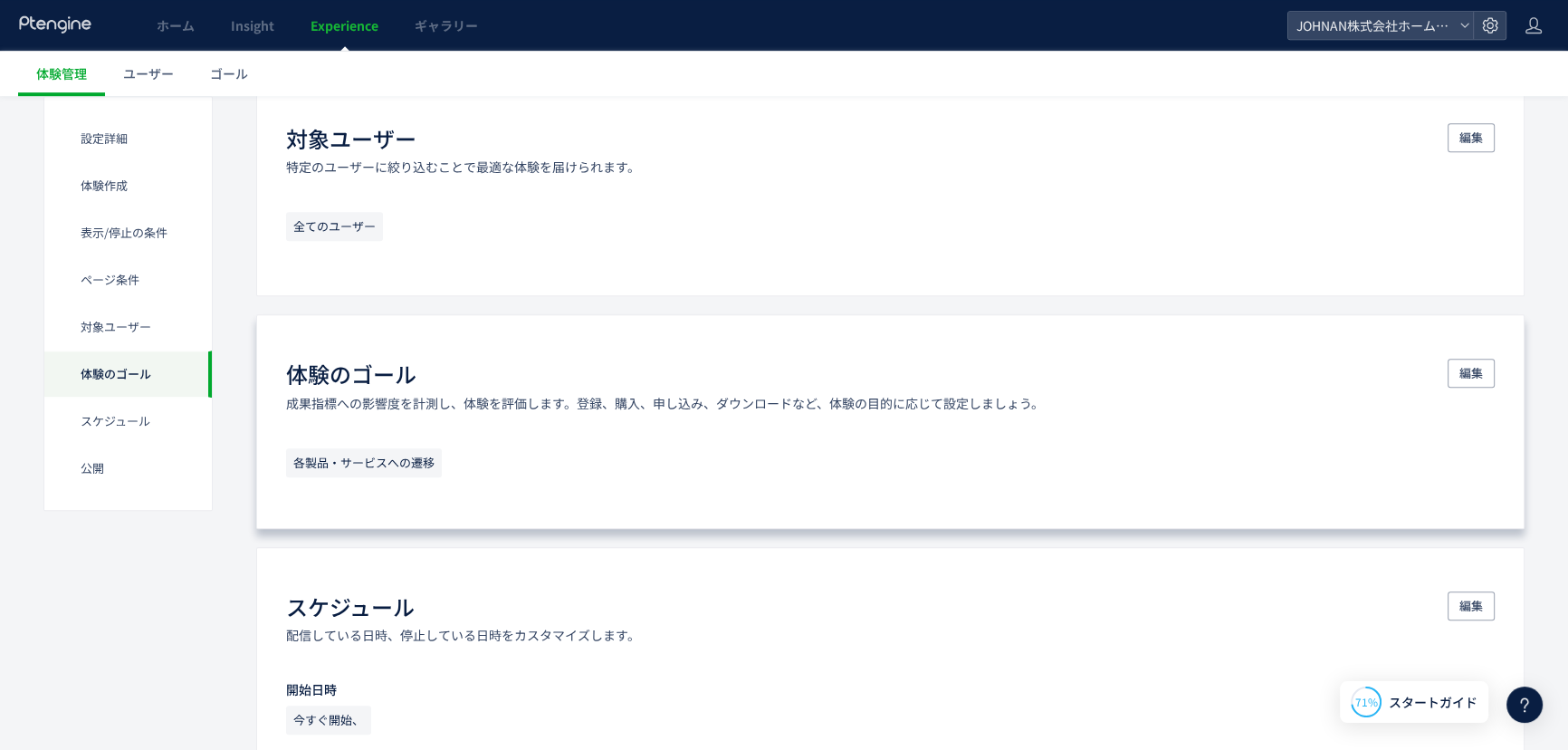
scroll to position [770, 0]
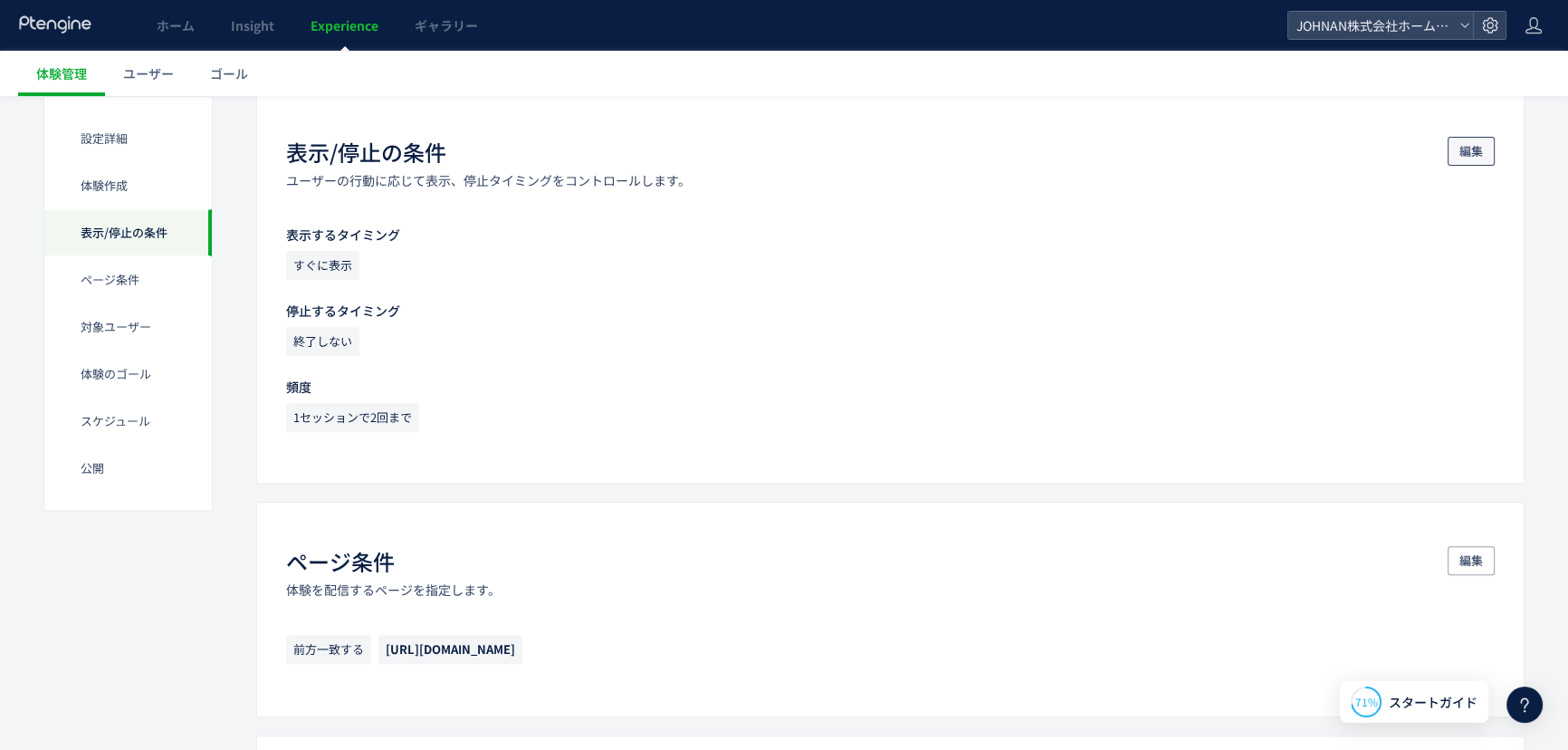
click at [1483, 145] on button "編集" at bounding box center [1471, 151] width 47 height 29
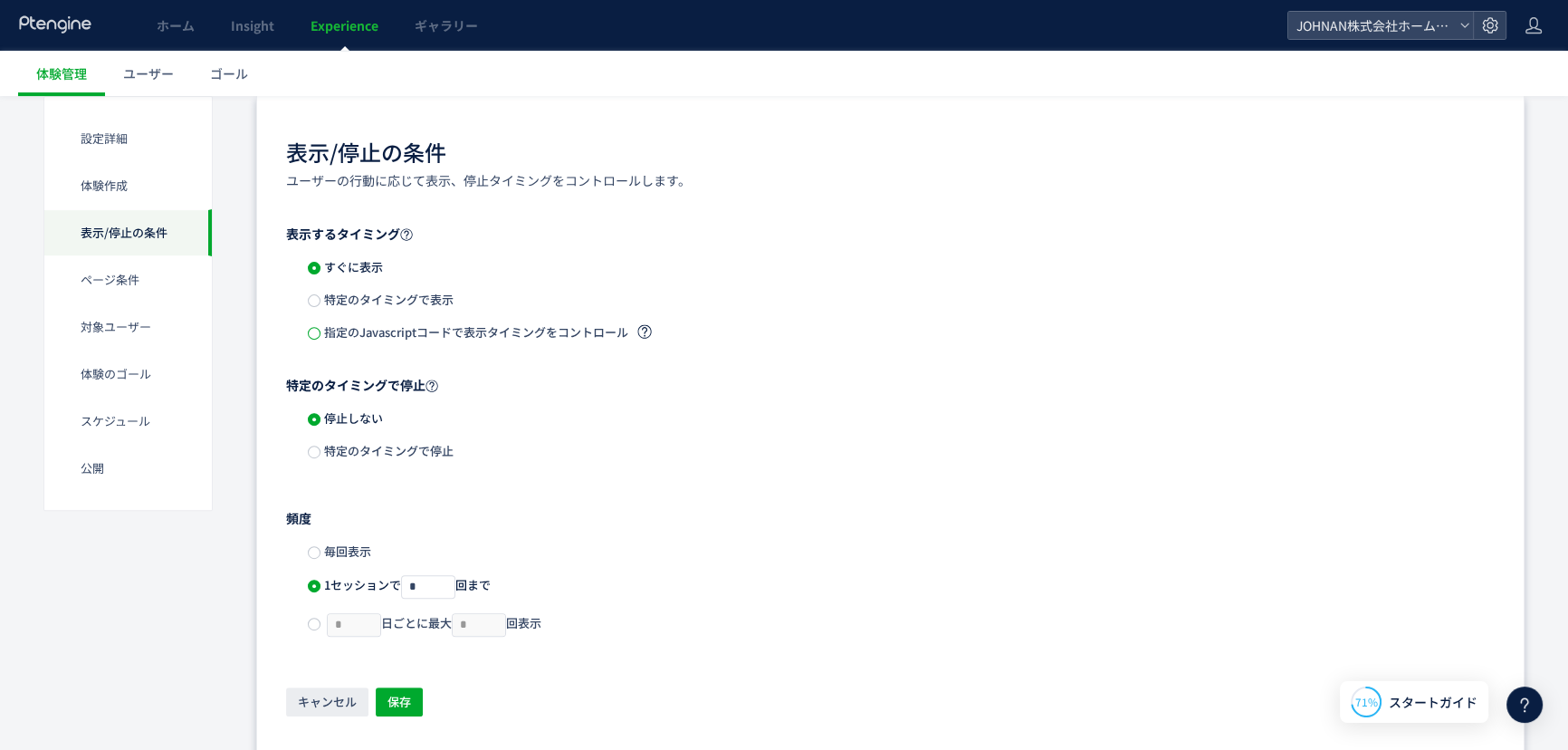
click at [317, 335] on span at bounding box center [315, 333] width 13 height 13
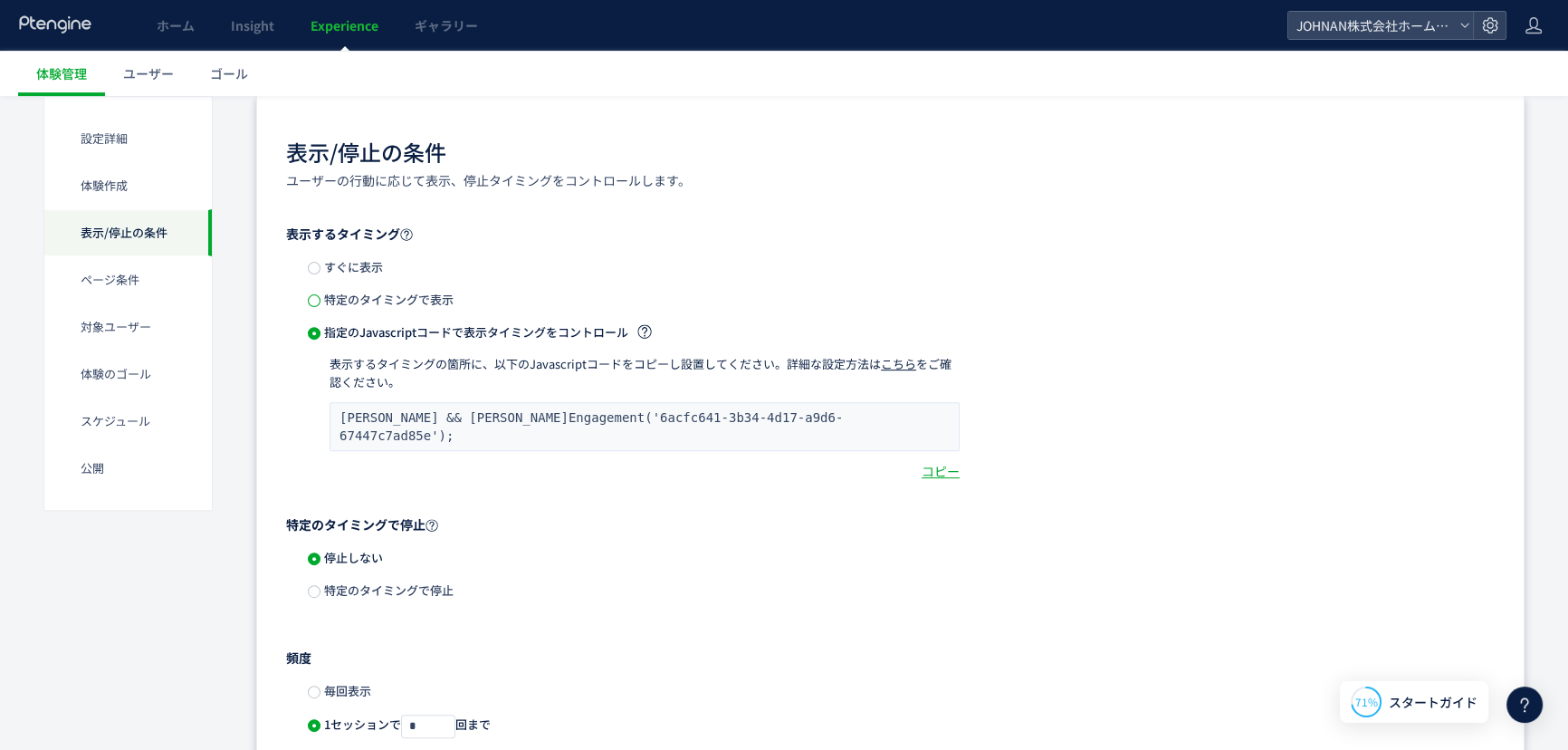
click at [310, 301] on span at bounding box center [315, 301] width 13 height 13
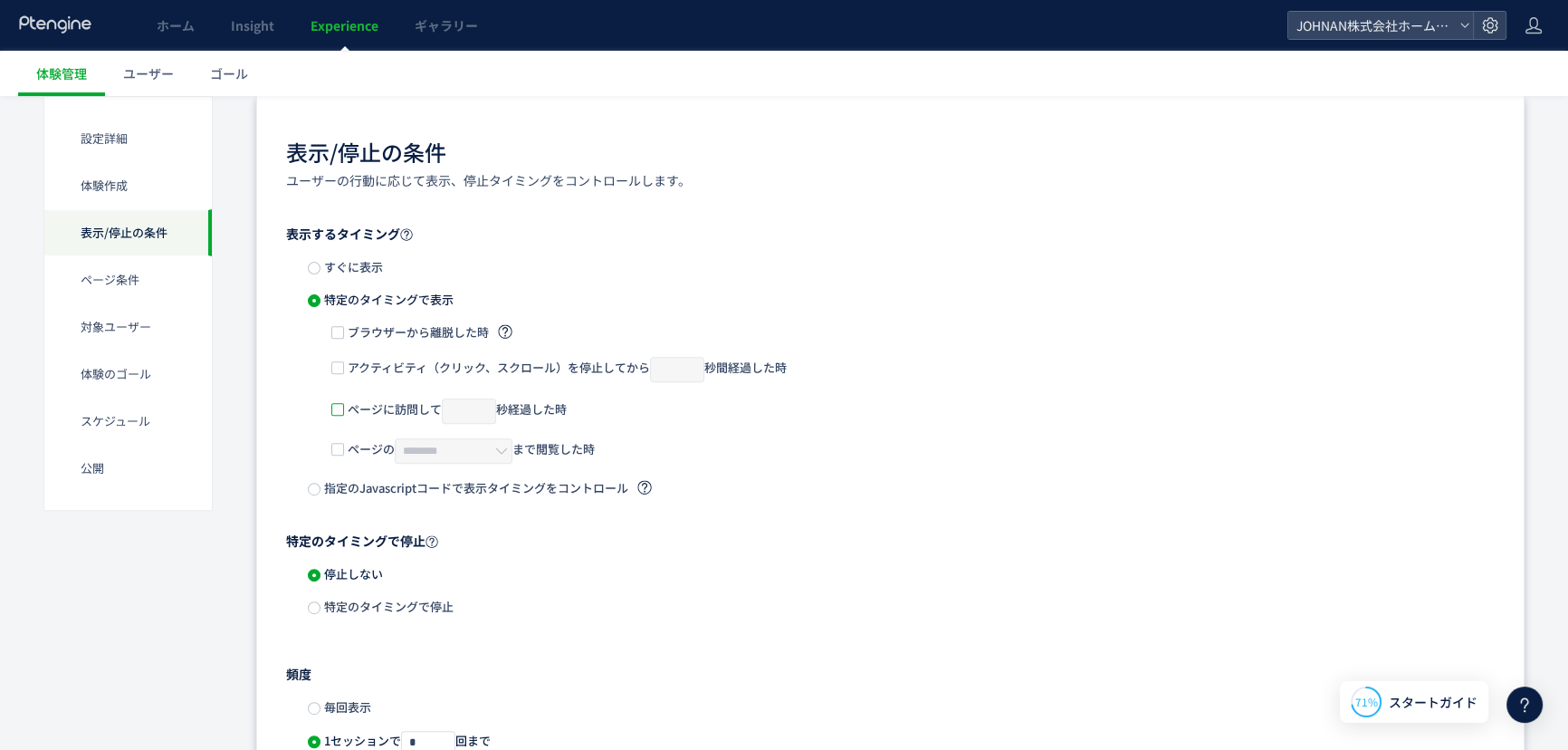
click at [340, 406] on span at bounding box center [338, 409] width 13 height 13
click at [342, 407] on span at bounding box center [338, 409] width 13 height 13
click at [336, 453] on span at bounding box center [338, 449] width 13 height 13
click at [341, 409] on span at bounding box center [338, 409] width 13 height 13
click at [487, 415] on input "*" at bounding box center [468, 410] width 55 height 25
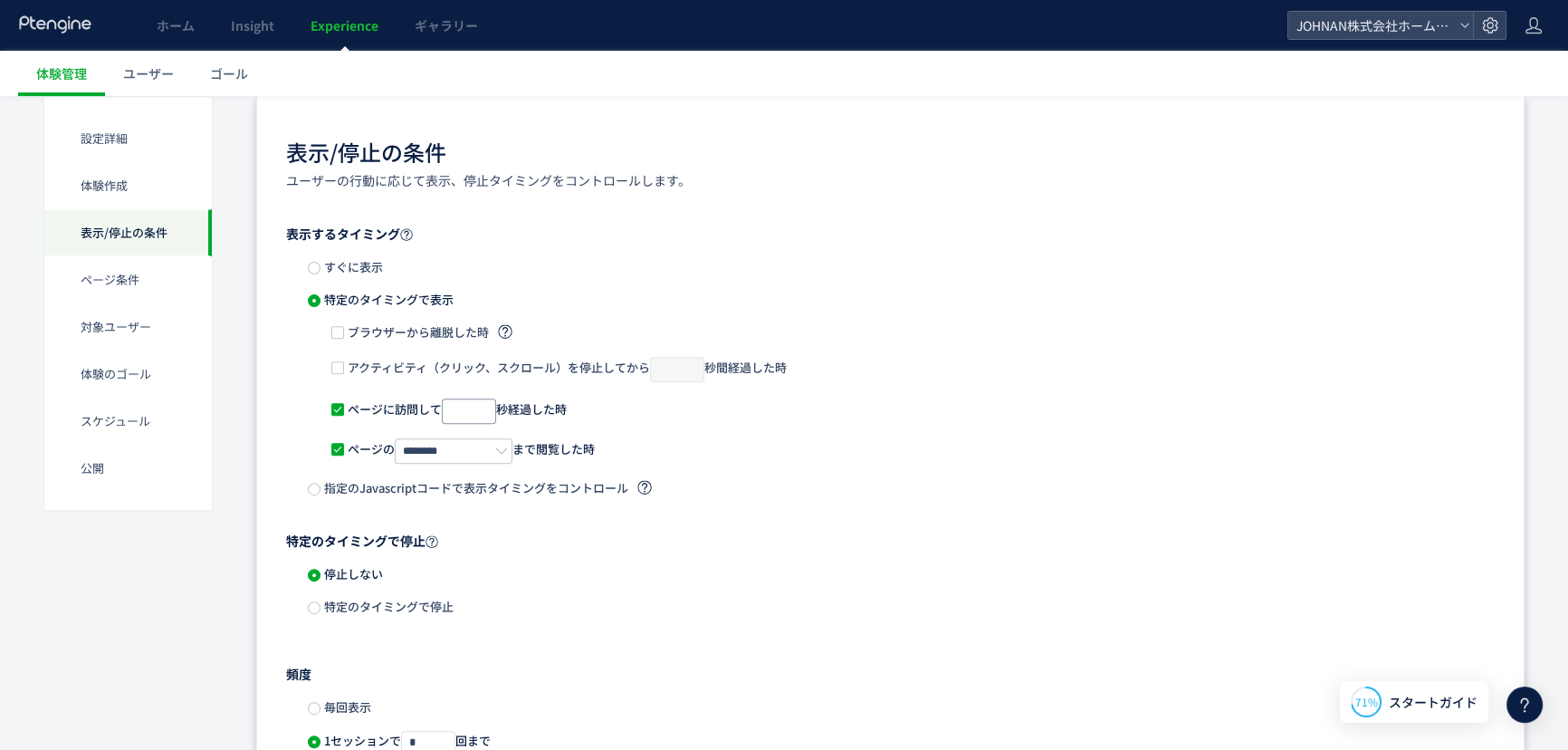
type input "*"
click at [489, 412] on input "*" at bounding box center [468, 410] width 55 height 25
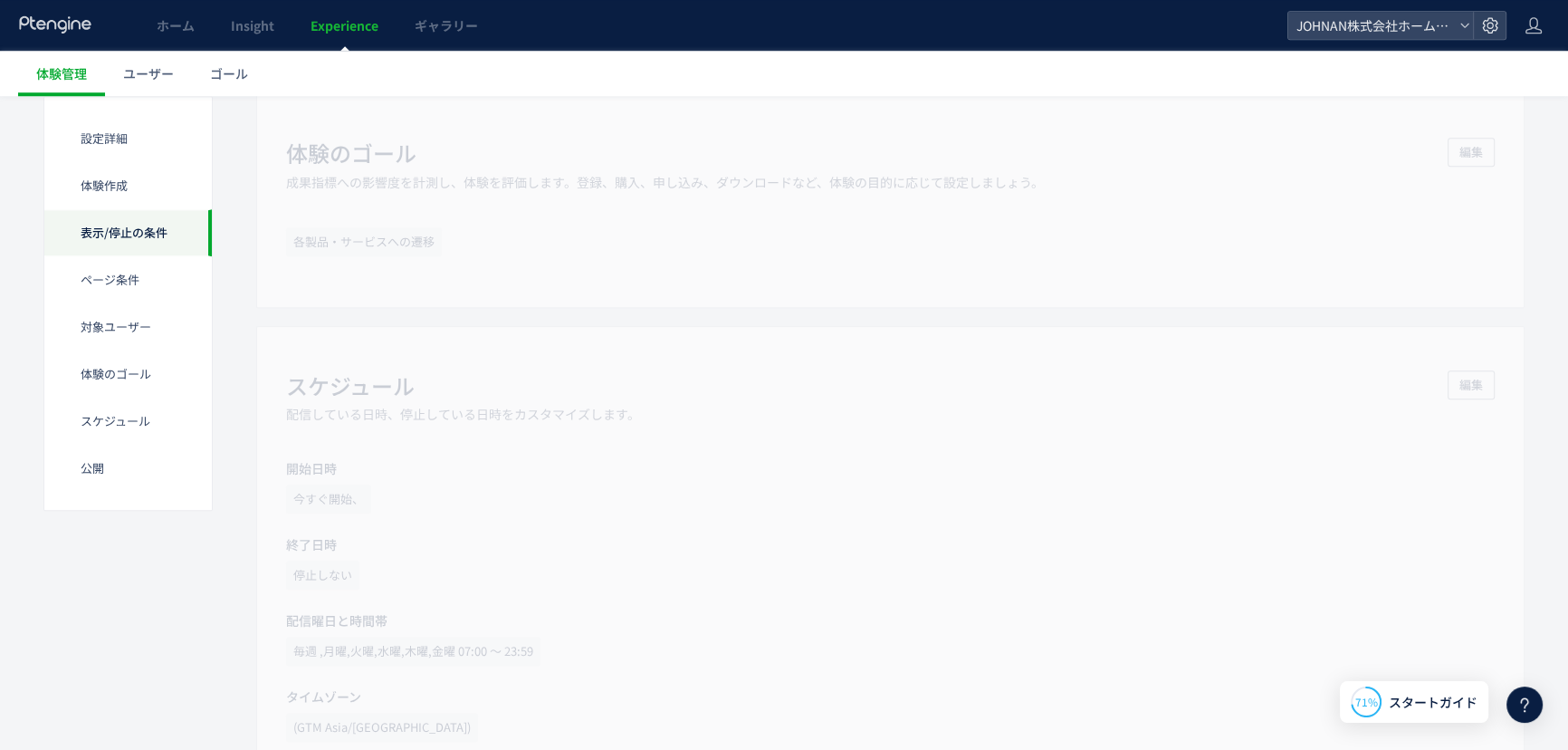
scroll to position [1427, 0]
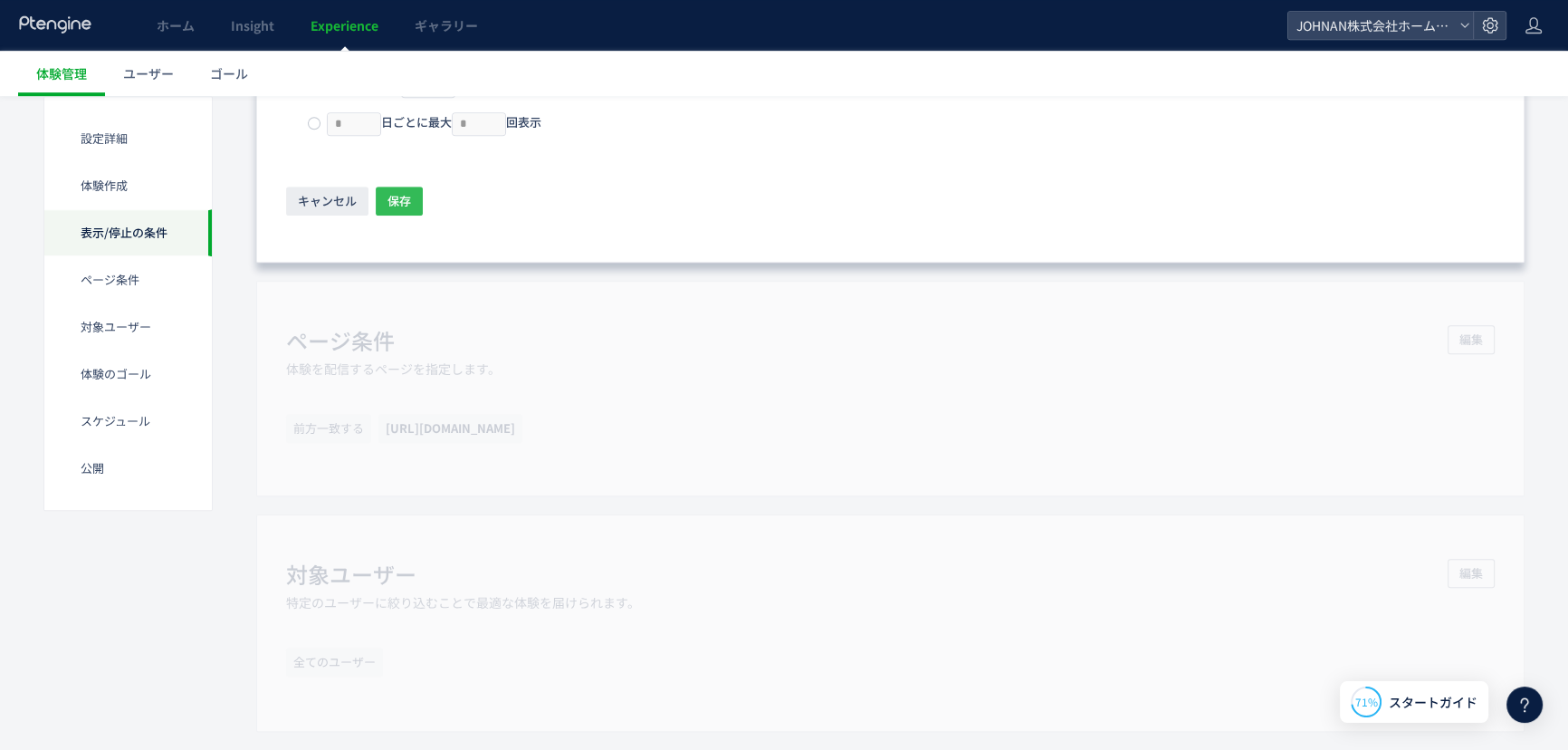
click at [401, 199] on span "保存" at bounding box center [399, 201] width 23 height 29
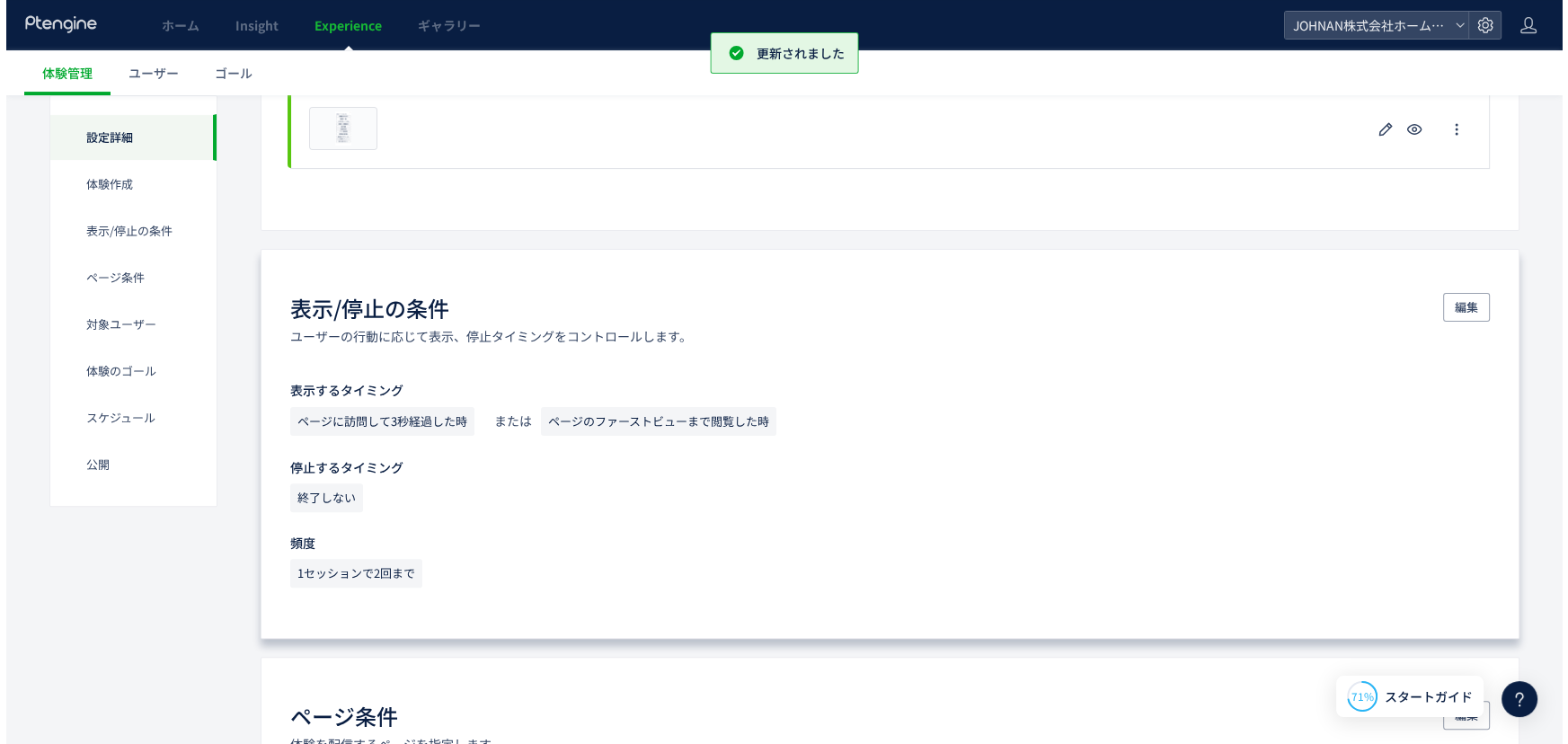
scroll to position [0, 0]
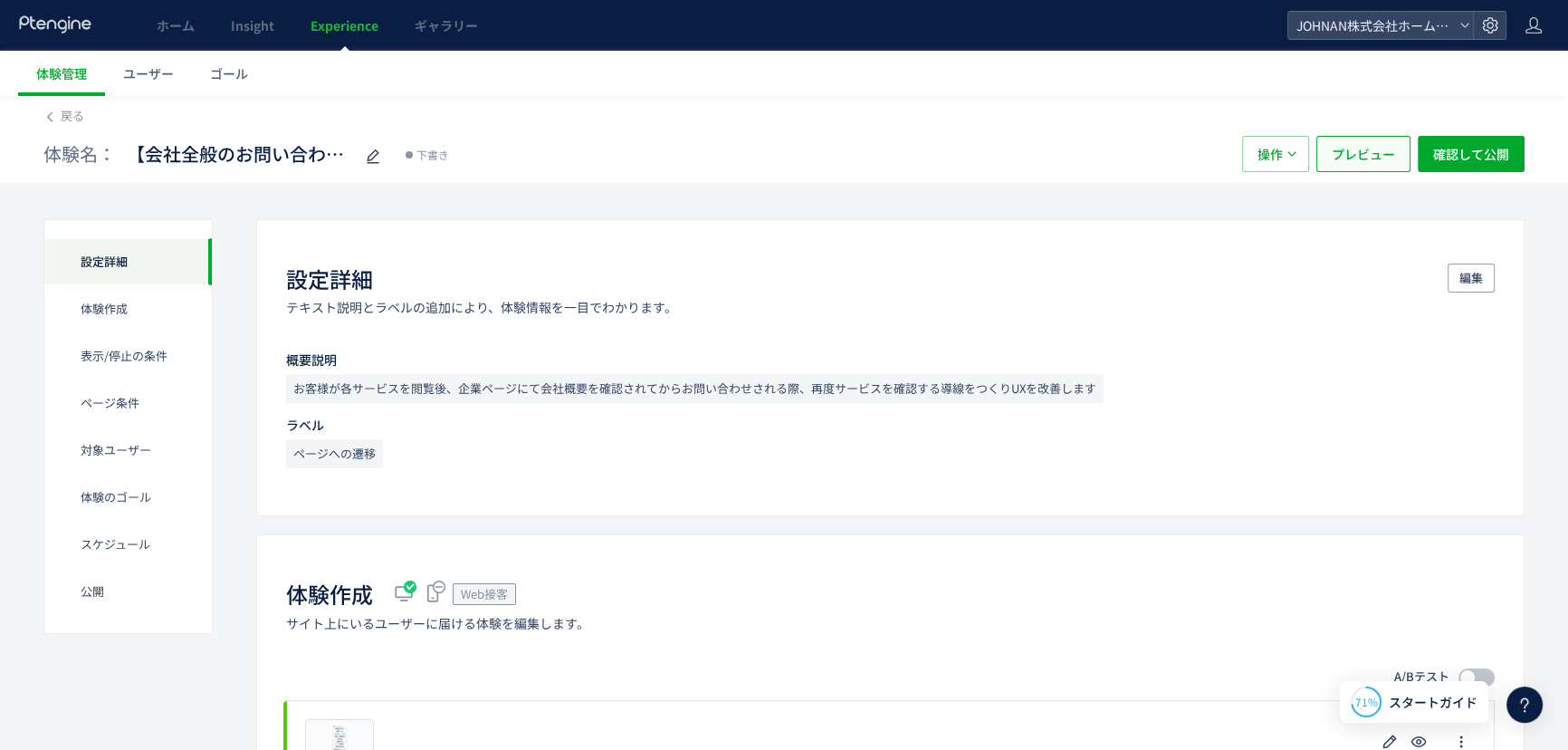
click at [1367, 165] on span "プレビュー" at bounding box center [1363, 154] width 63 height 36
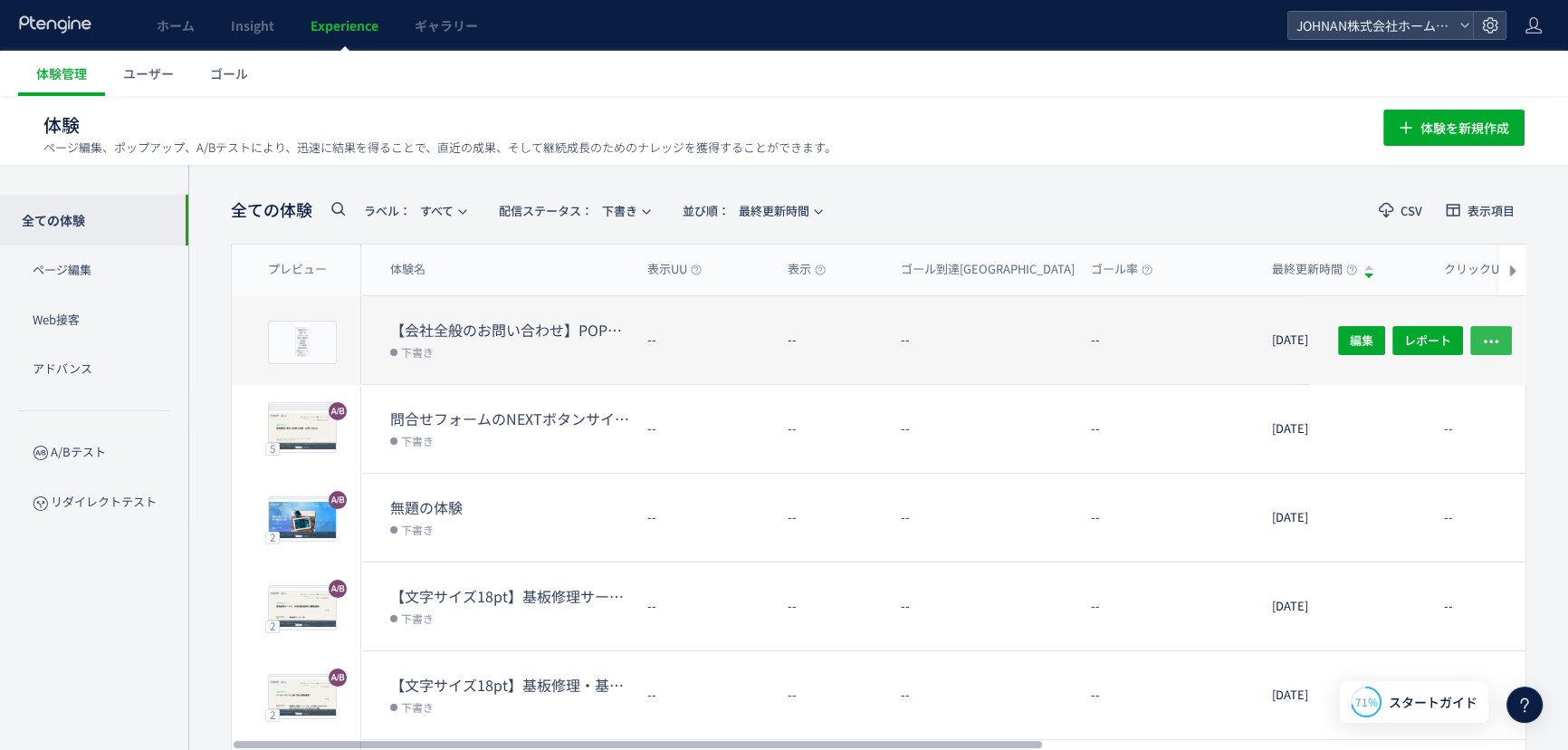
click at [1485, 342] on use "button" at bounding box center [1491, 342] width 15 height 4
click at [1121, 338] on dt "--" at bounding box center [1175, 340] width 167 height 18
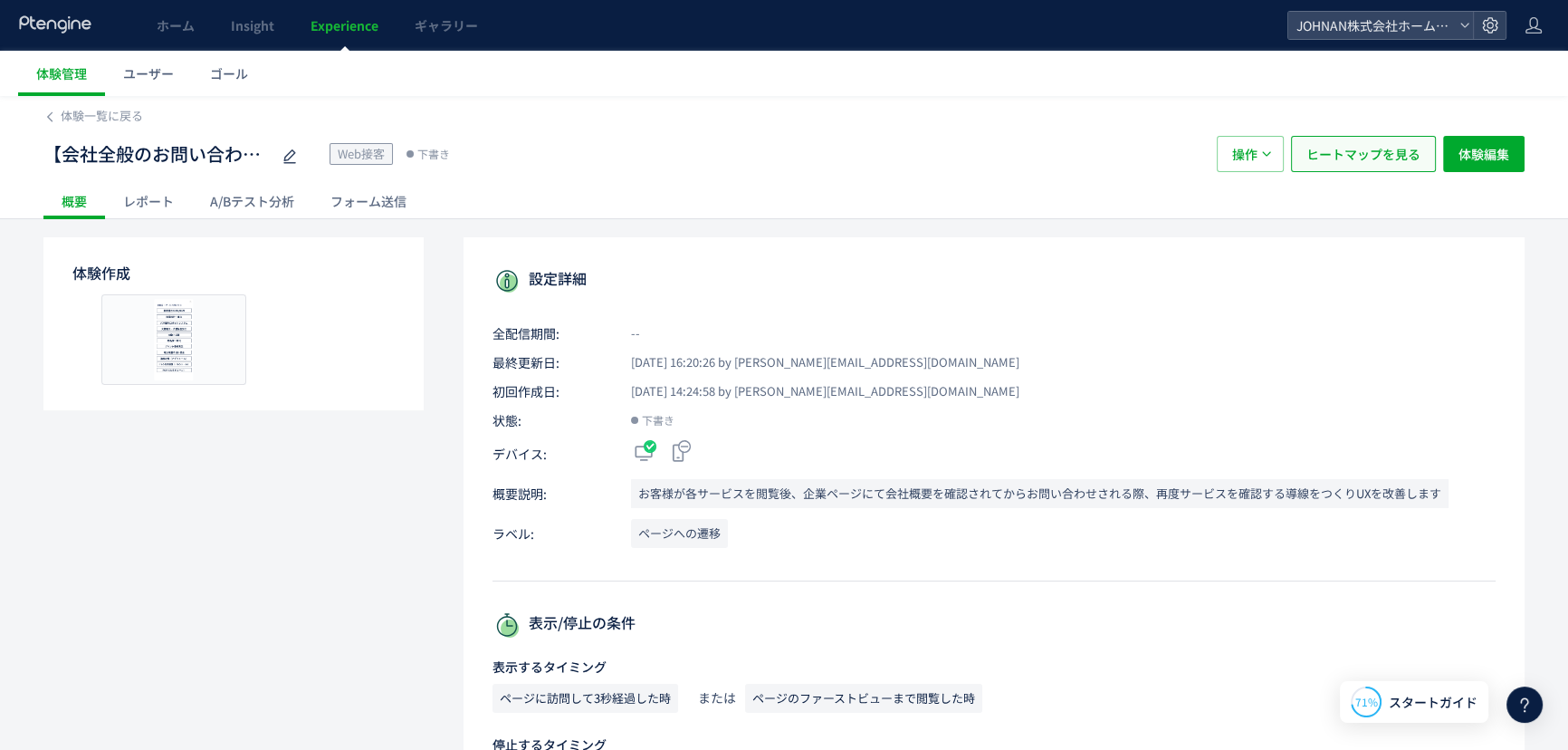
click at [1349, 158] on span "ヒートマップを見る" at bounding box center [1363, 154] width 114 height 36
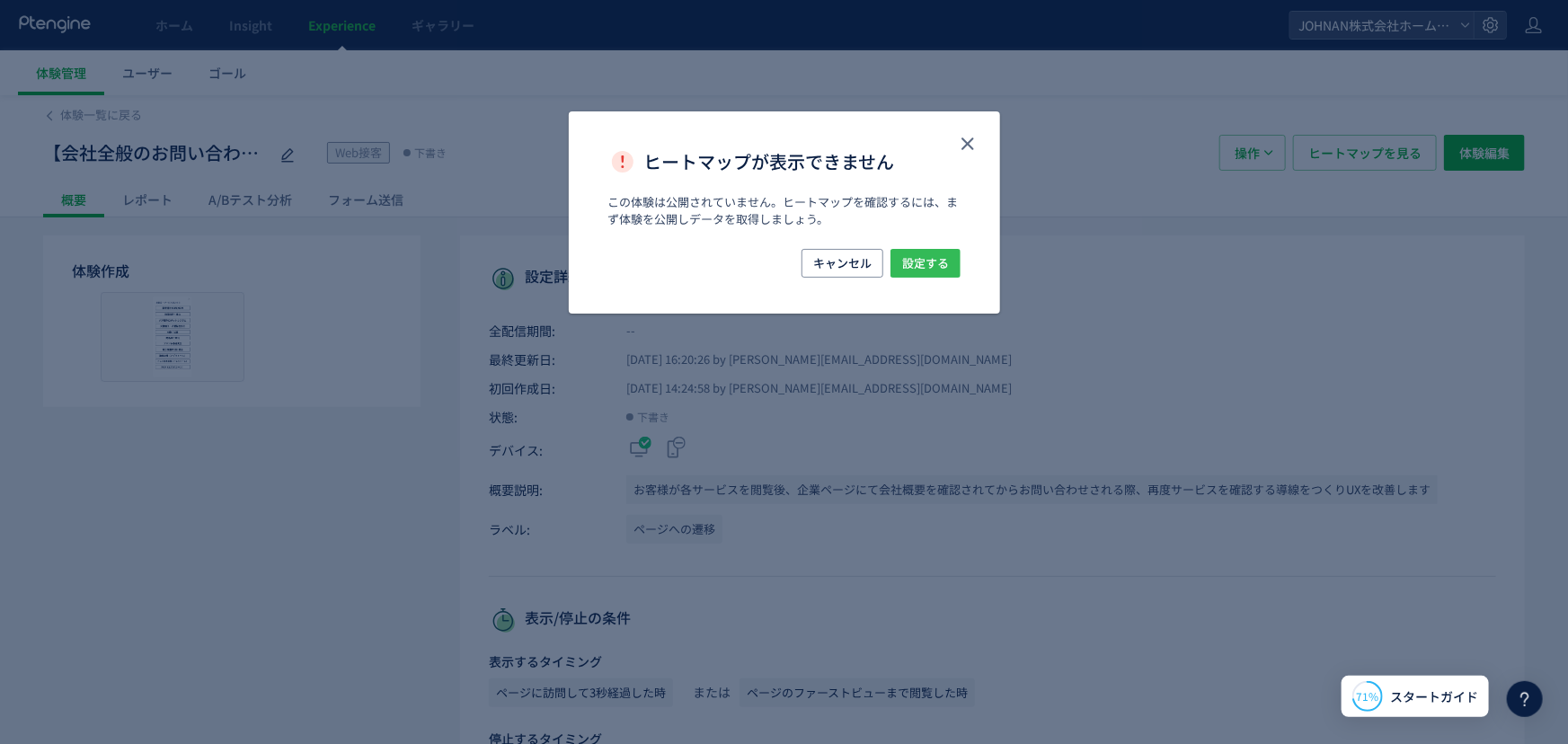
click at [914, 269] on span "設定する" at bounding box center [925, 263] width 47 height 28
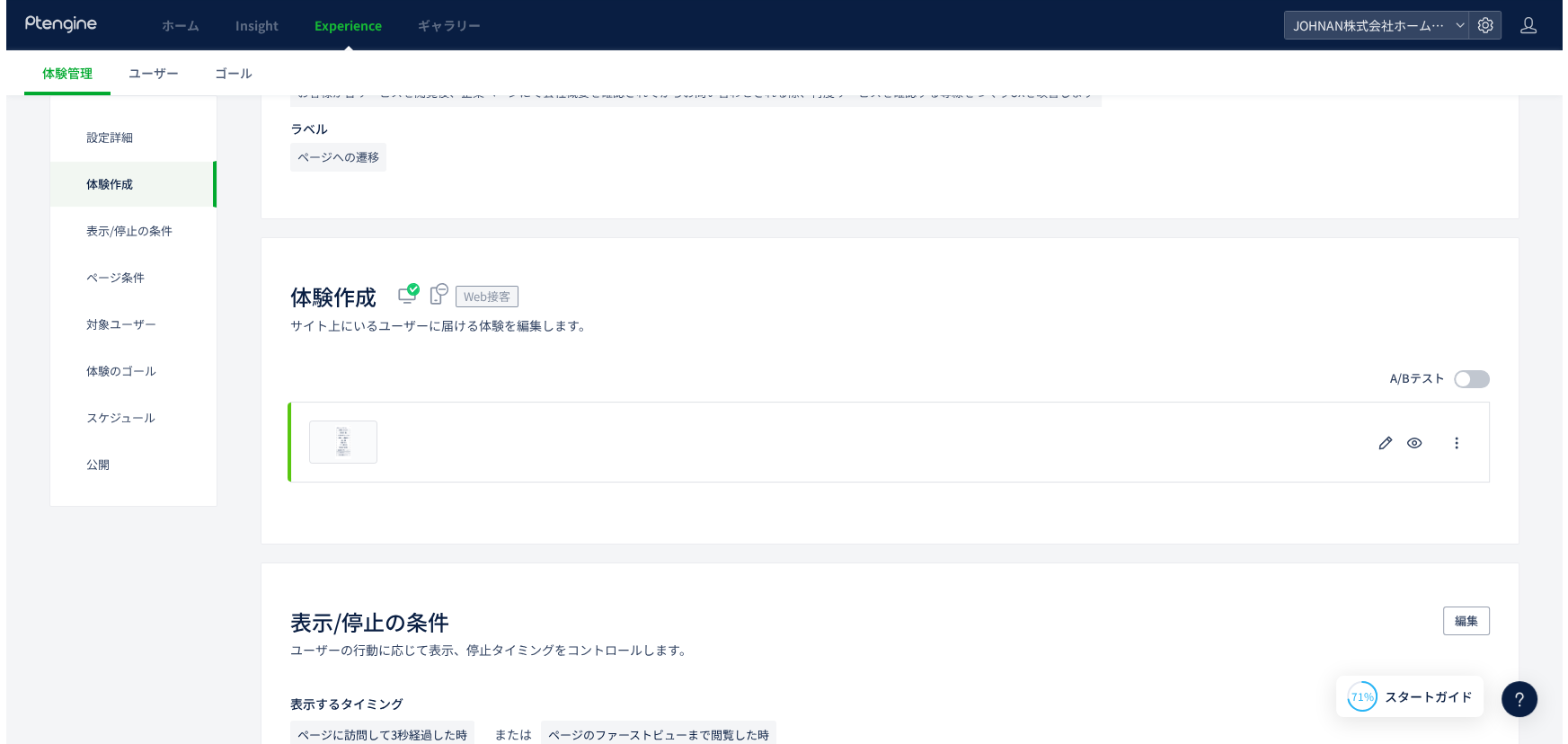
scroll to position [297, 0]
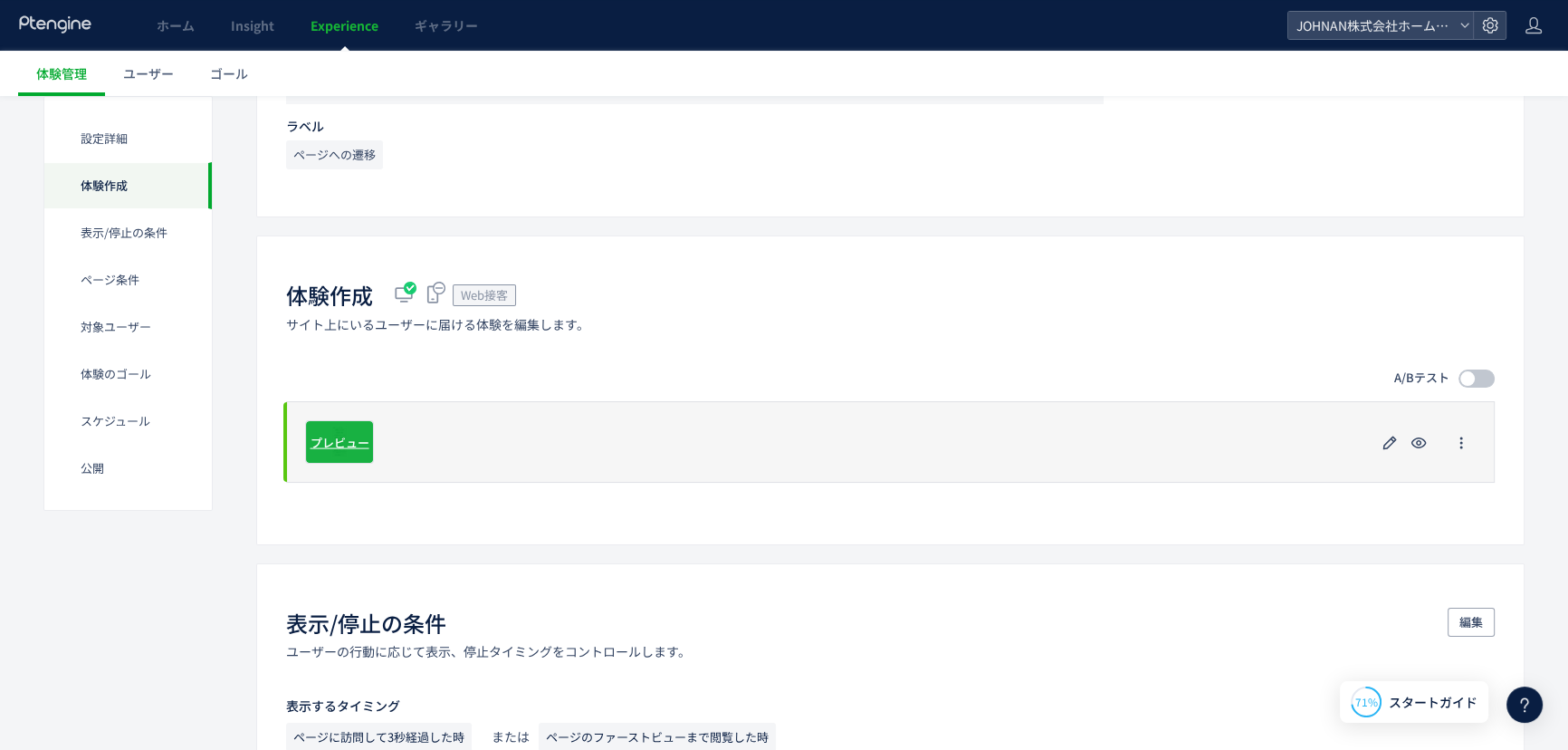
click at [322, 433] on span "プレビュー" at bounding box center [341, 442] width 59 height 18
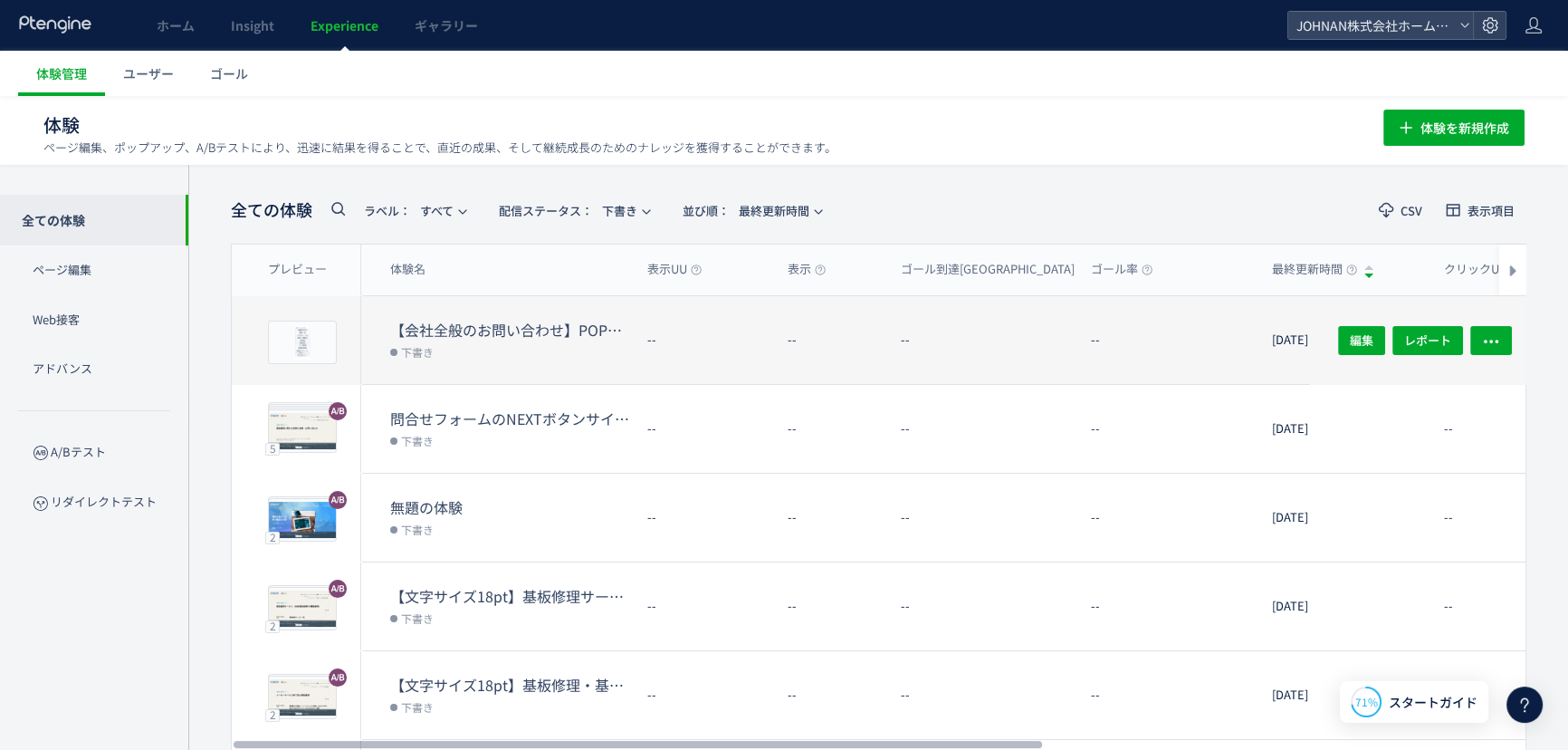
click at [1072, 331] on dt "--" at bounding box center [989, 340] width 176 height 18
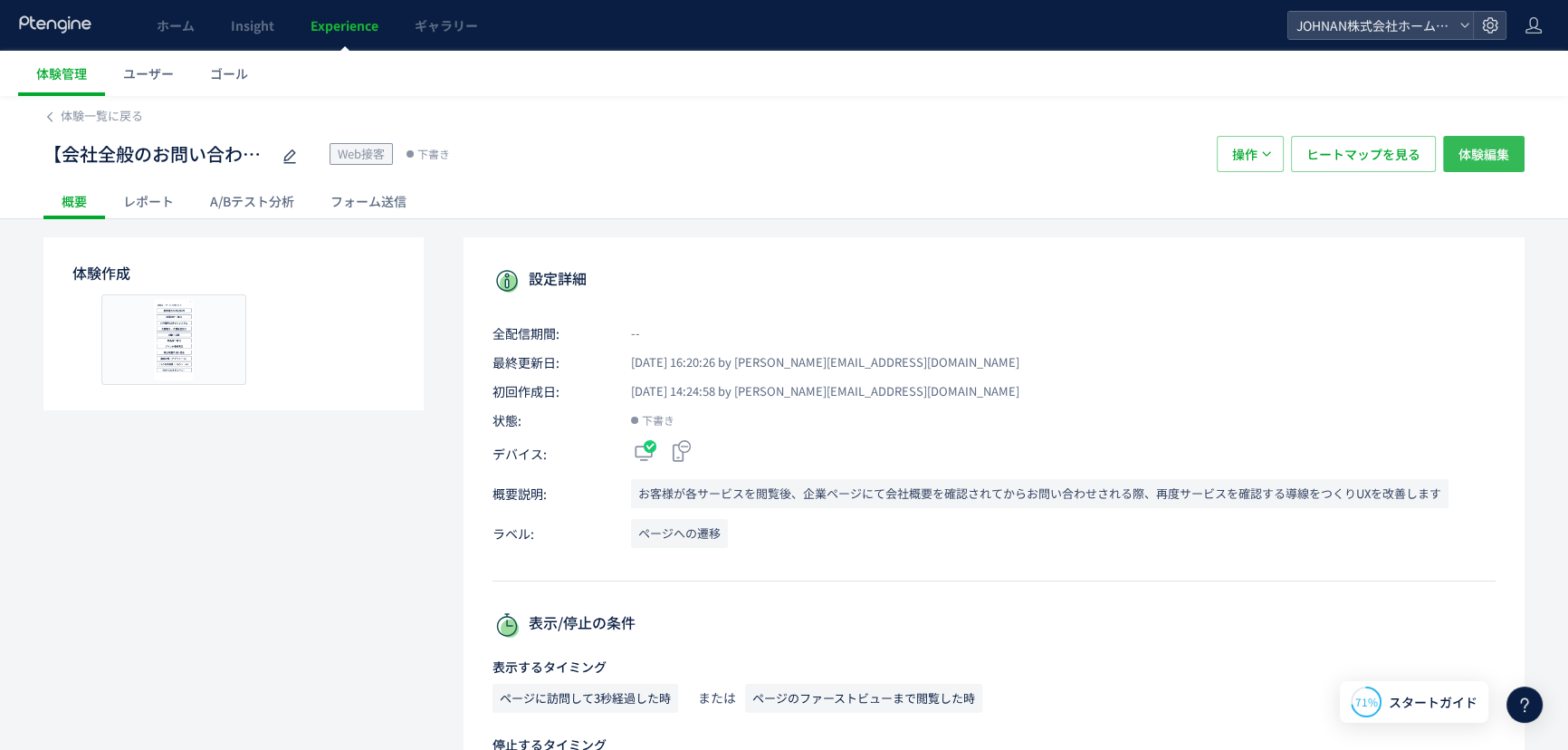
click at [1480, 154] on span "体験編集" at bounding box center [1484, 154] width 51 height 36
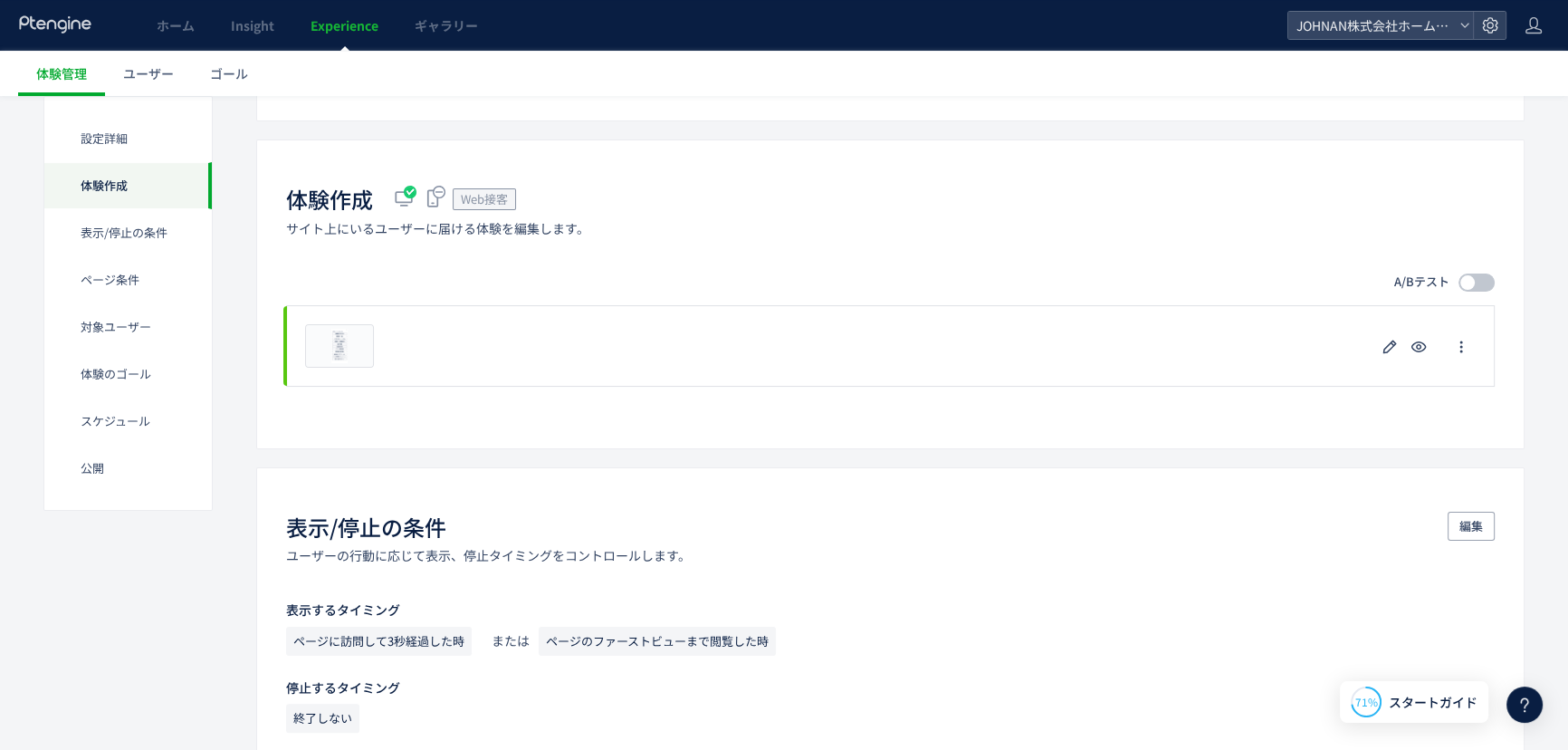
scroll to position [392, 0]
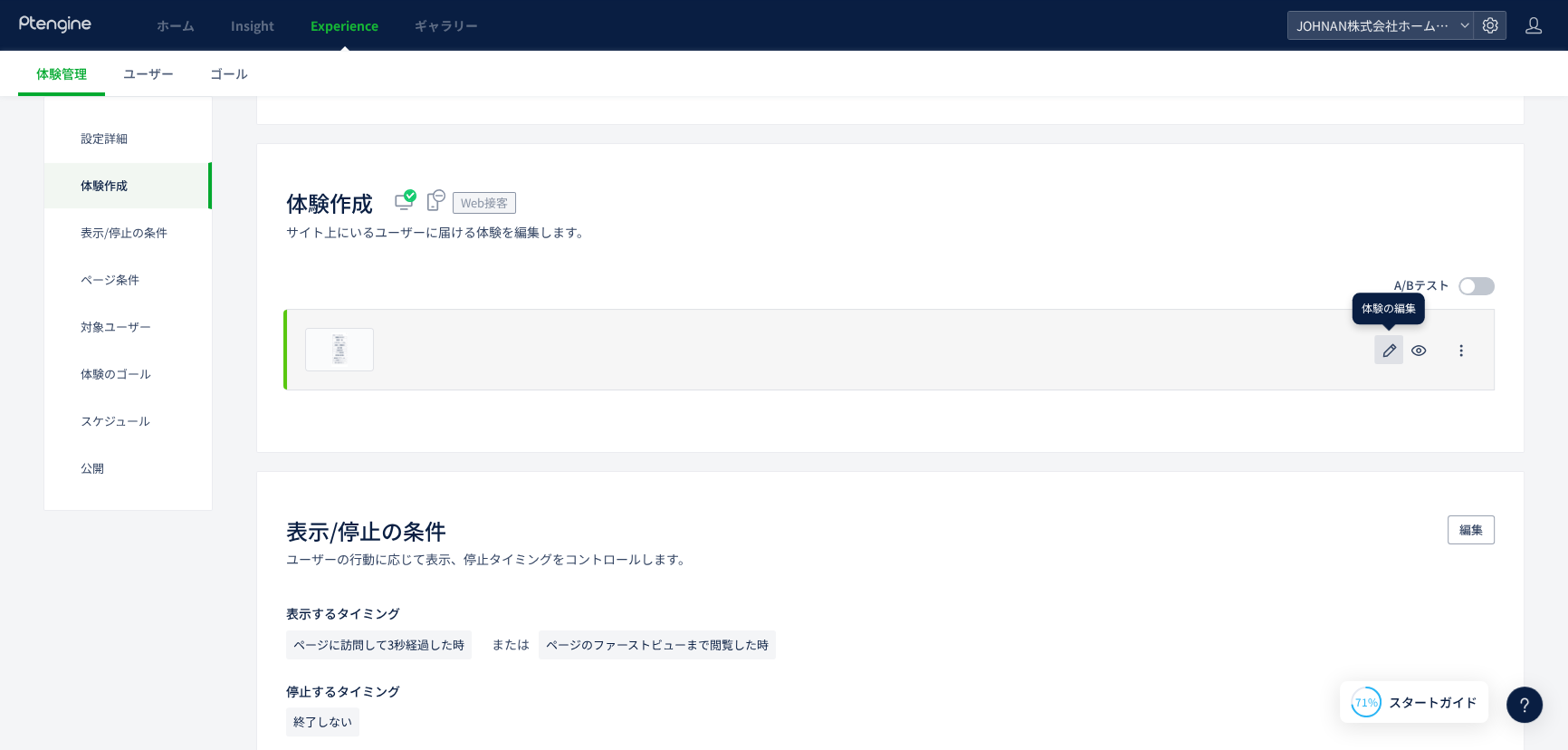
click at [1388, 346] on icon "button" at bounding box center [1389, 350] width 21 height 21
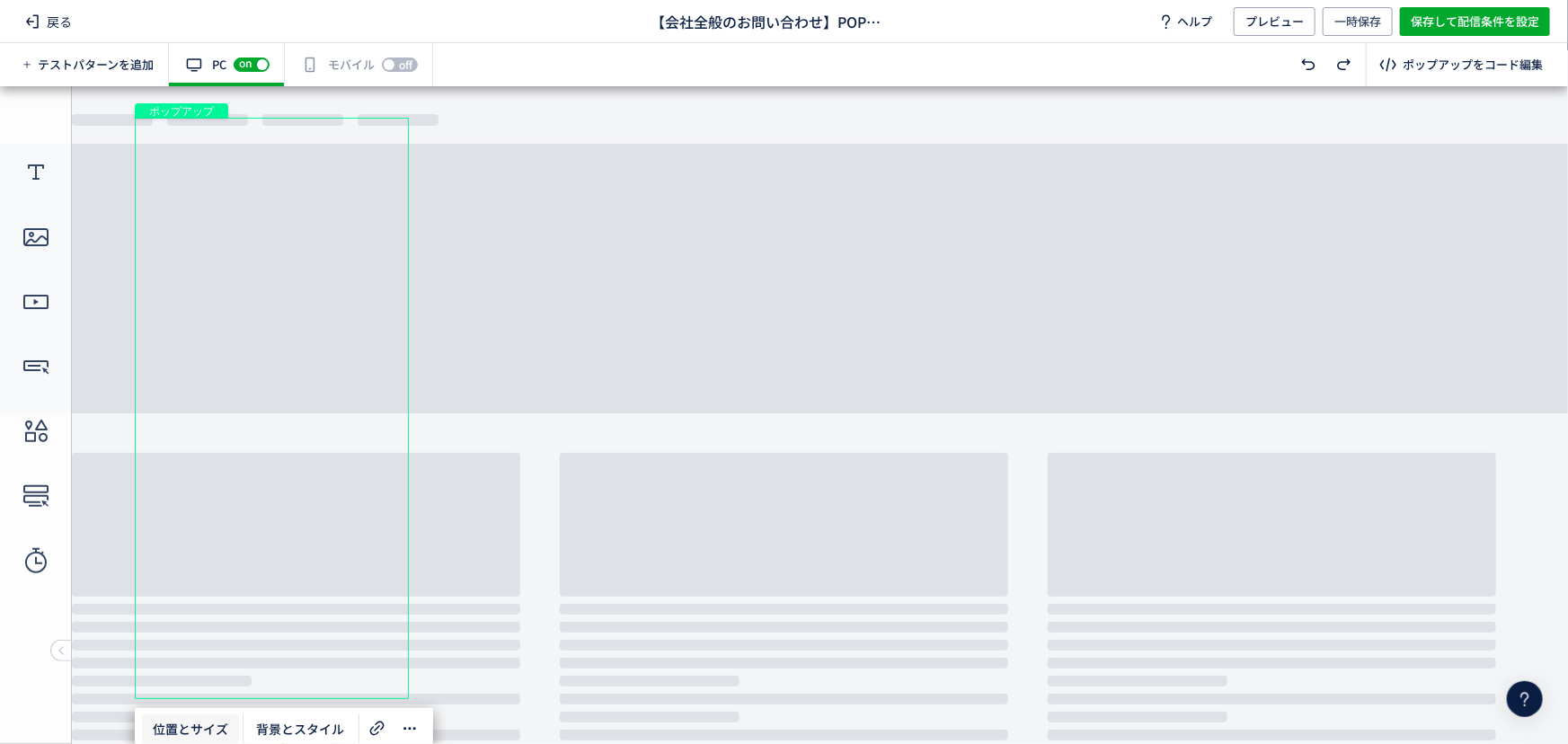
click at [198, 721] on span "位置とサイズ" at bounding box center [191, 728] width 97 height 28
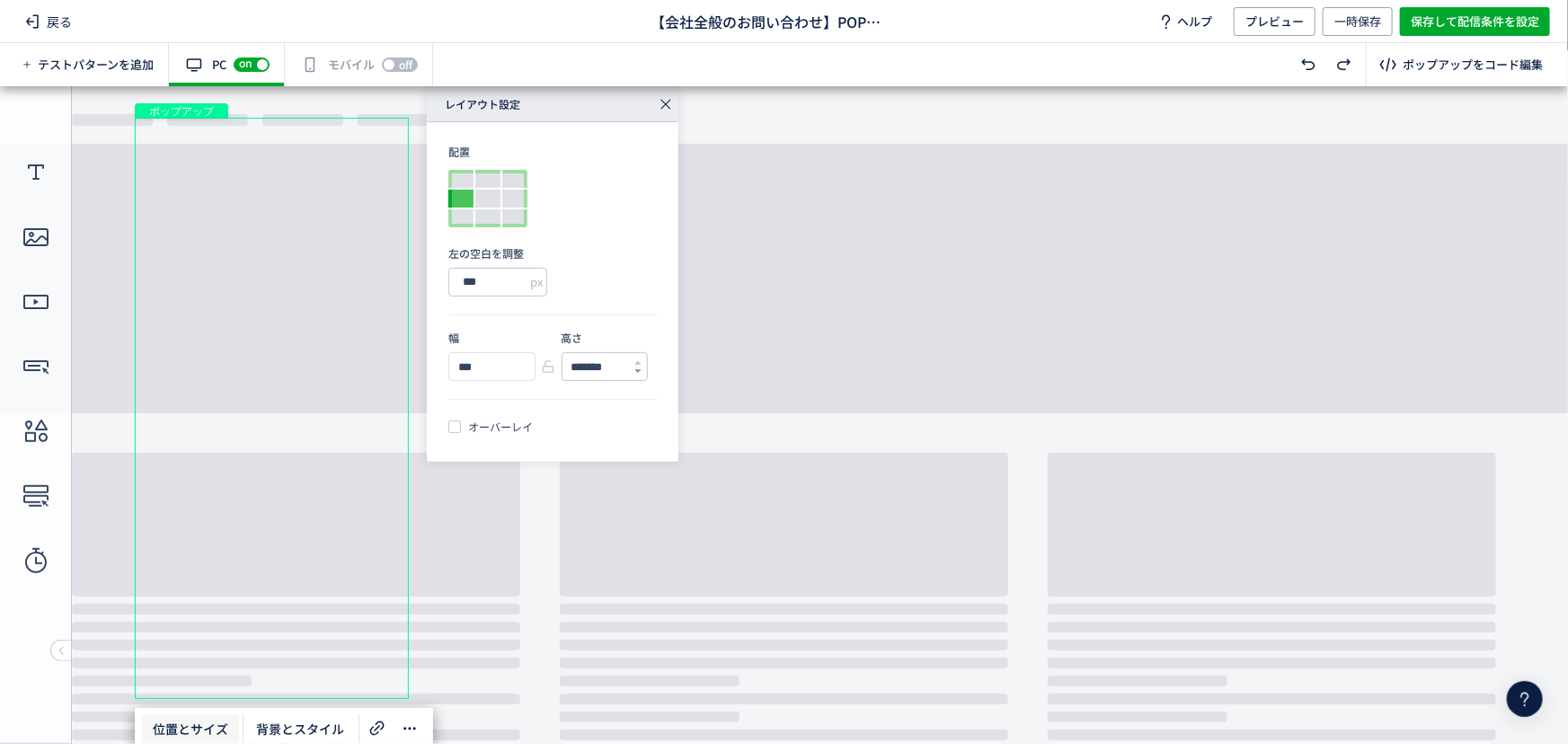
click at [637, 371] on icon at bounding box center [638, 371] width 7 height 7
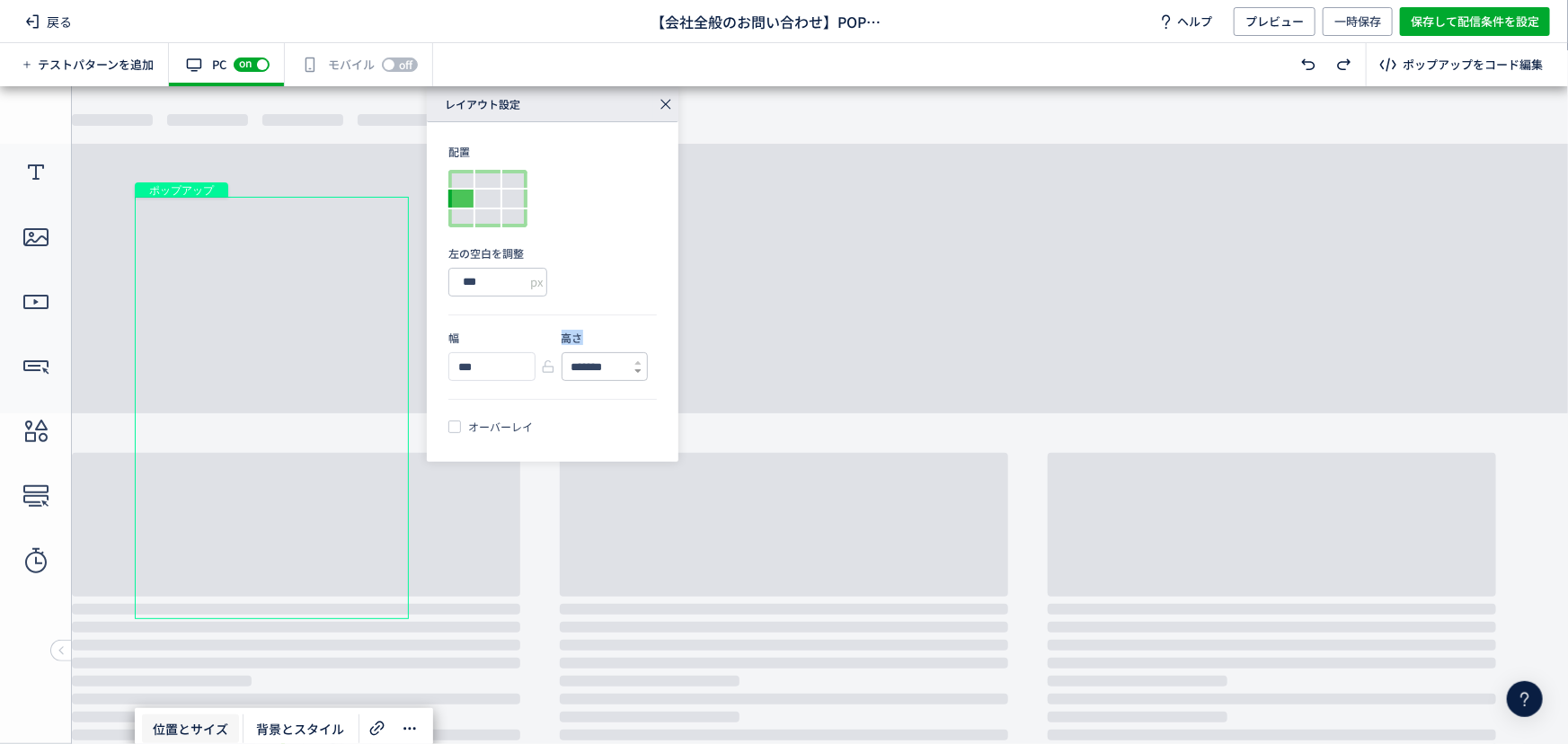
type input "*******"
click at [638, 369] on icon at bounding box center [638, 371] width 7 height 7
drag, startPoint x: 460, startPoint y: 219, endPoint x: 502, endPoint y: 240, distance: 47.0
click at [463, 220] on div at bounding box center [460, 219] width 25 height 18
type input "**"
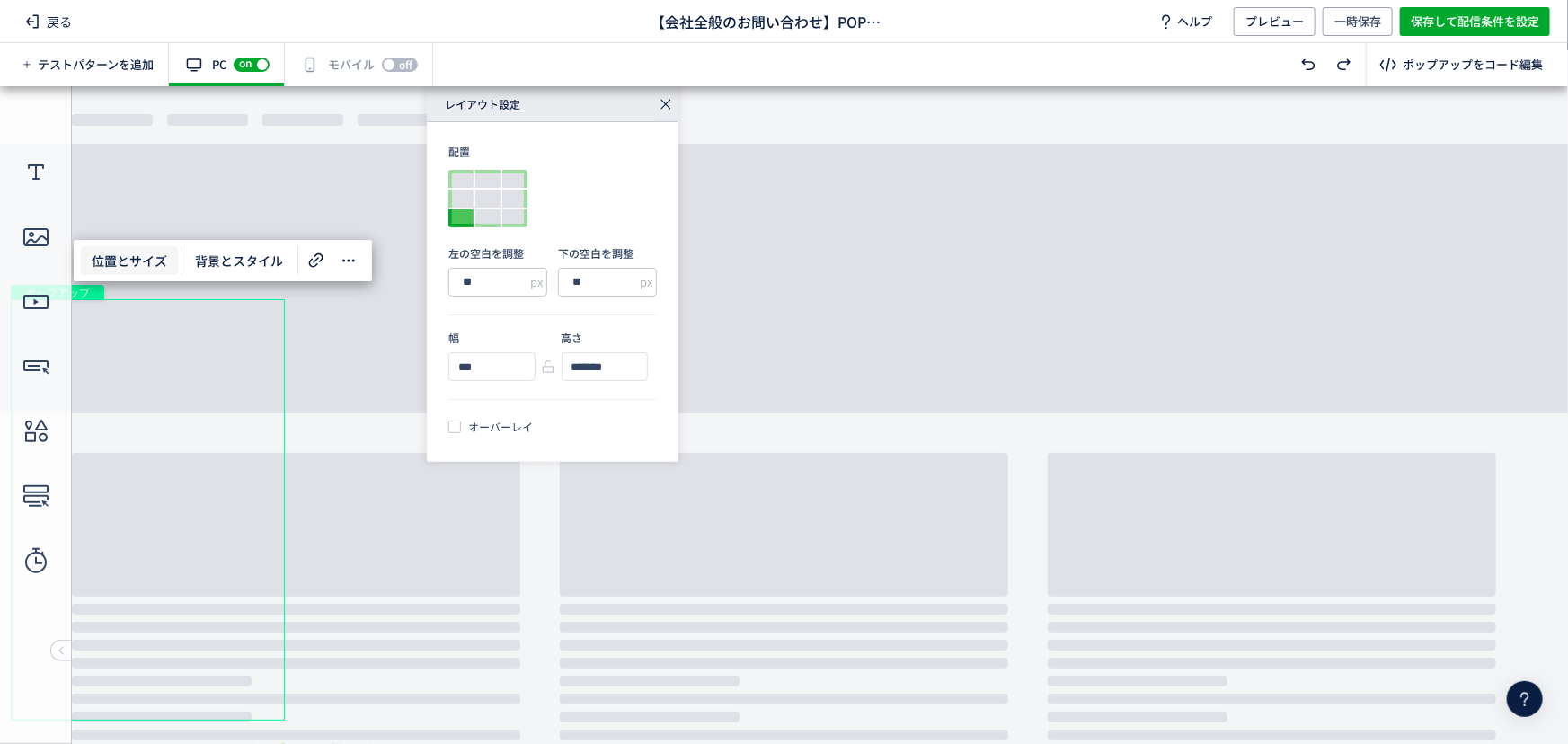
click at [668, 113] on icon at bounding box center [665, 104] width 25 height 25
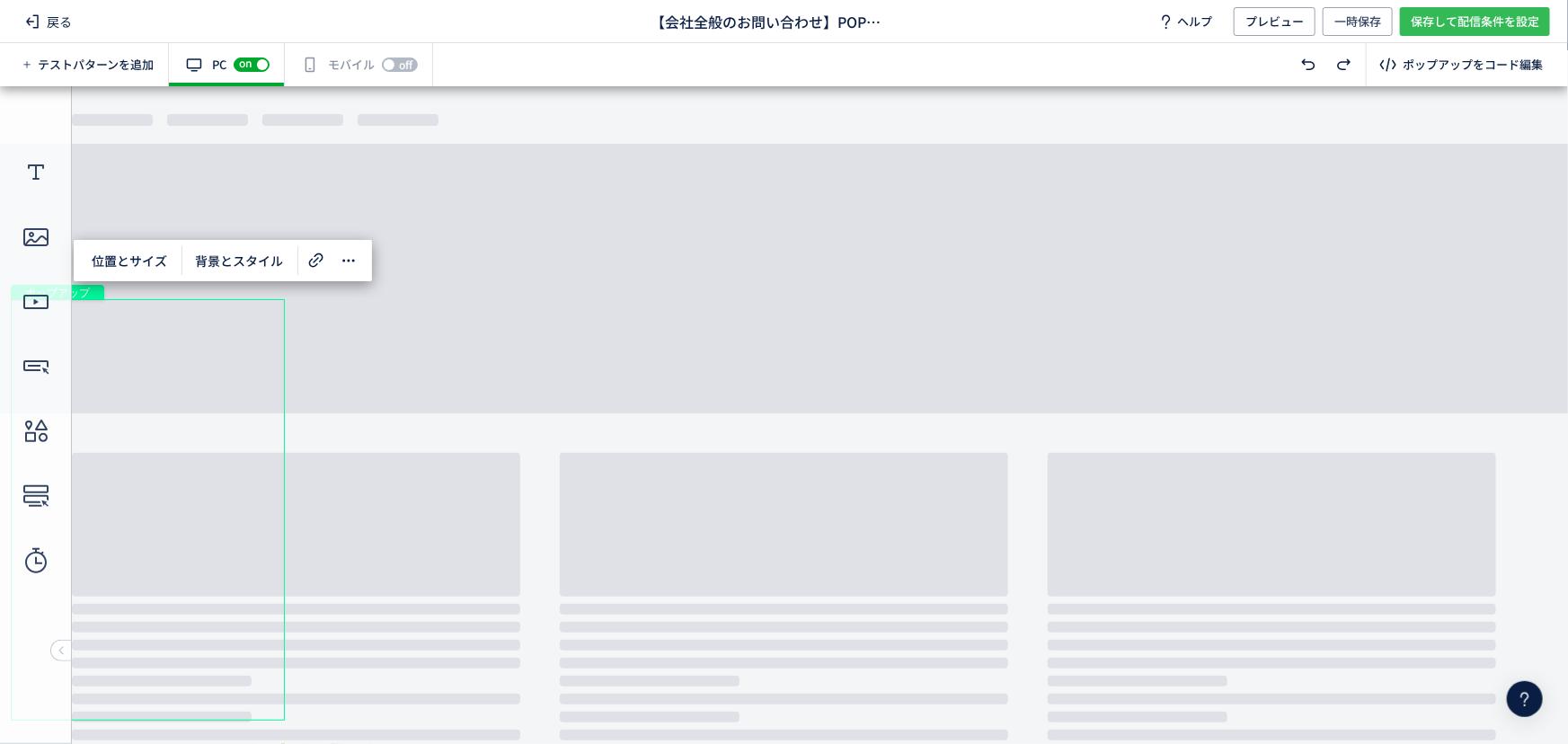
drag, startPoint x: 1465, startPoint y: 14, endPoint x: 1471, endPoint y: 34, distance: 20.9
click at [1465, 15] on span "保存して配信条件を設定" at bounding box center [1475, 21] width 129 height 28
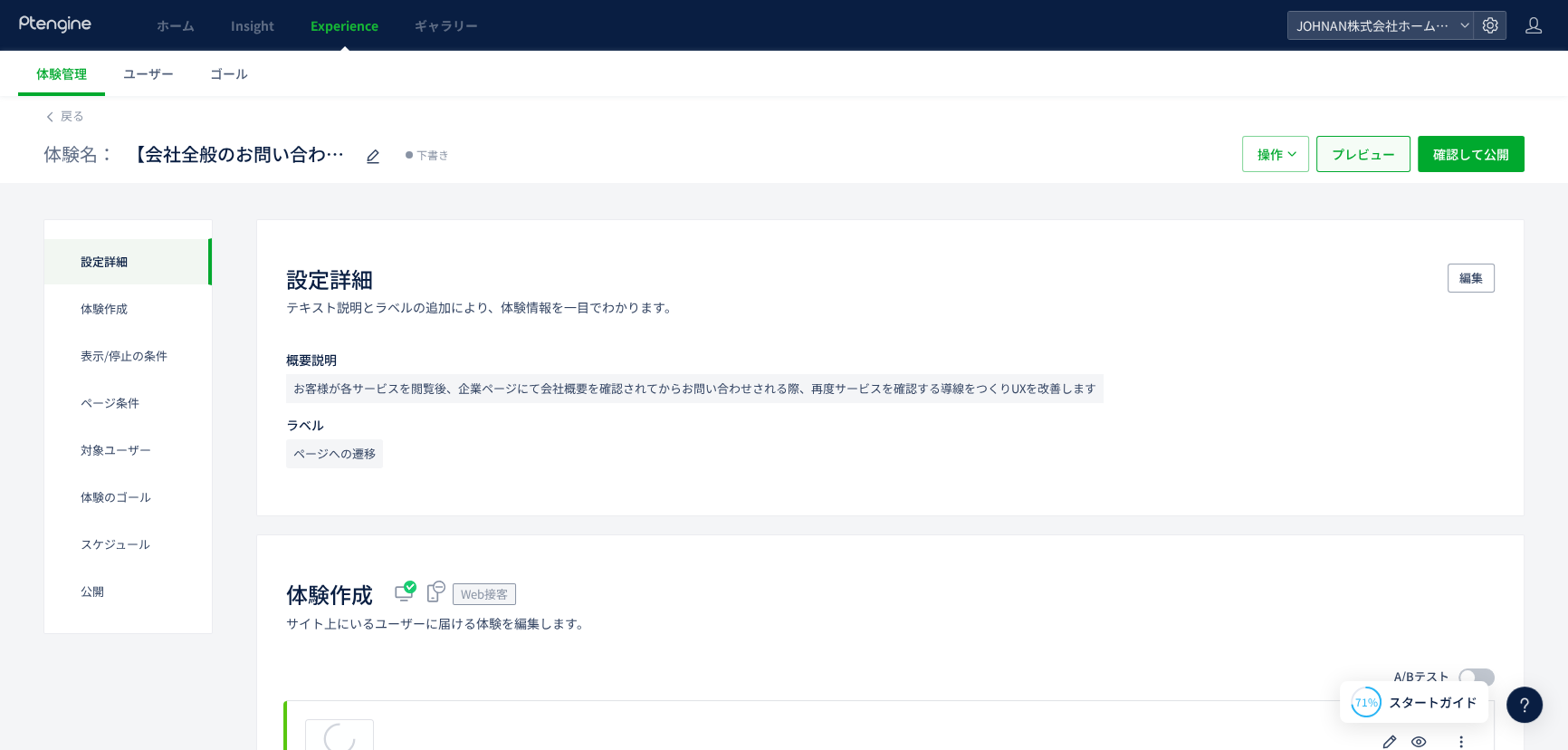
click at [1363, 144] on span "プレビュー" at bounding box center [1363, 154] width 63 height 36
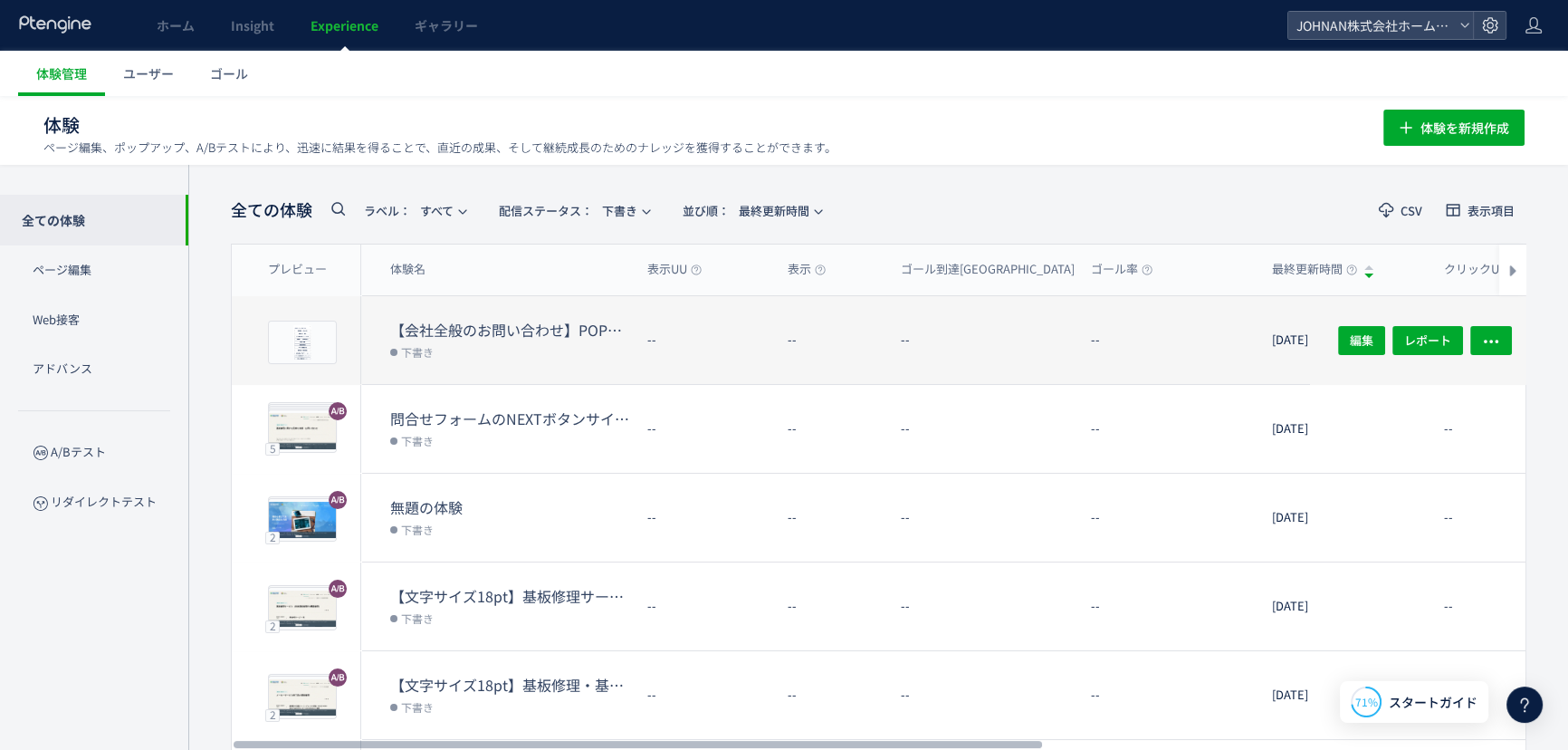
click at [549, 349] on dd "下書き" at bounding box center [512, 351] width 243 height 23
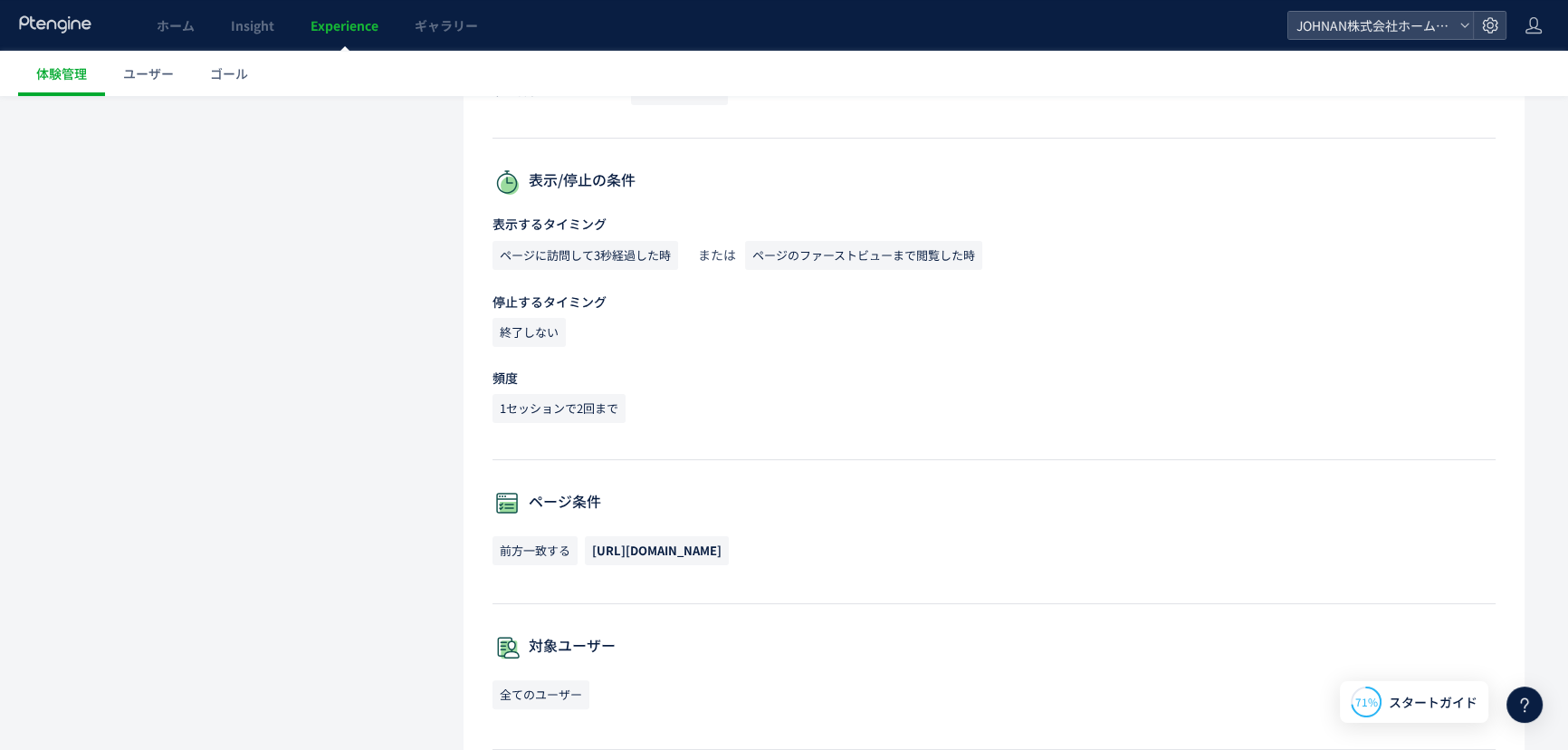
scroll to position [437, 0]
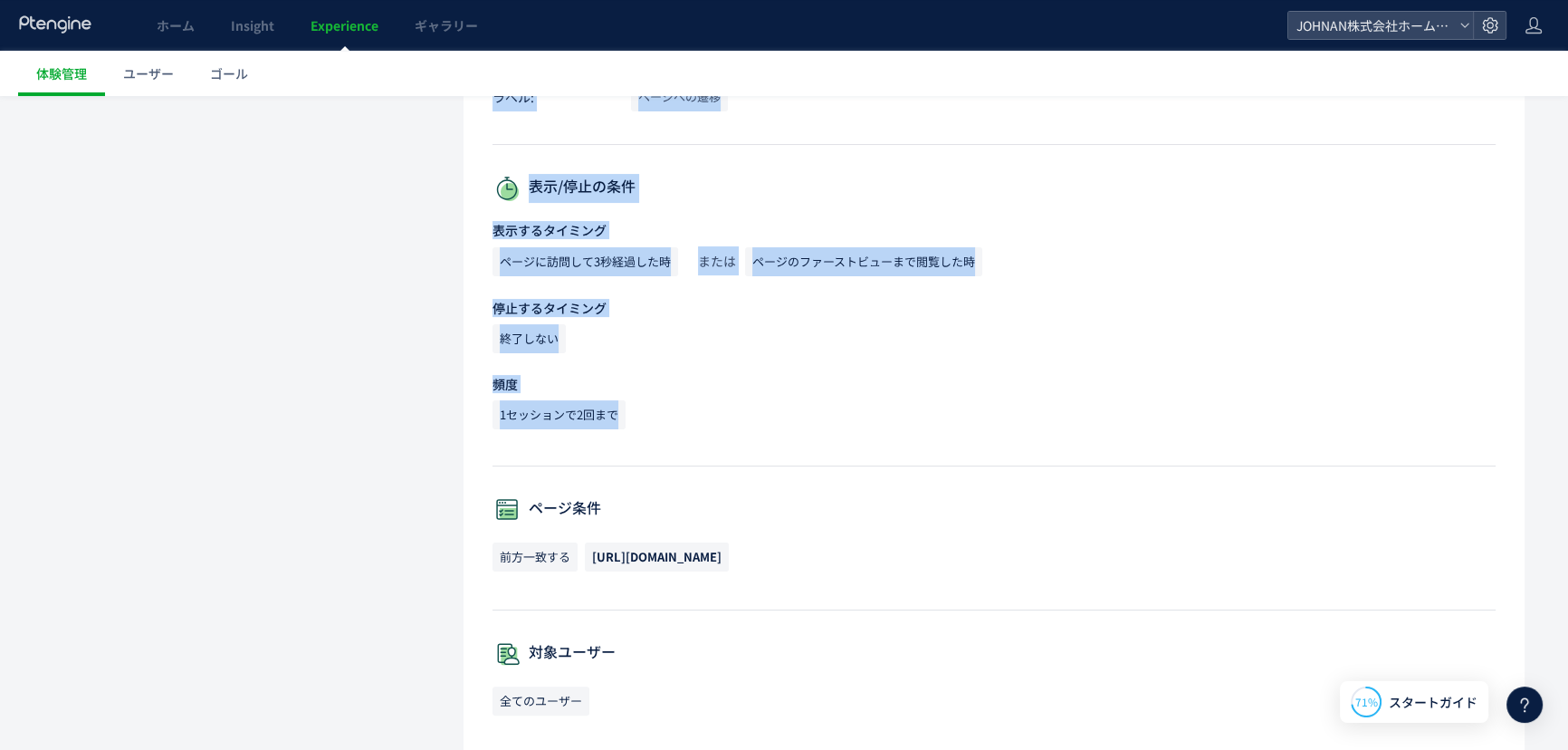
click at [1268, 400] on div "1セッションで2回まで" at bounding box center [994, 418] width 1003 height 36
click at [905, 400] on div "1セッションで2回まで" at bounding box center [994, 418] width 1003 height 36
click at [865, 394] on div "表示するタイミング ページに訪問して3秒経過した時 または ページのファーストビューまで閲覧した時 停止するタイミング 終了しない 頻度 1セッションで2回まで" at bounding box center [994, 329] width 1003 height 216
click at [716, 350] on div "終了しない" at bounding box center [994, 342] width 1003 height 36
drag, startPoint x: 1014, startPoint y: 187, endPoint x: 1027, endPoint y: 186, distance: 13.0
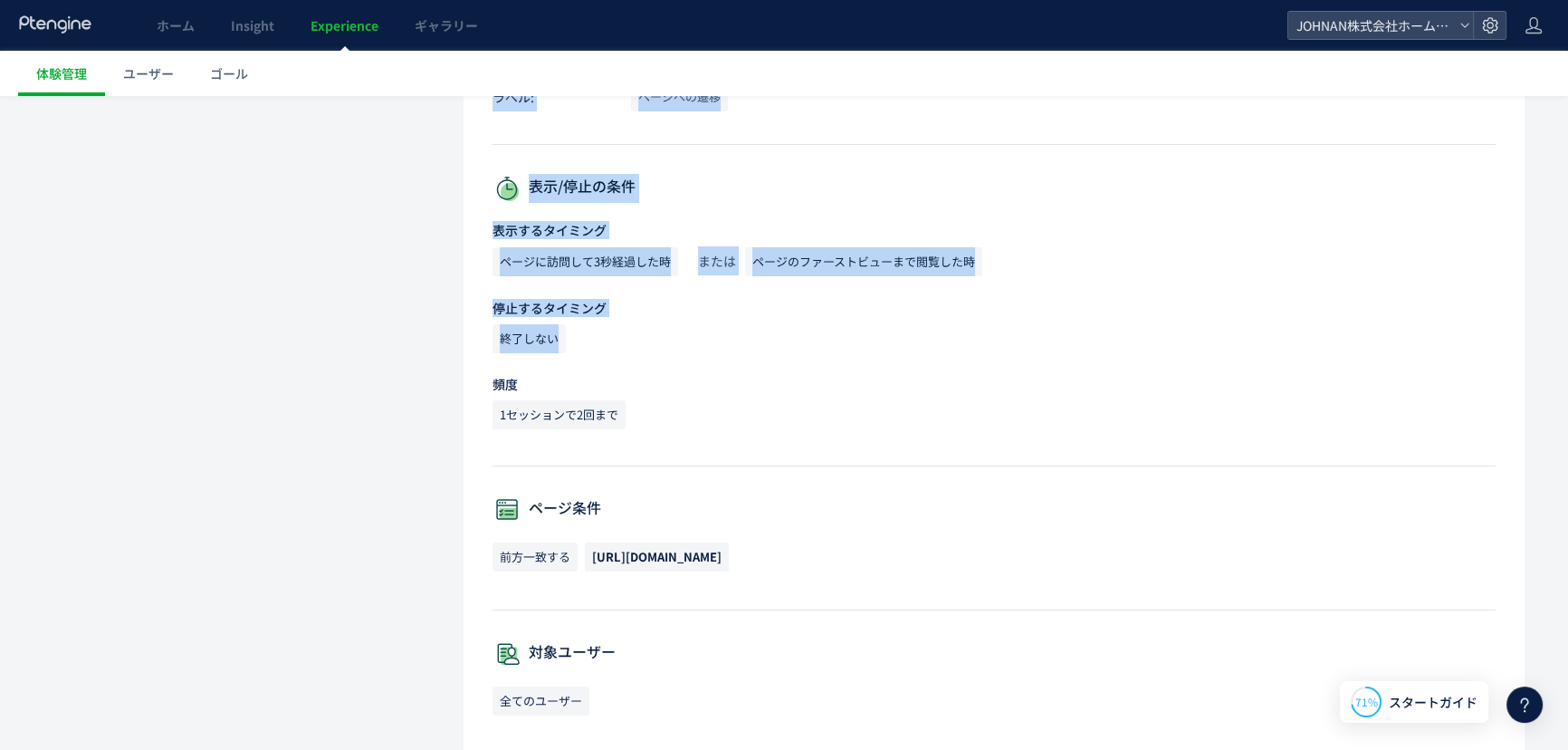
click at [1015, 187] on p "表示/停止の条件" at bounding box center [994, 188] width 1003 height 29
click at [1067, 188] on p "表示/停止の条件" at bounding box center [994, 188] width 1003 height 29
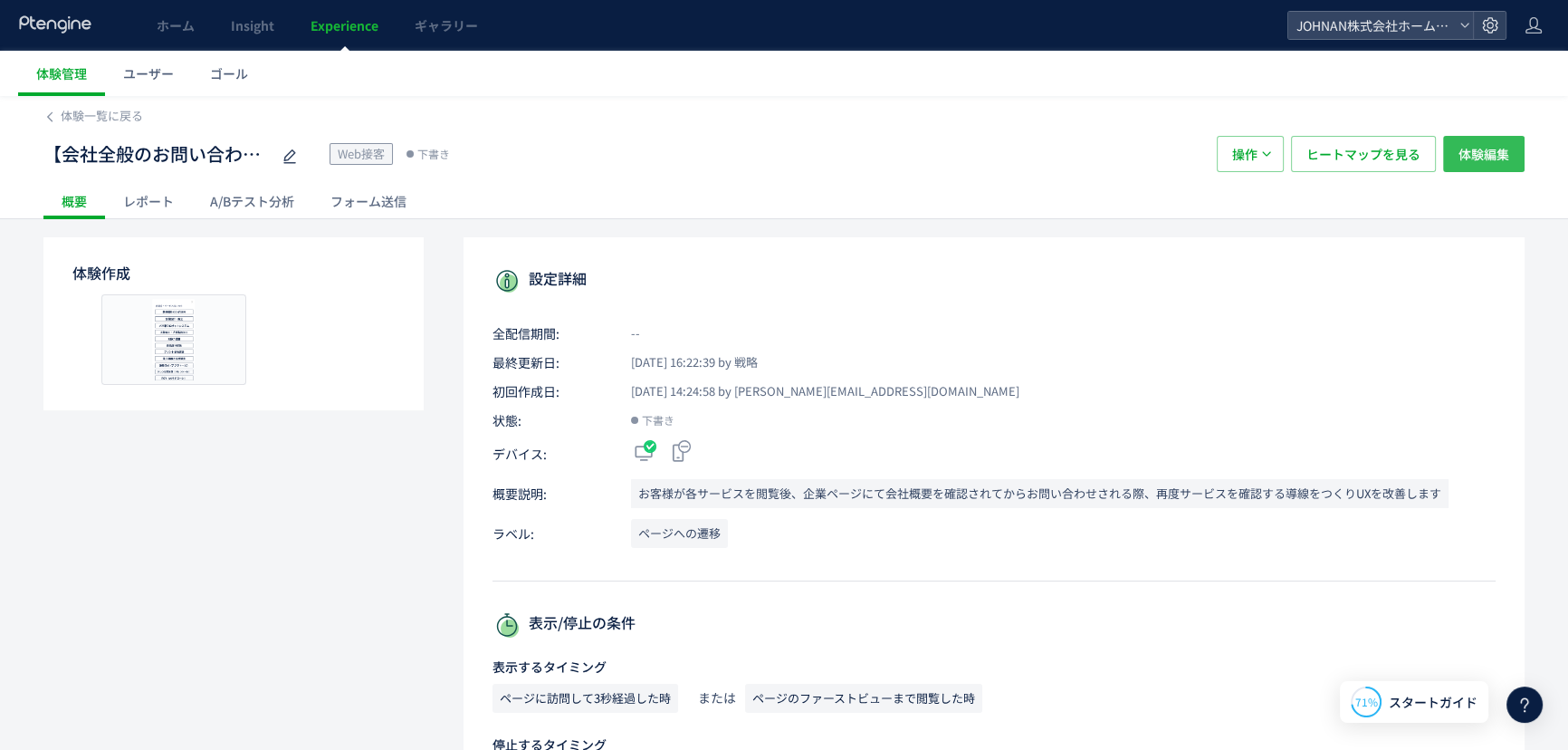
click at [1498, 146] on span "体験編集" at bounding box center [1484, 154] width 51 height 36
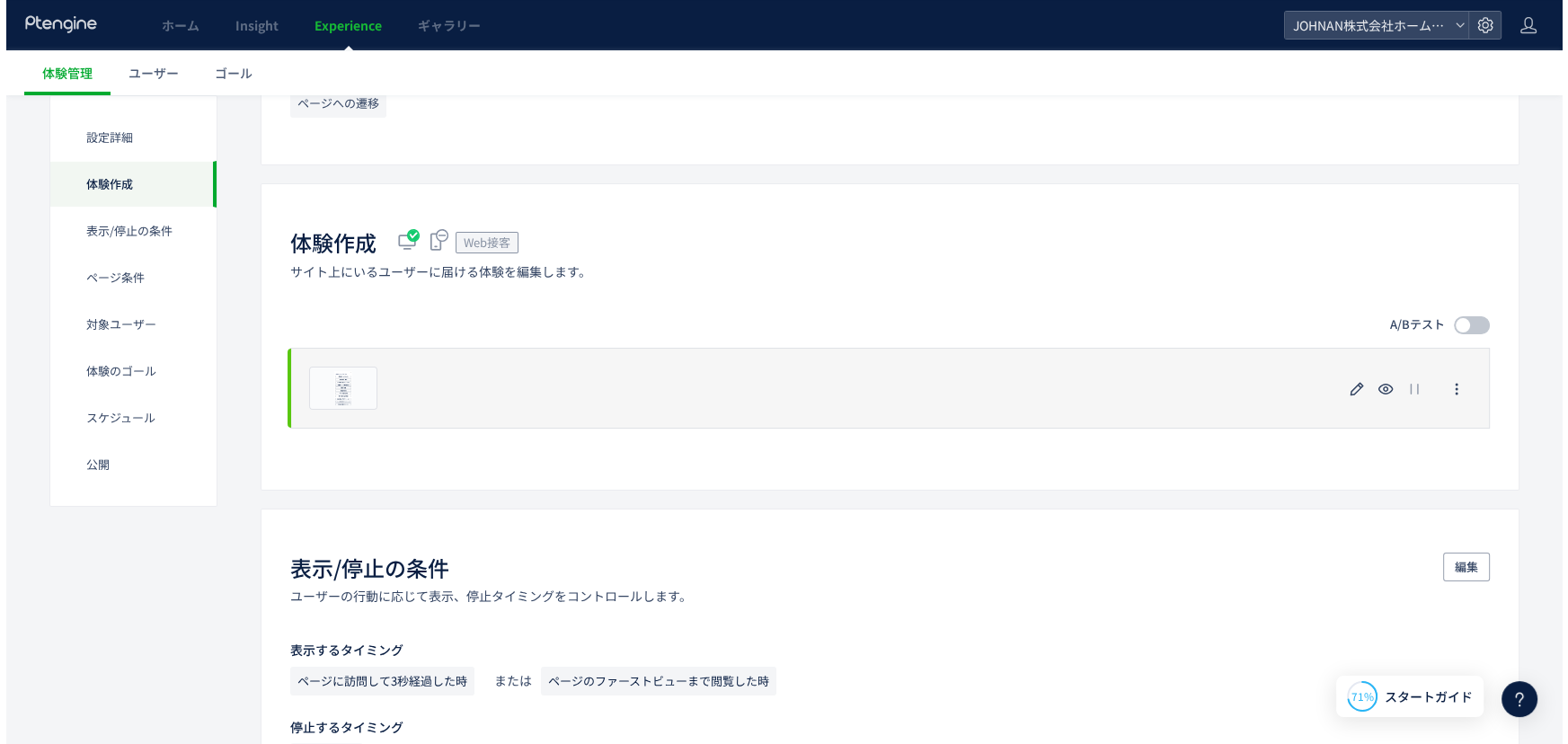
scroll to position [373, 0]
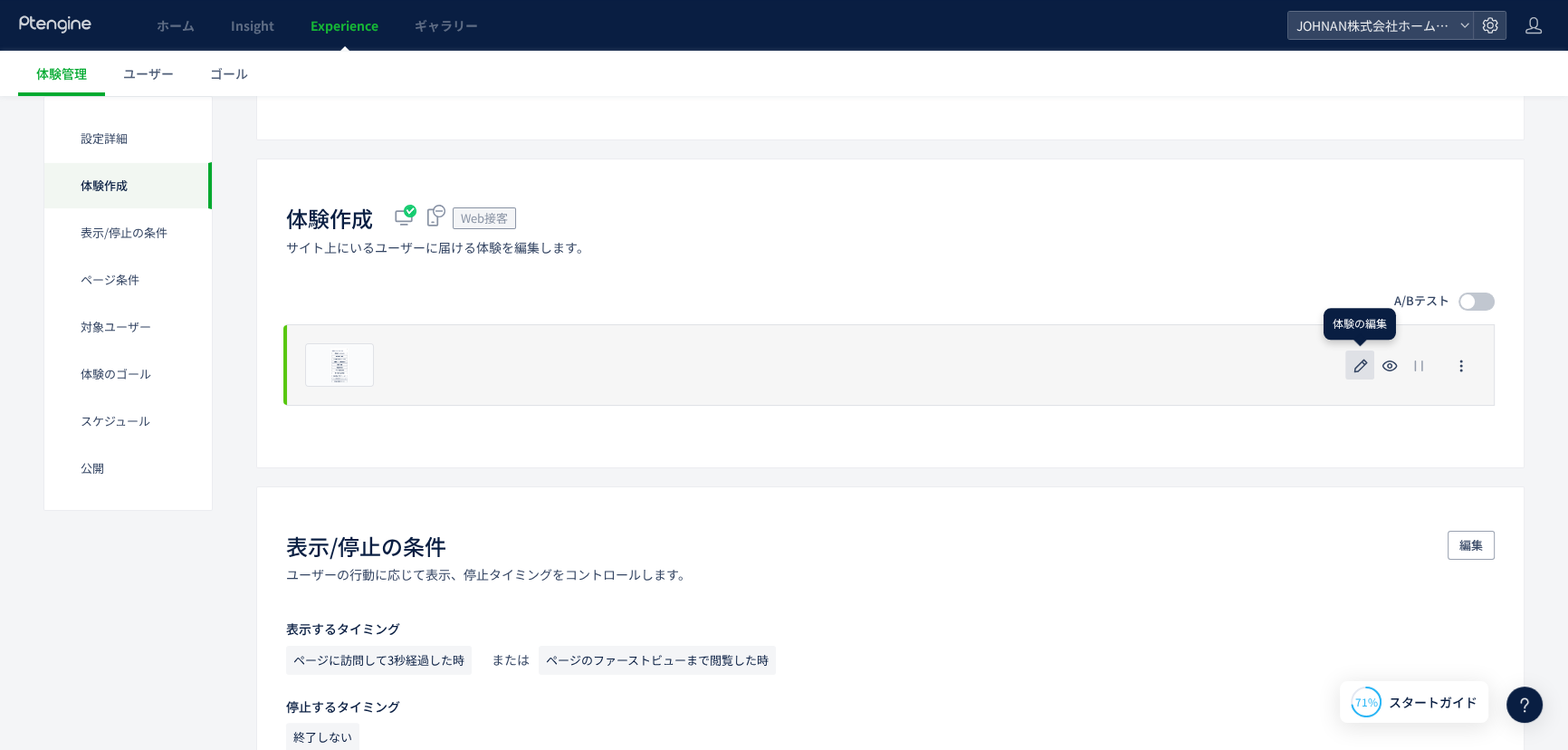
click at [1358, 363] on icon "button" at bounding box center [1361, 365] width 21 height 21
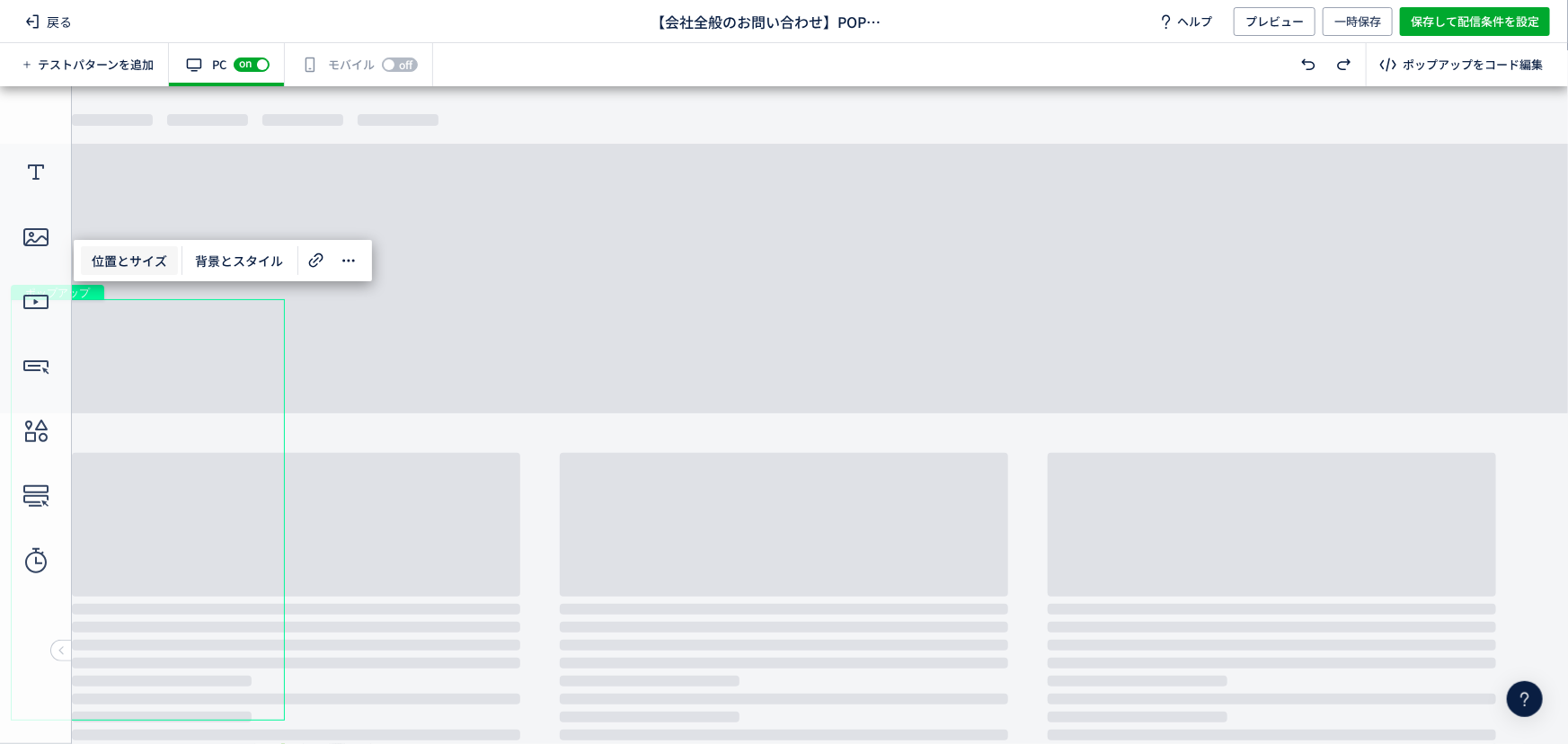
click at [117, 247] on span "位置とサイズ" at bounding box center [130, 260] width 97 height 28
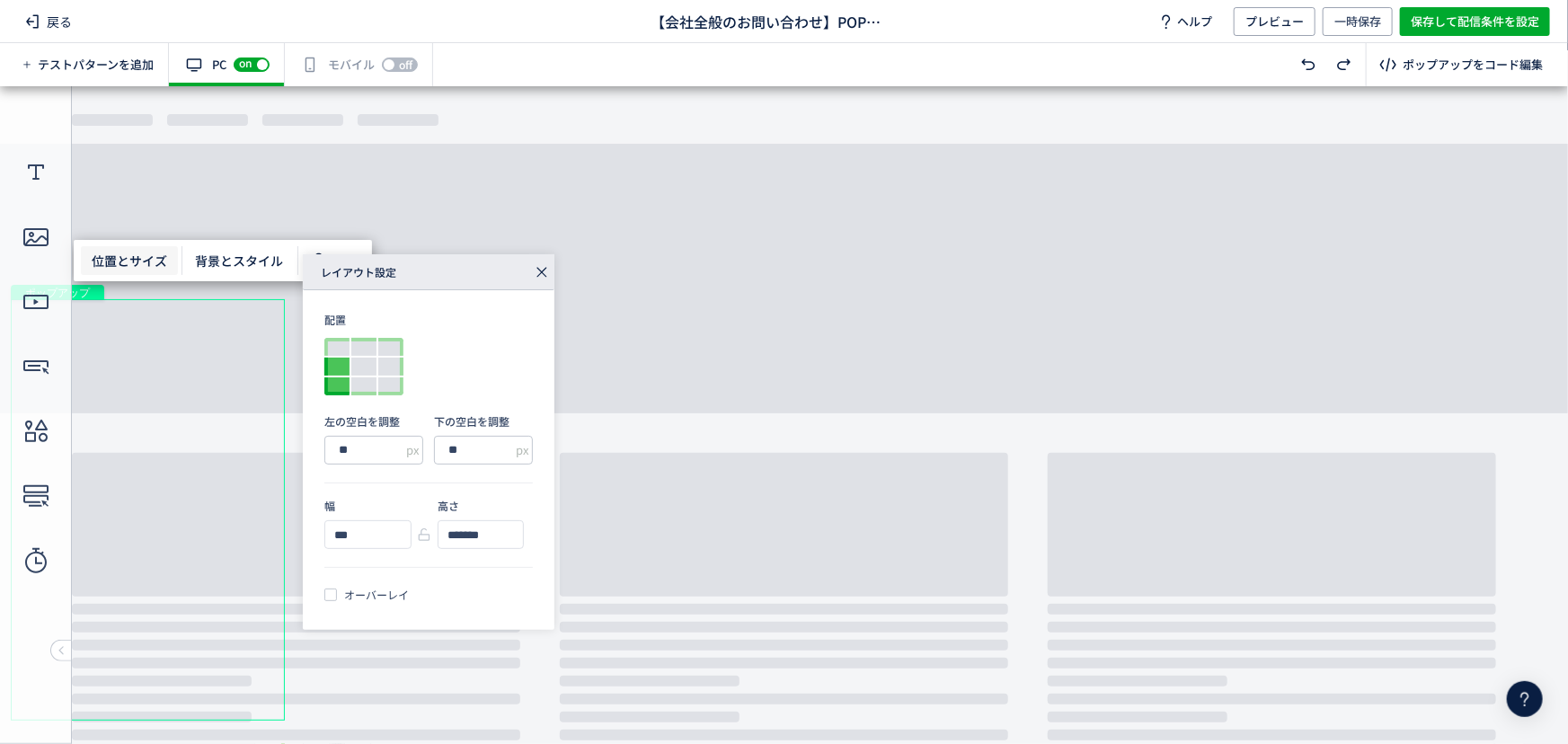
click at [325, 370] on div at bounding box center [336, 366] width 25 height 18
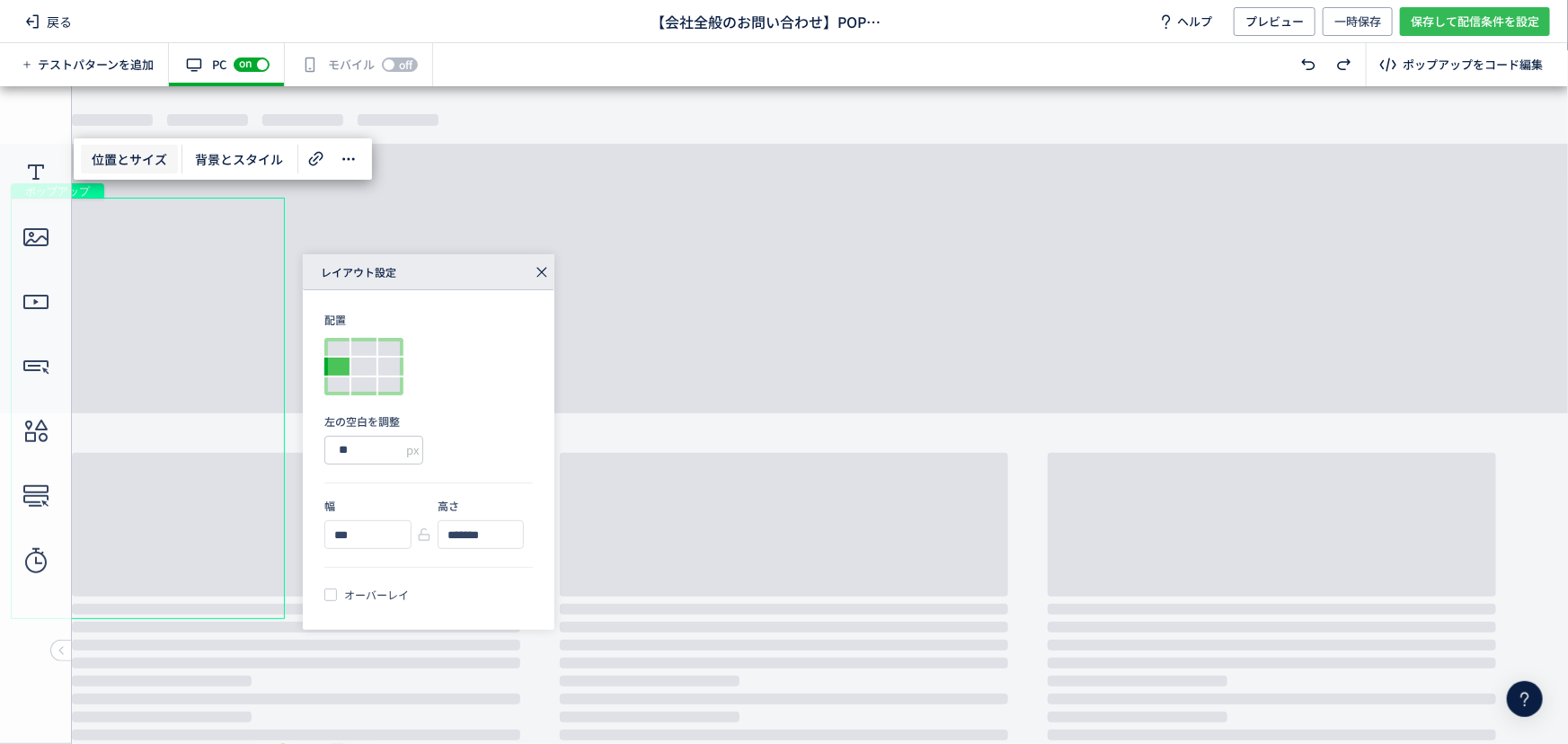
click at [1502, 19] on span "保存して配信条件を設定" at bounding box center [1475, 21] width 129 height 28
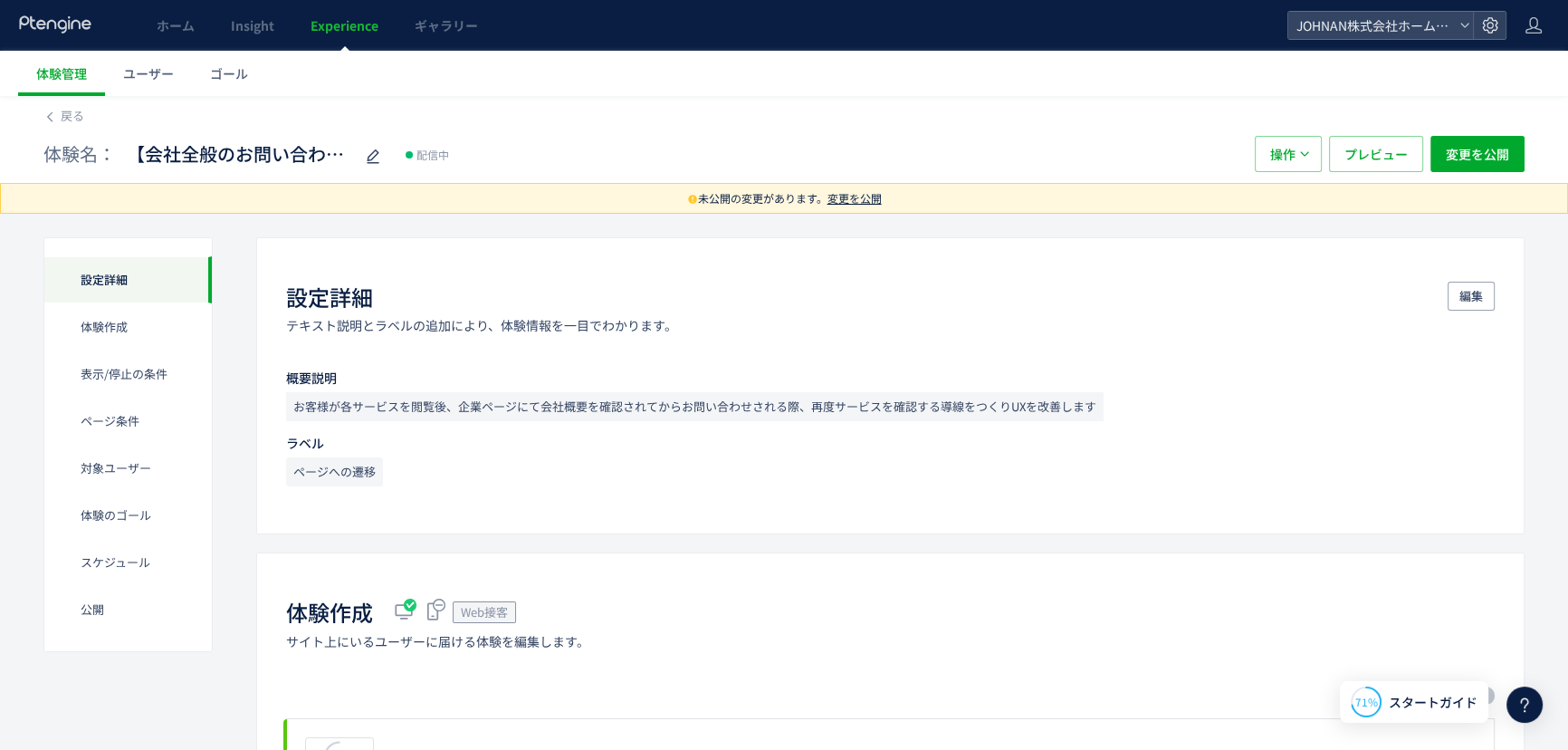
click at [828, 195] on span "未公開の変更があります。 変更を公開" at bounding box center [784, 198] width 1568 height 31
click at [860, 199] on span "変更を公開" at bounding box center [854, 197] width 55 height 16
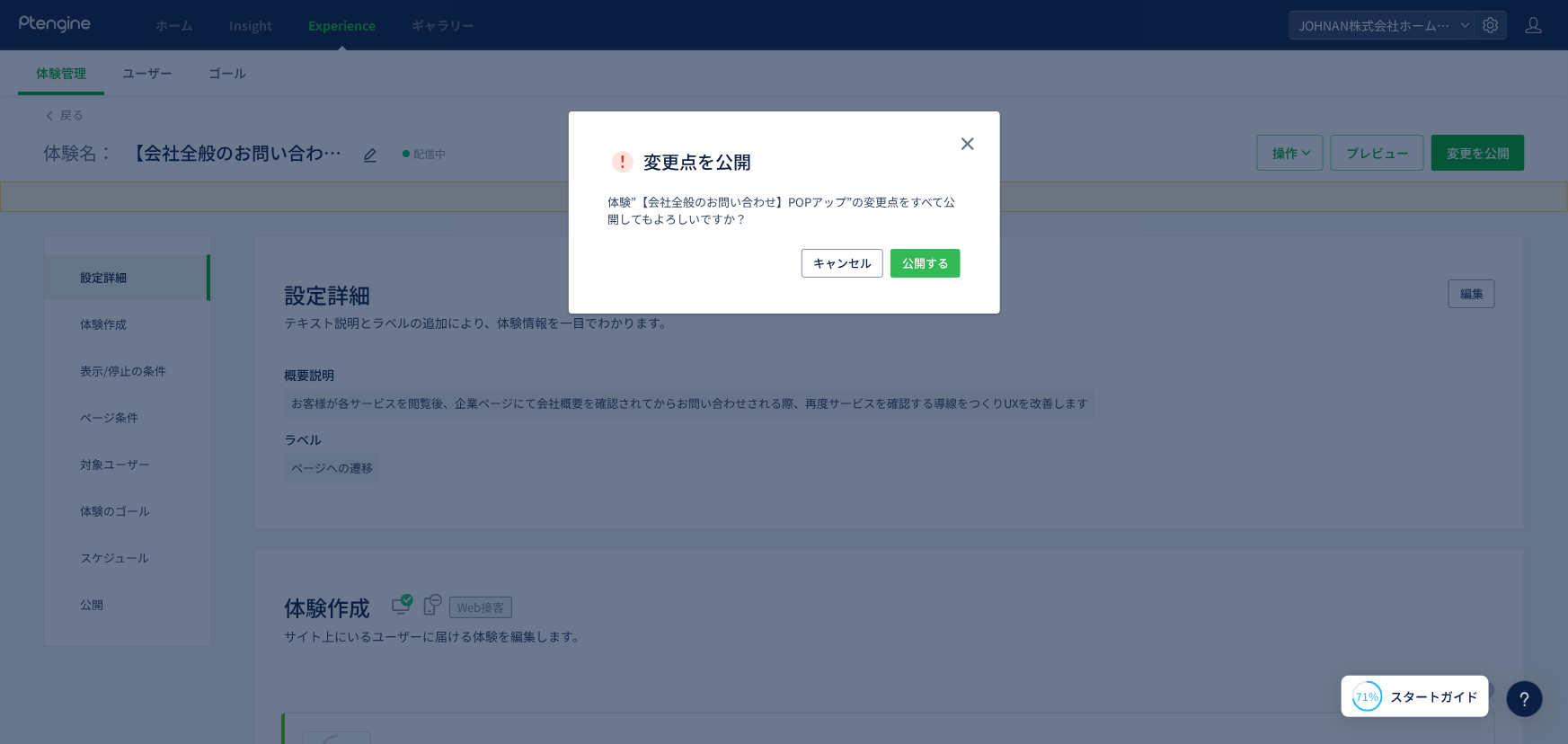
click at [908, 258] on span "公開する" at bounding box center [925, 263] width 47 height 28
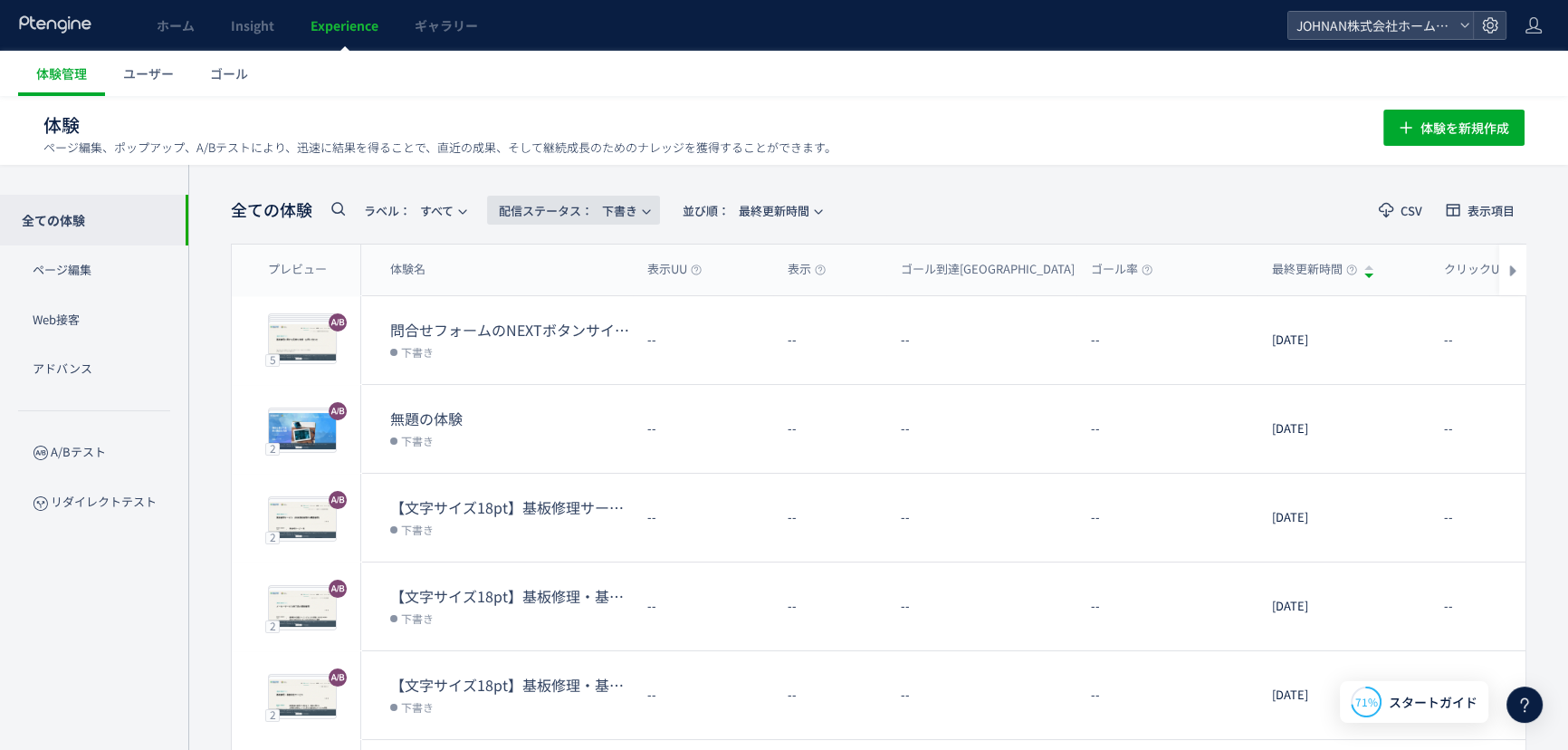
click at [628, 211] on span "配信ステータス​： 下書き" at bounding box center [568, 210] width 139 height 30
drag, startPoint x: 588, startPoint y: 294, endPoint x: 607, endPoint y: 299, distance: 19.6
click at [589, 294] on li "配信中" at bounding box center [578, 293] width 74 height 32
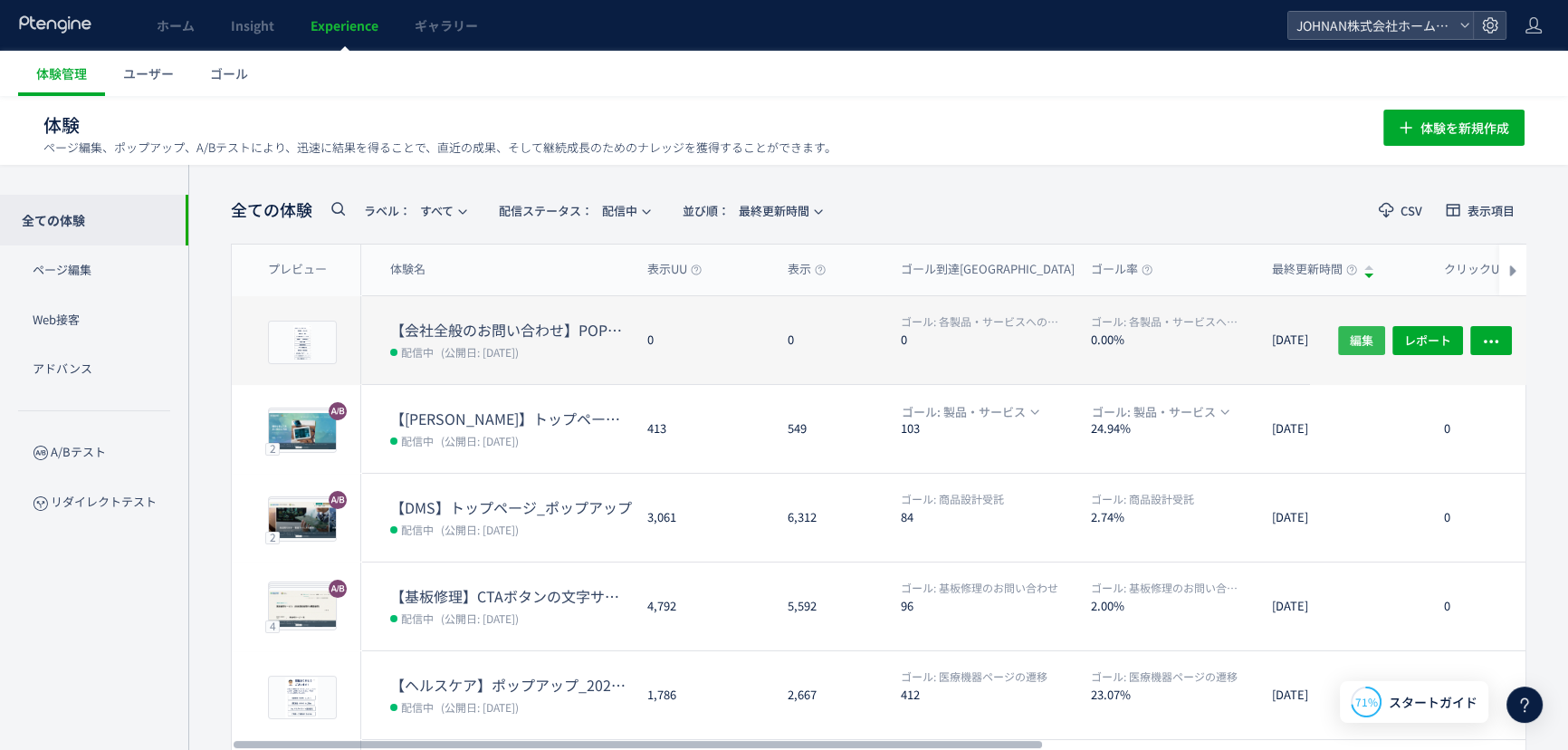
click at [1359, 342] on span "編集" at bounding box center [1362, 339] width 23 height 29
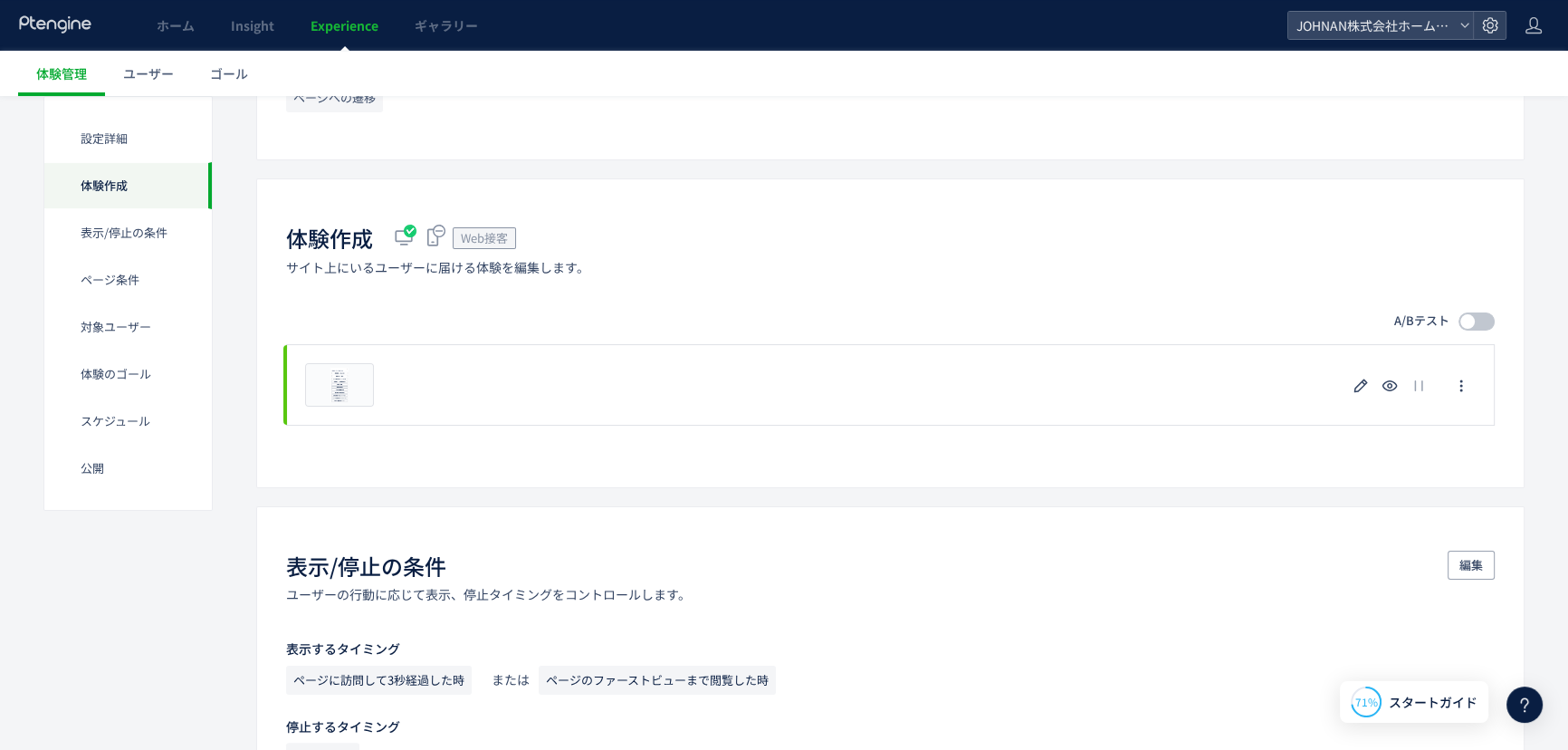
scroll to position [443, 0]
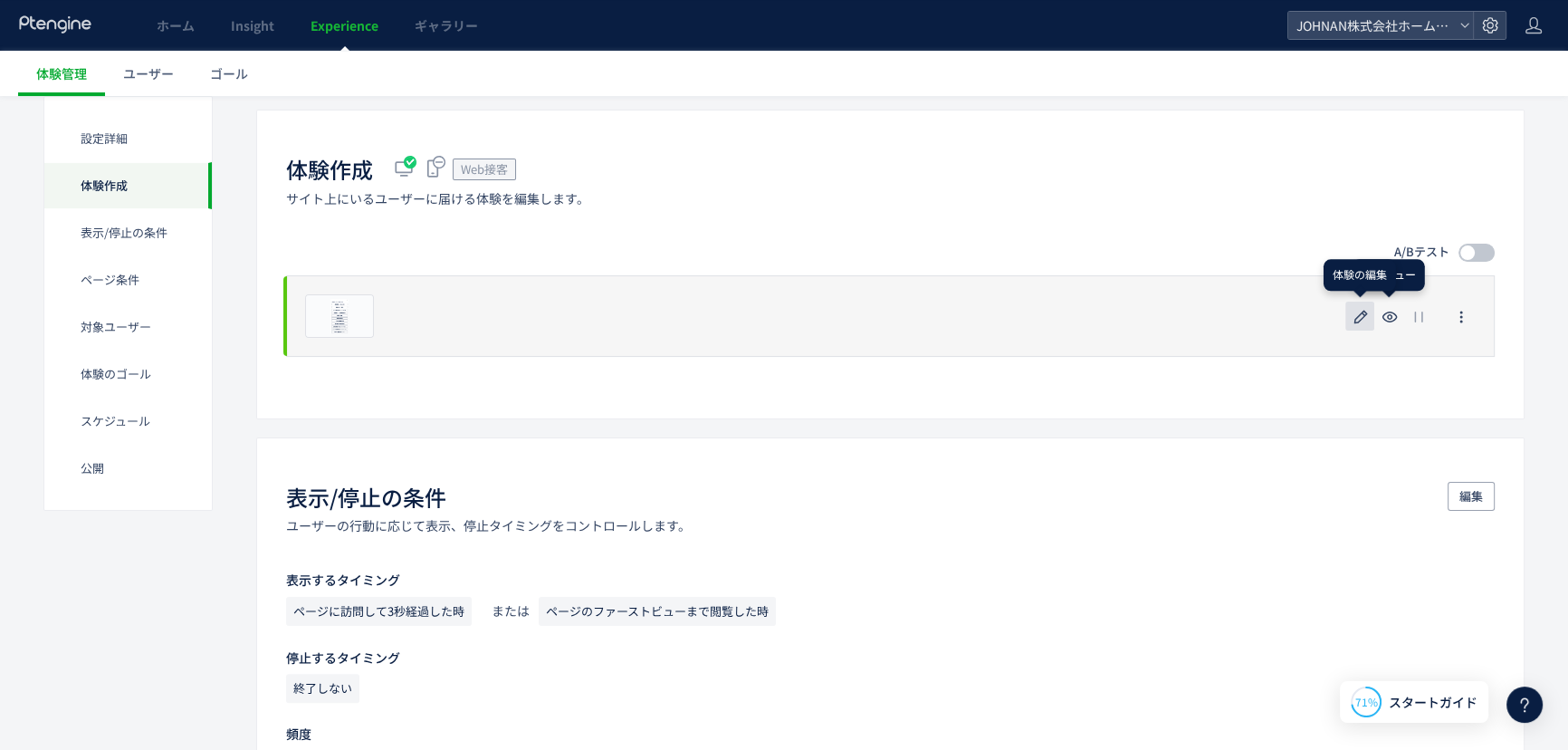
click at [1367, 320] on icon "button" at bounding box center [1361, 317] width 21 height 21
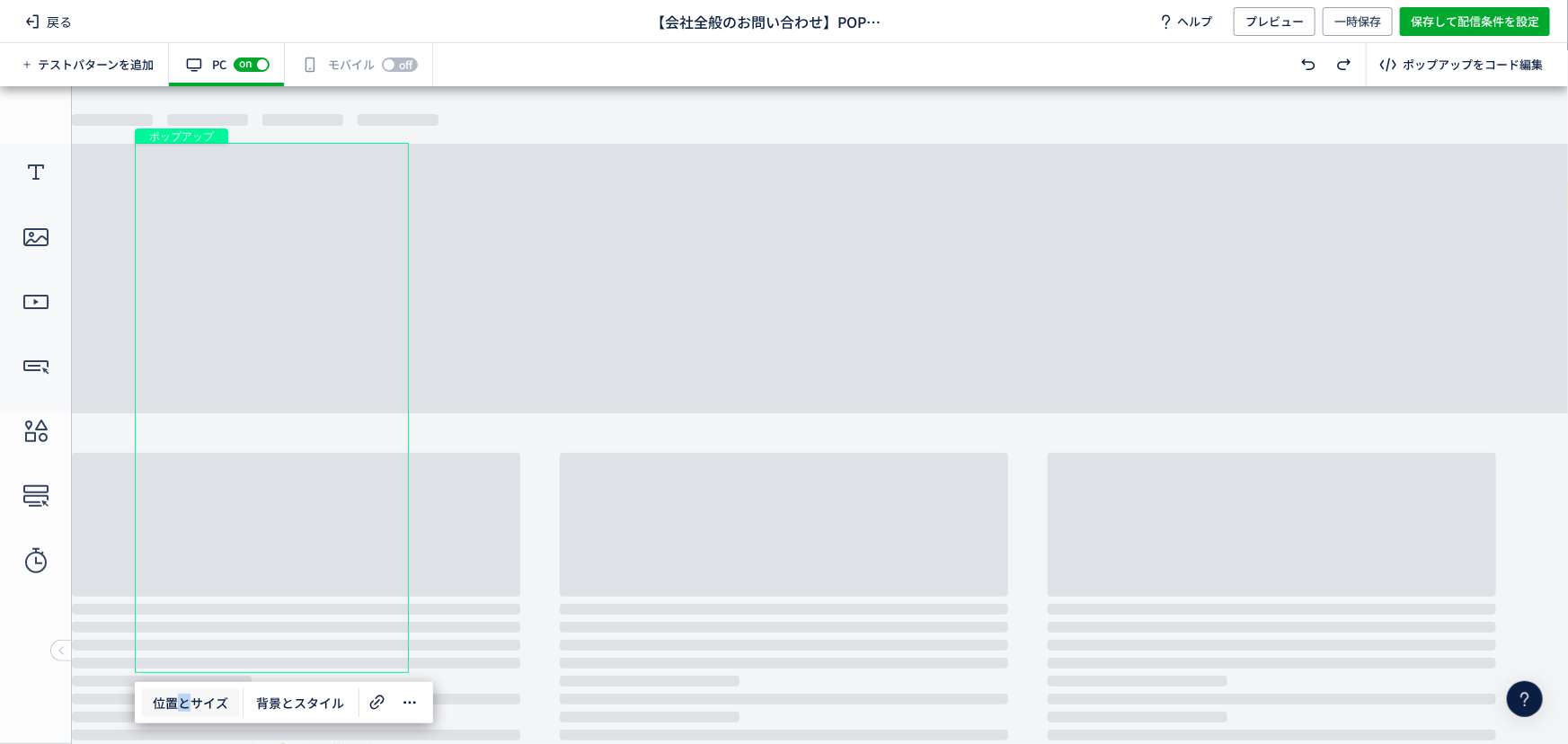
click at [186, 701] on span "位置とサイズ" at bounding box center [191, 702] width 97 height 28
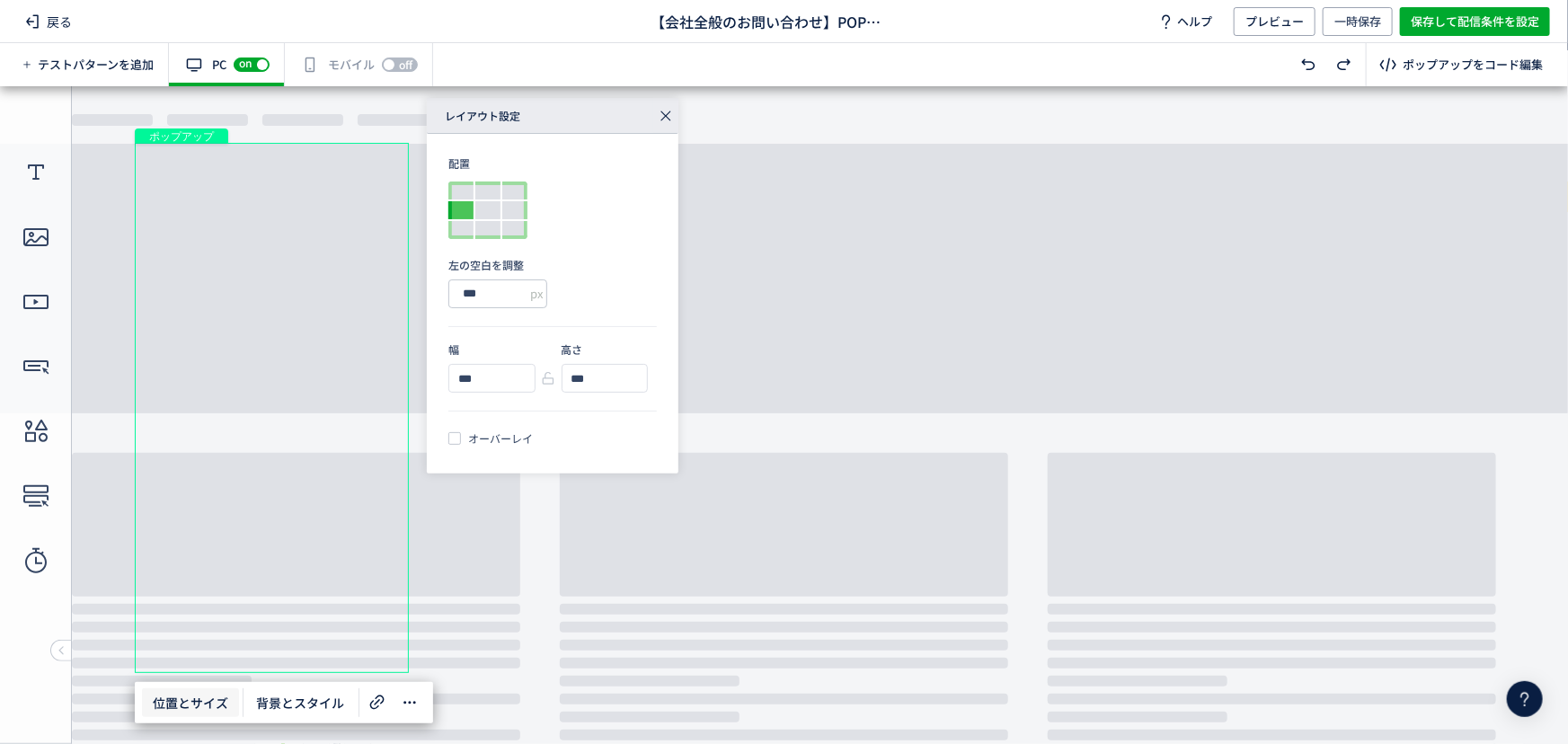
click at [456, 209] on div at bounding box center [460, 210] width 25 height 18
click at [458, 189] on div at bounding box center [460, 191] width 25 height 18
type input "**"
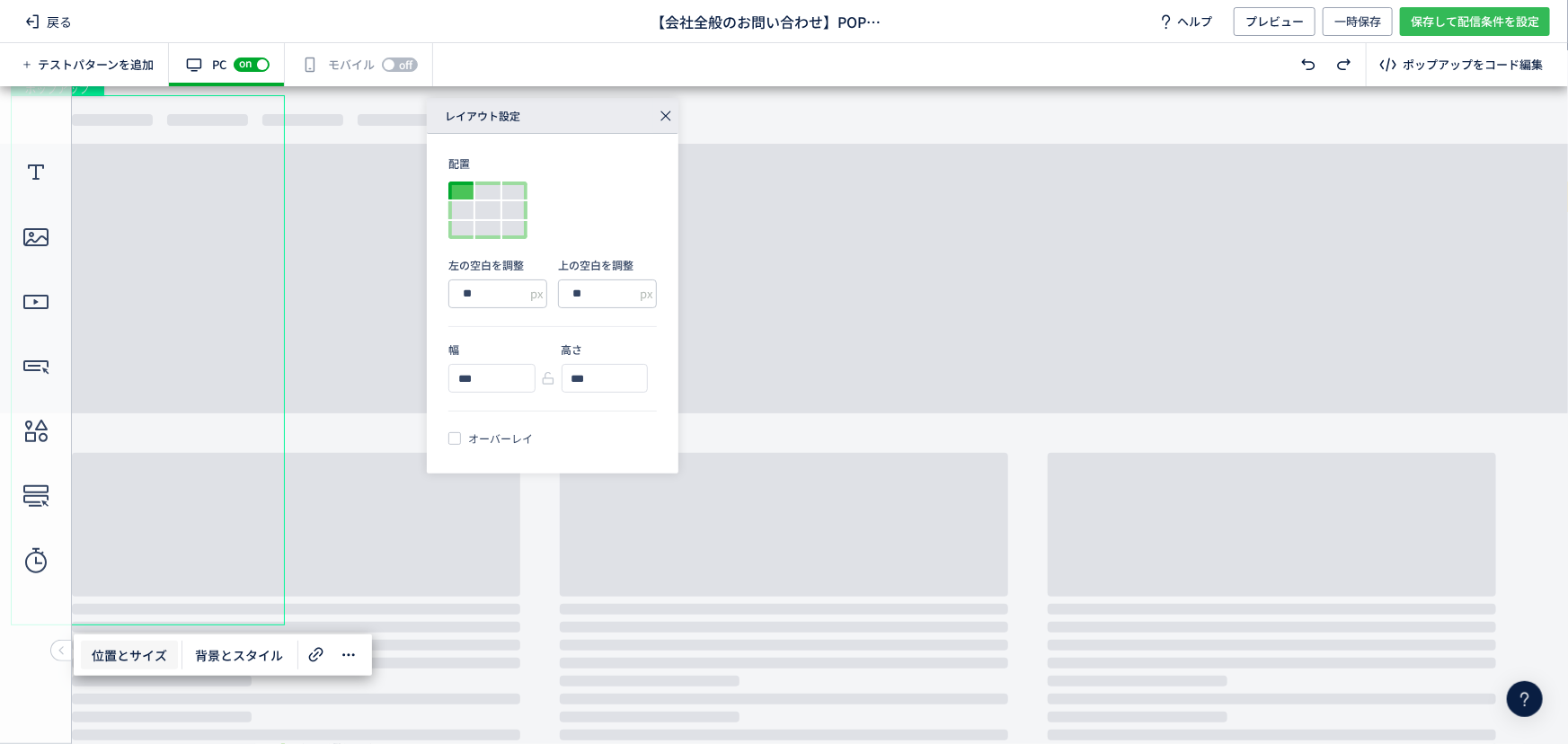
click at [1473, 15] on span "保存して配信条件を設定" at bounding box center [1475, 21] width 129 height 28
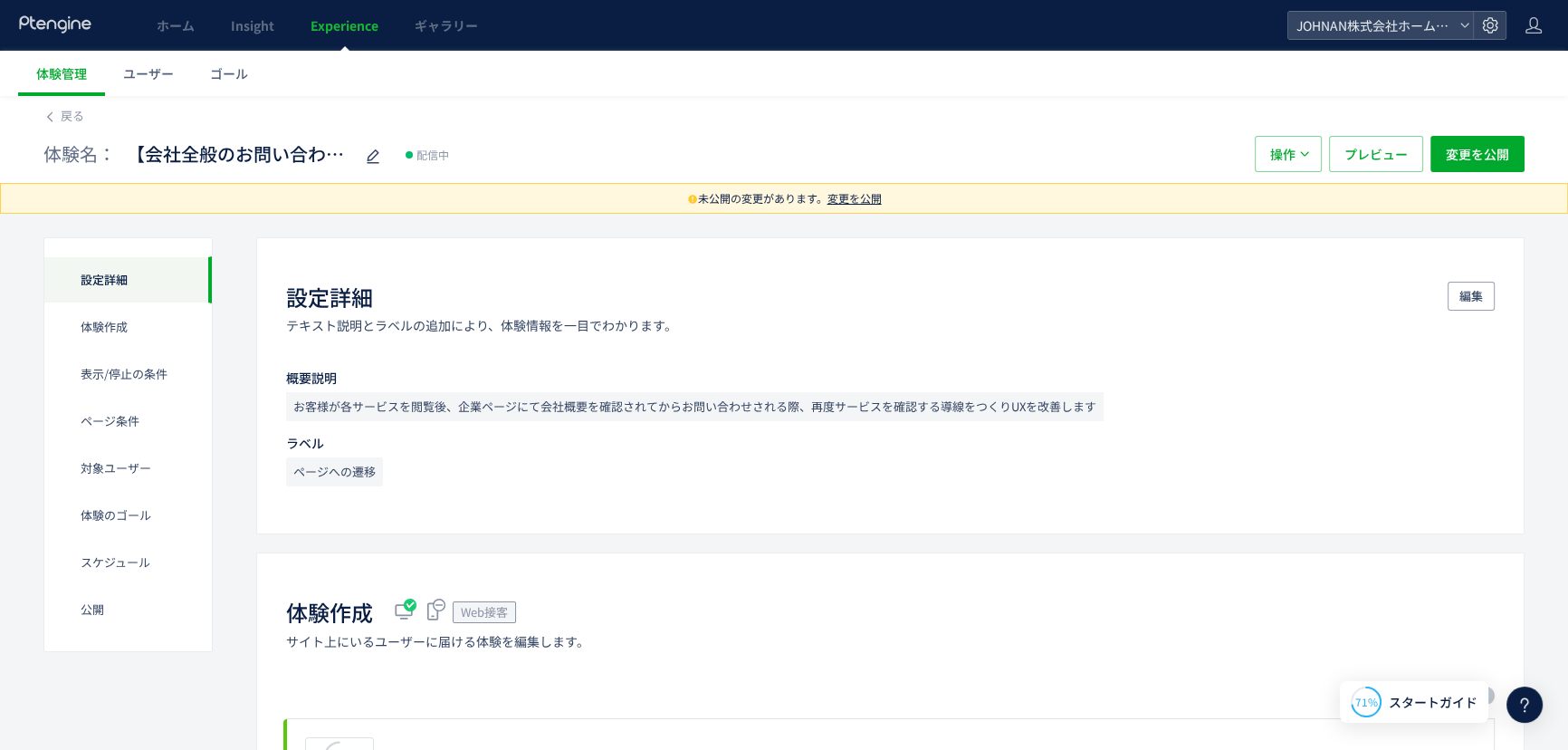
click at [847, 195] on span "変更を公開" at bounding box center [854, 197] width 55 height 16
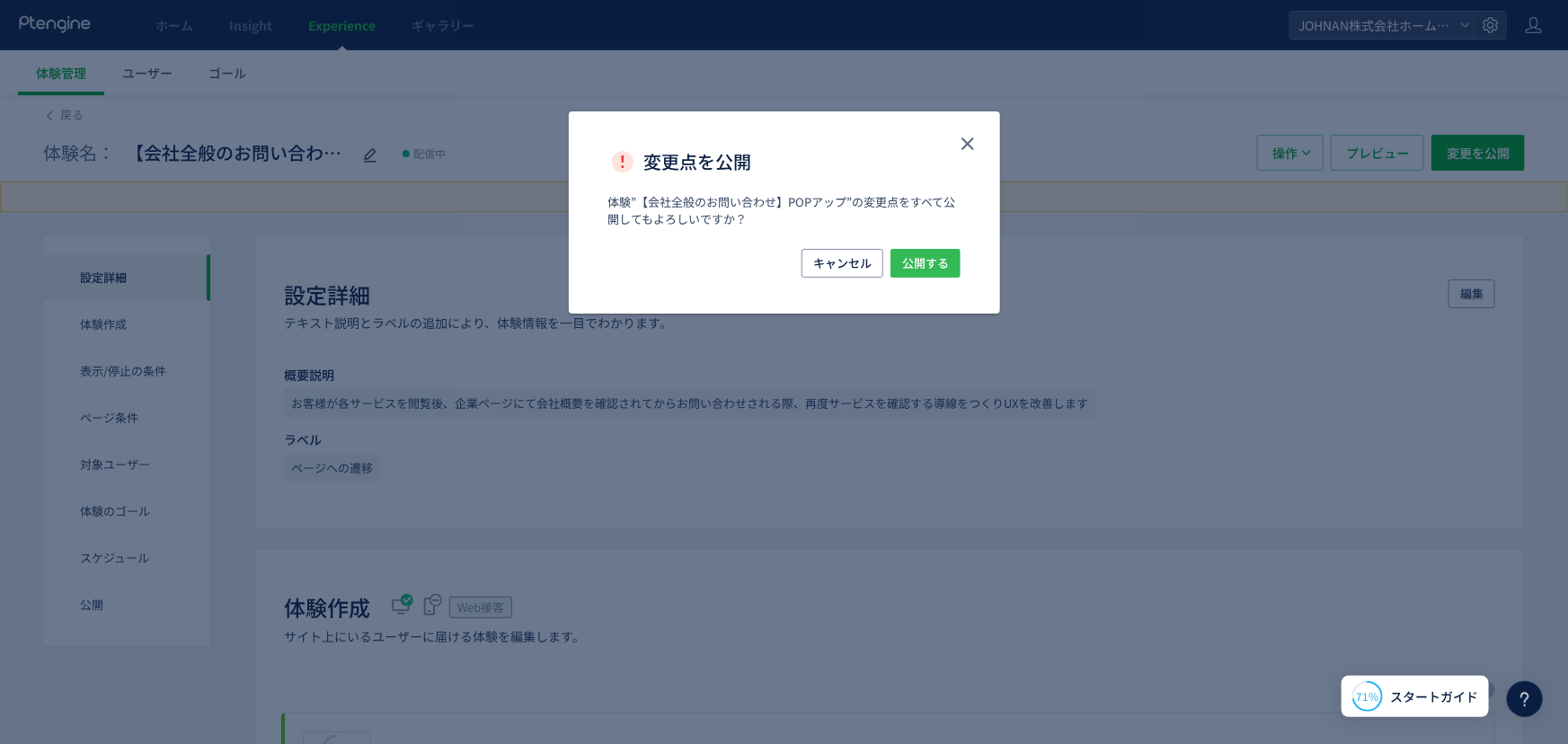
drag, startPoint x: 920, startPoint y: 266, endPoint x: 937, endPoint y: 360, distance: 95.5
click at [921, 266] on span "公開する" at bounding box center [925, 263] width 47 height 28
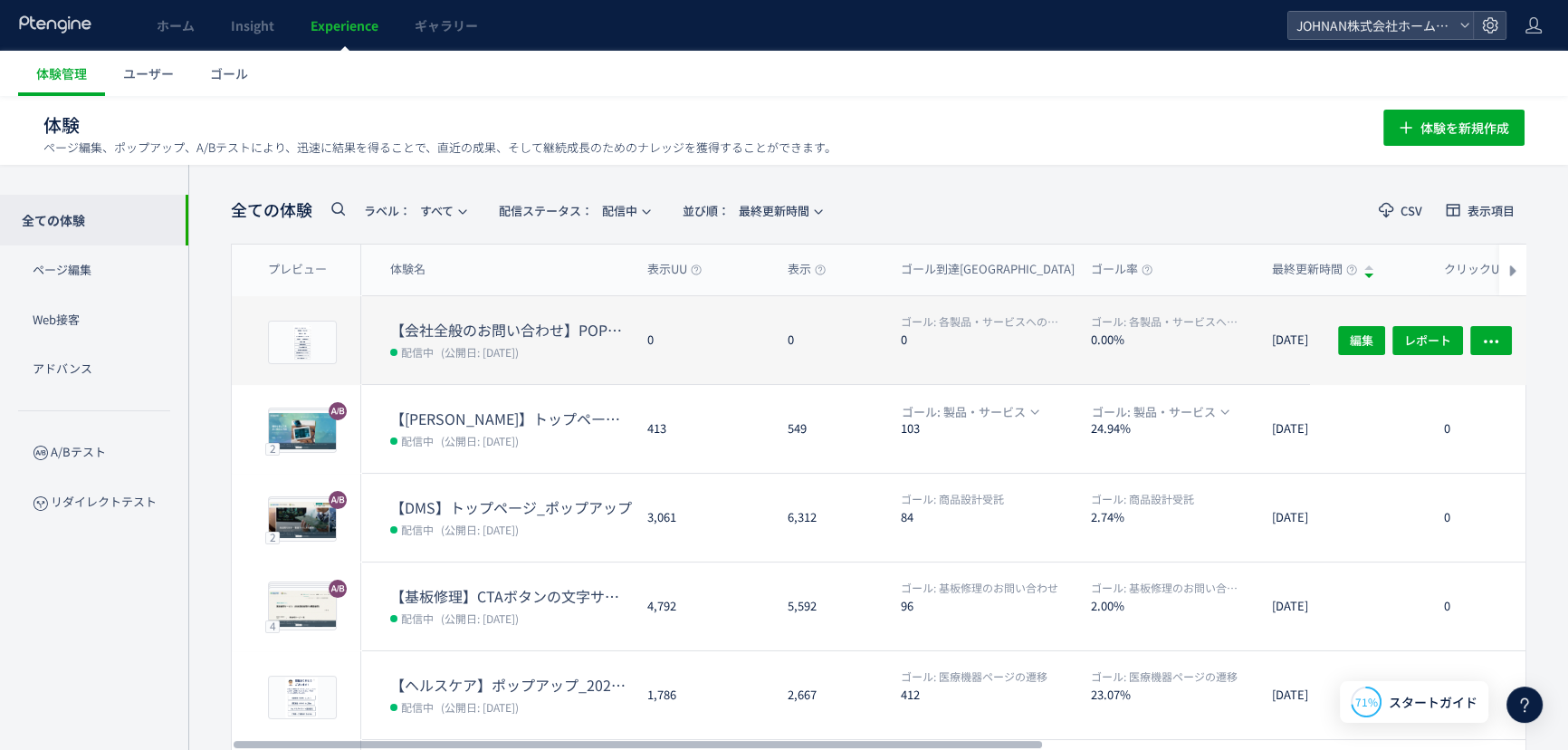
click at [728, 344] on div "0" at bounding box center [703, 340] width 141 height 88
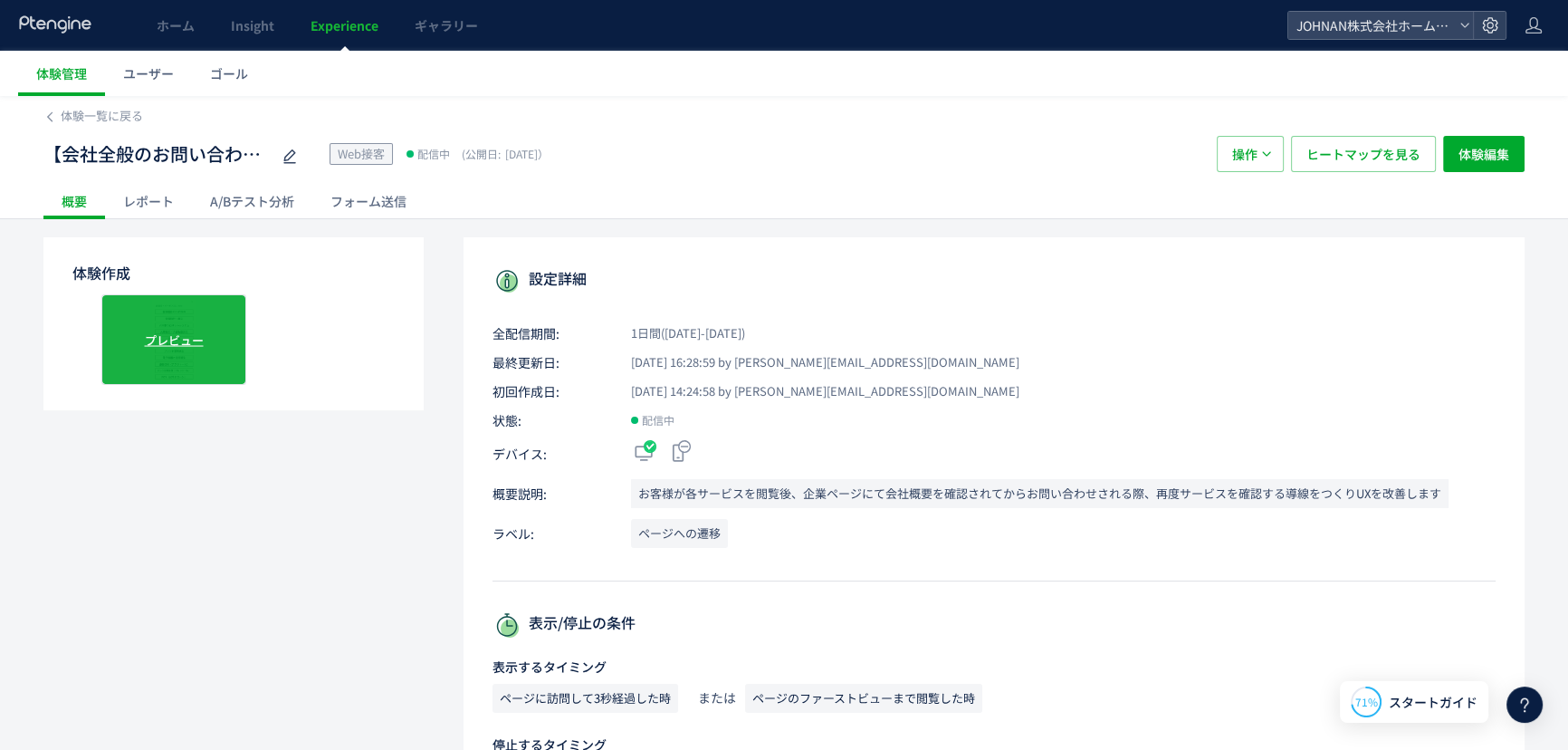
click at [172, 352] on div "プレビュー" at bounding box center [174, 340] width 145 height 91
